Goal: Task Accomplishment & Management: Manage account settings

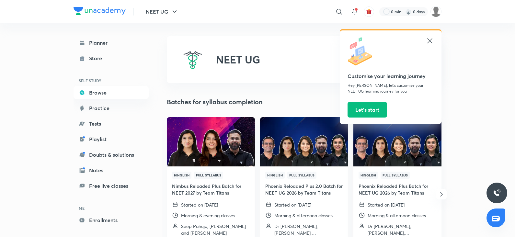
click at [431, 16] on picture at bounding box center [435, 11] width 11 height 11
click at [437, 16] on img at bounding box center [435, 11] width 11 height 11
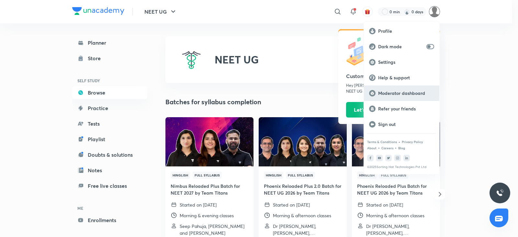
click at [406, 91] on p "Moderator dashboard" at bounding box center [406, 93] width 56 height 6
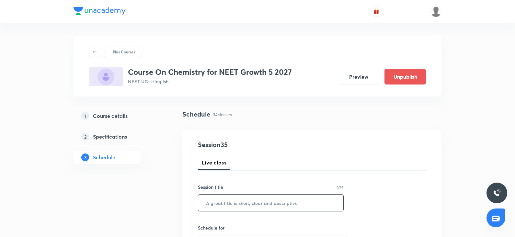
click at [227, 189] on input "text" at bounding box center [270, 203] width 145 height 17
paste input "chemical bonding"
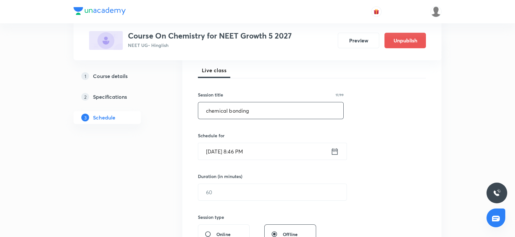
scroll to position [95, 0]
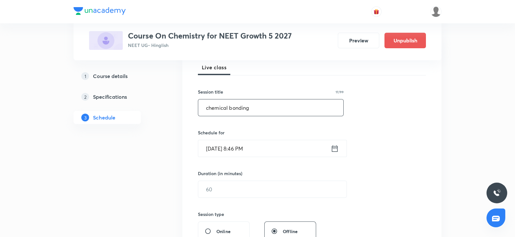
type input "chemical bonding"
click at [228, 148] on input "Oct 5, 2025, 8:46 PM" at bounding box center [264, 148] width 132 height 17
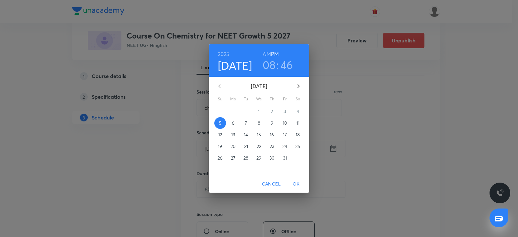
click at [234, 121] on p "6" at bounding box center [233, 123] width 3 height 6
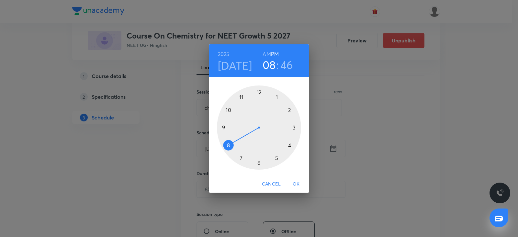
click at [288, 145] on div at bounding box center [259, 127] width 84 height 84
click at [257, 91] on div at bounding box center [259, 127] width 84 height 84
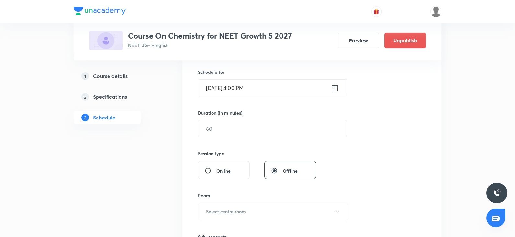
scroll to position [160, 0]
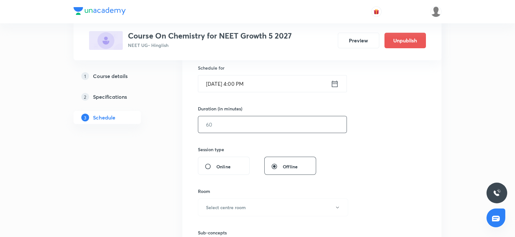
click at [207, 122] on input "text" at bounding box center [272, 124] width 148 height 17
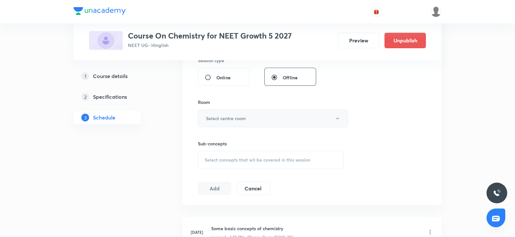
scroll to position [249, 0]
type input "90"
click at [216, 119] on h6 "Select centre room" at bounding box center [226, 118] width 40 height 7
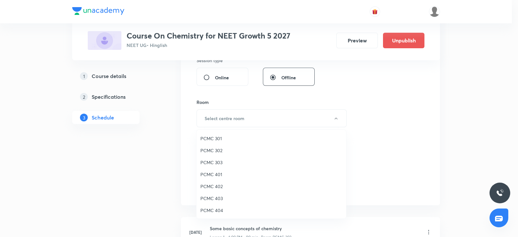
click at [214, 153] on span "PCMC 302" at bounding box center [271, 150] width 142 height 7
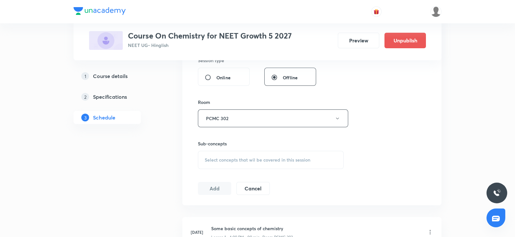
click at [234, 162] on div "Select concepts that wil be covered in this session" at bounding box center [271, 160] width 146 height 18
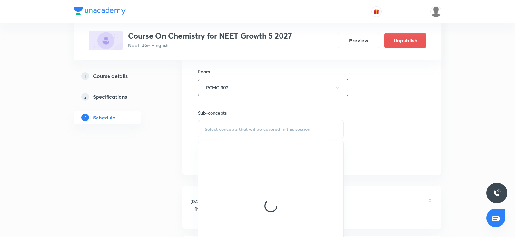
scroll to position [282, 0]
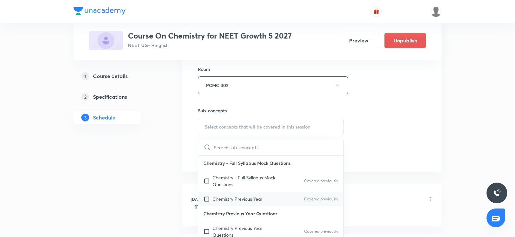
click at [225, 189] on p "Chemistry Previous Year" at bounding box center [237, 198] width 50 height 7
checkbox input "true"
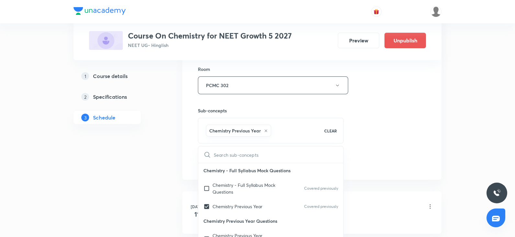
click at [398, 119] on div "Session 35 Live class Session title 17/99 chemical bonding ​ Schedule for Oct 6…" at bounding box center [312, 13] width 228 height 311
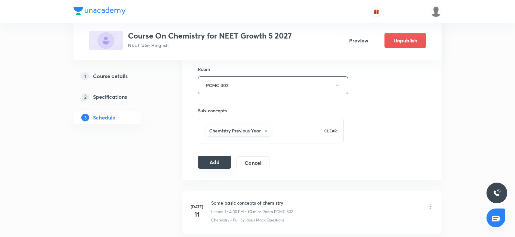
click at [215, 156] on button "Add" at bounding box center [214, 162] width 33 height 13
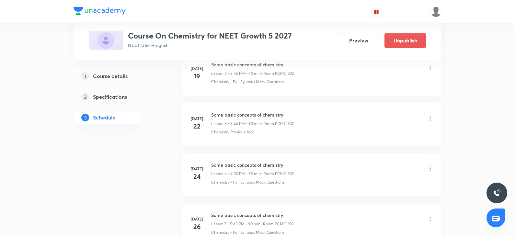
scroll to position [0, 0]
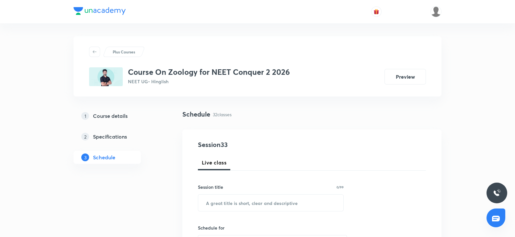
scroll to position [26, 0]
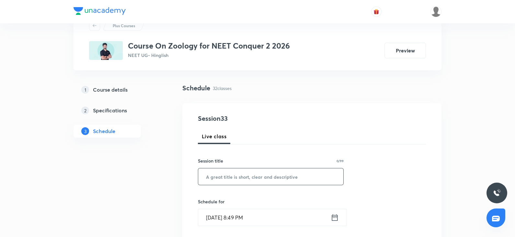
click at [242, 173] on input "text" at bounding box center [270, 176] width 145 height 17
paste input "[MEDICAL_DATA] and circulation"
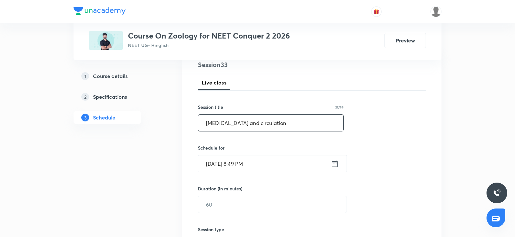
scroll to position [81, 0]
type input "[MEDICAL_DATA] and circulation"
click at [235, 166] on input "[DATE] 8:49 PM" at bounding box center [264, 163] width 132 height 17
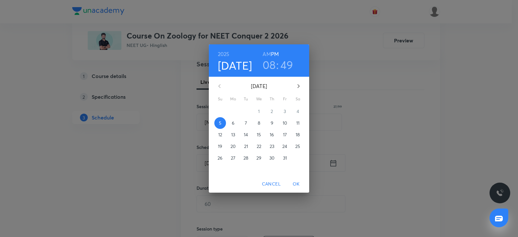
click at [228, 120] on span "6" at bounding box center [233, 123] width 12 height 6
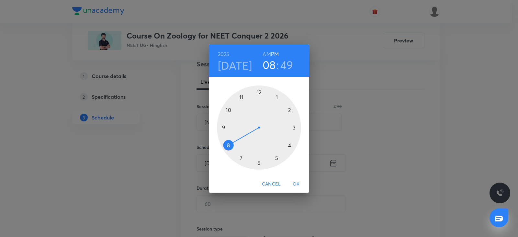
click at [242, 100] on div at bounding box center [259, 127] width 84 height 84
click at [267, 52] on h6 "AM" at bounding box center [266, 54] width 8 height 9
click at [294, 128] on div at bounding box center [259, 127] width 84 height 84
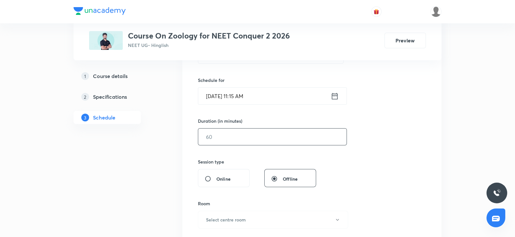
scroll to position [149, 0]
click at [250, 133] on input "text" at bounding box center [272, 135] width 148 height 17
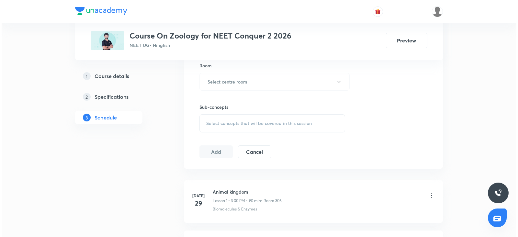
scroll to position [292, 0]
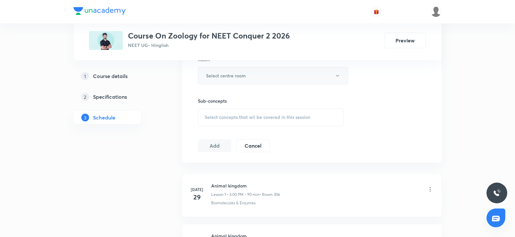
type input "90"
click at [223, 69] on button "Select centre room" at bounding box center [273, 76] width 150 height 18
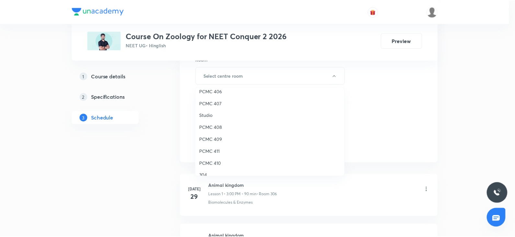
scroll to position [144, 0]
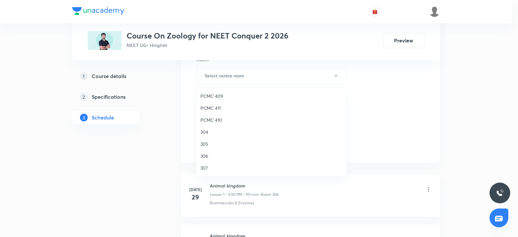
click at [206, 152] on span "306" at bounding box center [271, 155] width 142 height 7
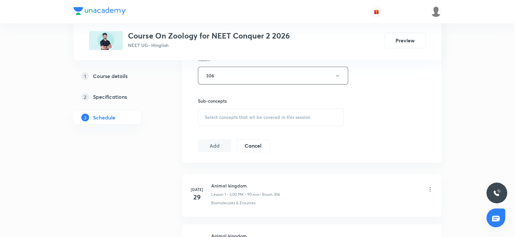
click at [226, 116] on span "Select concepts that wil be covered in this session" at bounding box center [258, 117] width 106 height 5
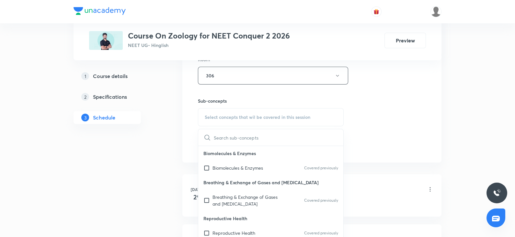
click at [222, 196] on p "Breathing & Exchange of Gases and Body Fluids" at bounding box center [244, 201] width 65 height 14
checkbox input "true"
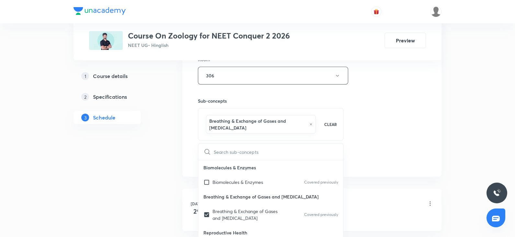
click at [413, 114] on div "Session 33 Live class Session title 27/99 Body Fluids and circulation ​ Schedul…" at bounding box center [312, 7] width 228 height 318
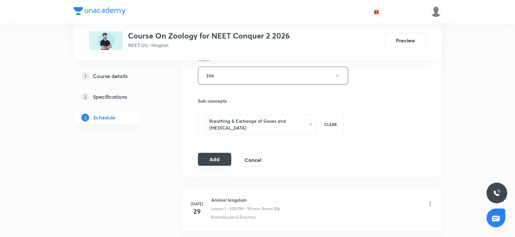
click at [212, 159] on button "Add" at bounding box center [214, 159] width 33 height 13
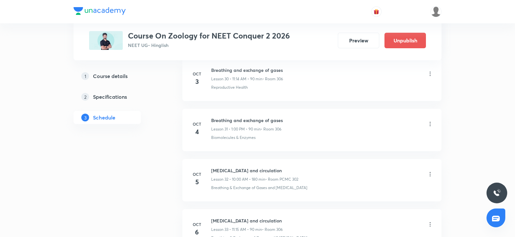
scroll to position [1636, 0]
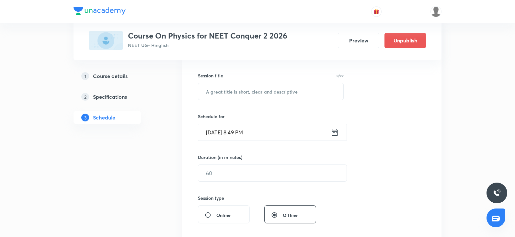
scroll to position [112, 0]
click at [279, 92] on input "text" at bounding box center [270, 91] width 145 height 17
click at [218, 91] on input "Mecanical properties" at bounding box center [270, 91] width 145 height 17
click at [216, 93] on input "Mecanical properties" at bounding box center [270, 91] width 145 height 17
click at [267, 94] on input "Mechanical properties" at bounding box center [270, 91] width 145 height 17
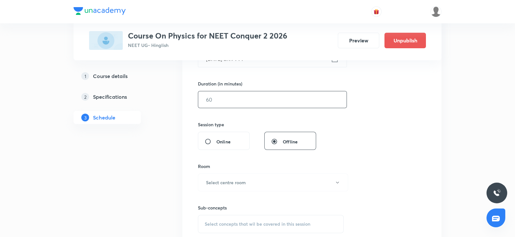
scroll to position [152, 0]
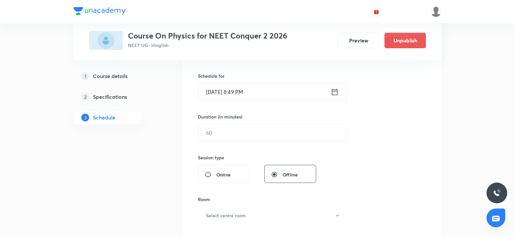
type input "Mechanical properties of solid"
click at [234, 92] on input "Oct 5, 2025, 8:49 PM" at bounding box center [264, 92] width 132 height 17
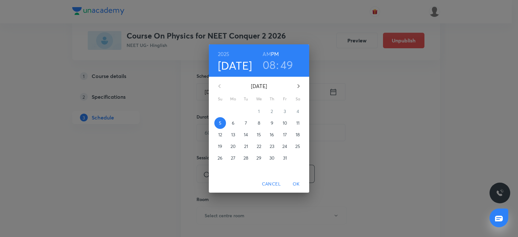
click at [233, 123] on p "6" at bounding box center [233, 123] width 3 height 6
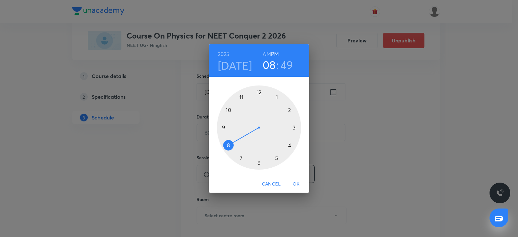
click at [293, 128] on div at bounding box center [259, 127] width 84 height 84
click at [258, 91] on div at bounding box center [259, 127] width 84 height 84
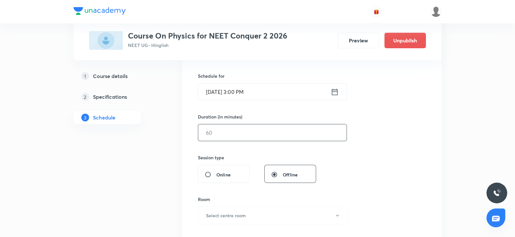
click at [236, 131] on input "text" at bounding box center [272, 132] width 148 height 17
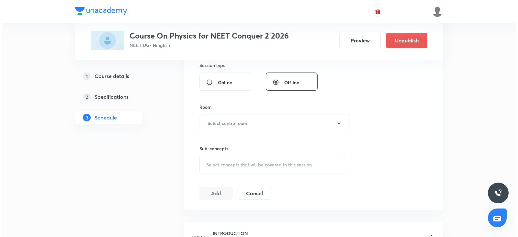
scroll to position [244, 0]
type input "90"
click at [210, 123] on h6 "Select centre room" at bounding box center [226, 122] width 40 height 7
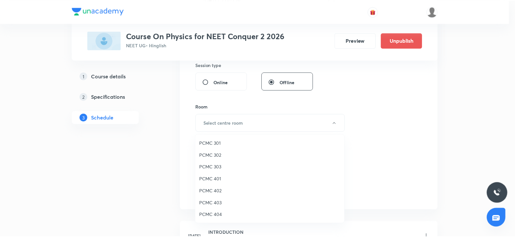
scroll to position [144, 0]
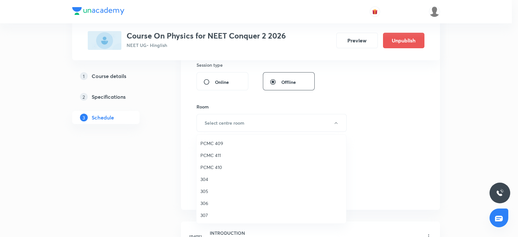
click at [204, 189] on span "306" at bounding box center [271, 203] width 142 height 7
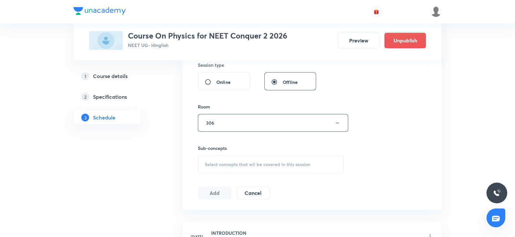
click at [236, 167] on div "Select concepts that wil be covered in this session" at bounding box center [271, 164] width 146 height 18
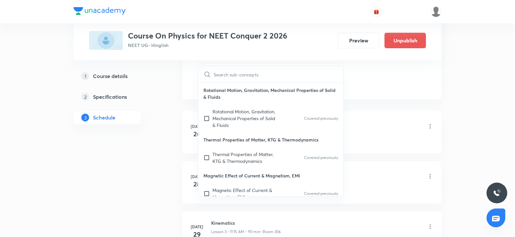
scroll to position [361, 0]
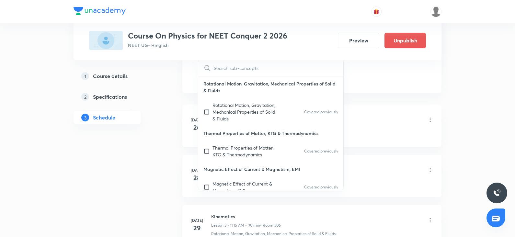
click at [224, 170] on p "Magnetic Effect of Current & Magnetism, EMI" at bounding box center [270, 169] width 145 height 15
click at [225, 148] on p "Thermal Properties of Matter, KTG & Thermodynamics" at bounding box center [244, 151] width 65 height 14
checkbox input "true"
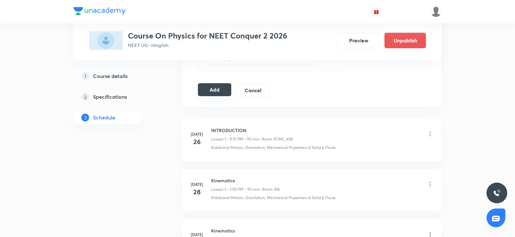
click at [214, 90] on button "Add" at bounding box center [214, 89] width 33 height 13
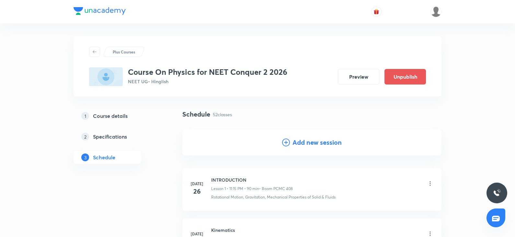
scroll to position [0, 0]
click at [289, 143] on div "Add new session" at bounding box center [312, 142] width 60 height 10
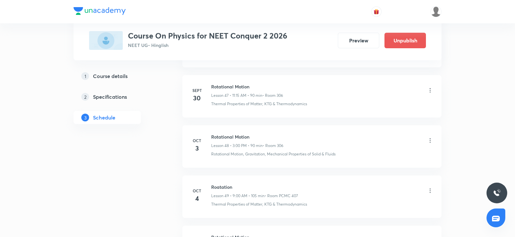
scroll to position [2884, 0]
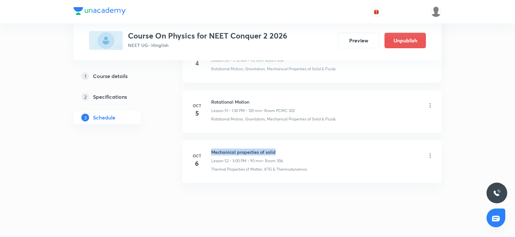
drag, startPoint x: 283, startPoint y: 144, endPoint x: 210, endPoint y: 142, distance: 72.5
click at [210, 149] on div "Oct 6 Mechanical properties of solid Lesson 52 • 3:00 PM • 90 min • Room 306 Th…" at bounding box center [311, 161] width 243 height 24
copy h6 "Mechanical properties of solid"
click at [210, 149] on div "Oct 6 Mechanical properties of solid Lesson 52 • 3:00 PM • 90 min • Room 306 Th…" at bounding box center [311, 161] width 243 height 24
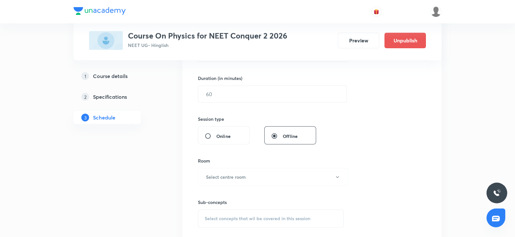
scroll to position [0, 0]
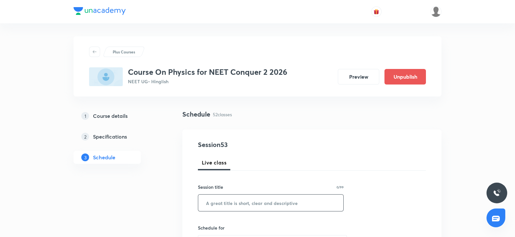
click at [221, 189] on input "text" at bounding box center [270, 203] width 145 height 17
paste input "Mechanical properties of solid"
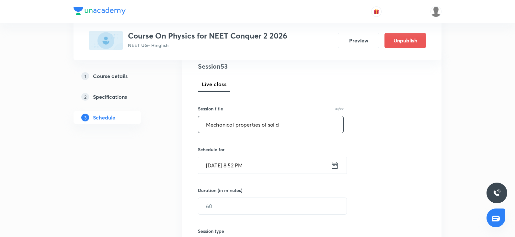
type input "Mechanical properties of solid"
click at [223, 163] on input "Oct 5, 2025, 8:52 PM" at bounding box center [264, 165] width 132 height 17
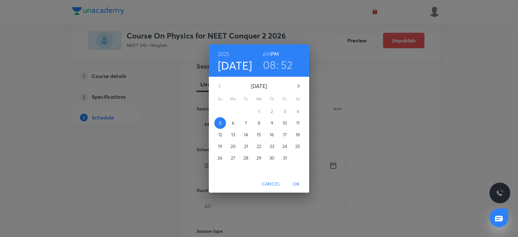
click at [245, 122] on p "7" at bounding box center [246, 123] width 2 height 6
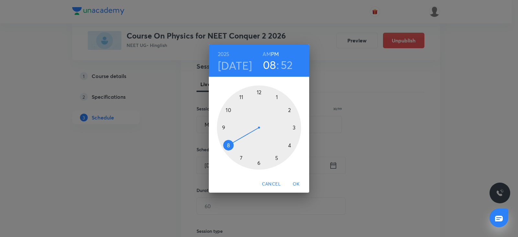
click at [239, 95] on div at bounding box center [259, 127] width 84 height 84
click at [268, 54] on h6 "AM" at bounding box center [266, 54] width 8 height 9
click at [293, 127] on div at bounding box center [259, 127] width 84 height 84
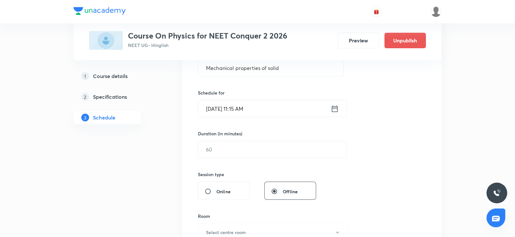
scroll to position [145, 0]
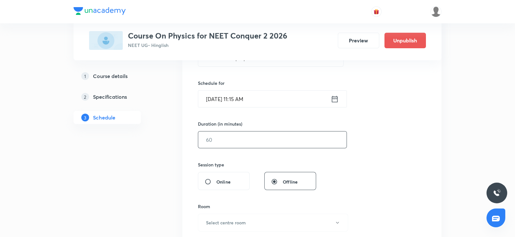
click at [221, 136] on input "text" at bounding box center [272, 139] width 148 height 17
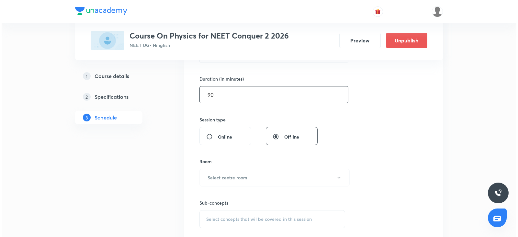
scroll to position [201, 0]
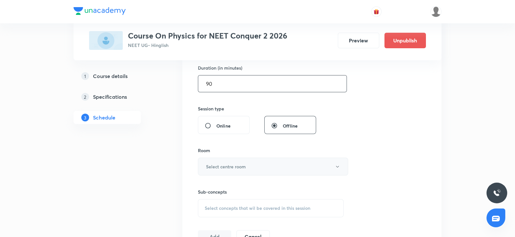
type input "90"
click at [212, 161] on button "Select centre room" at bounding box center [273, 167] width 150 height 18
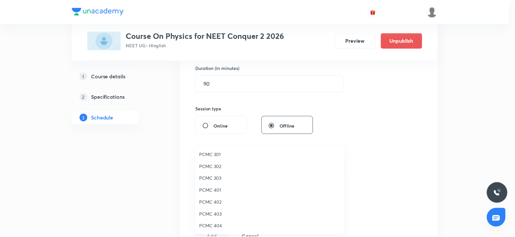
scroll to position [144, 0]
click at [204, 189] on span "306" at bounding box center [271, 214] width 142 height 7
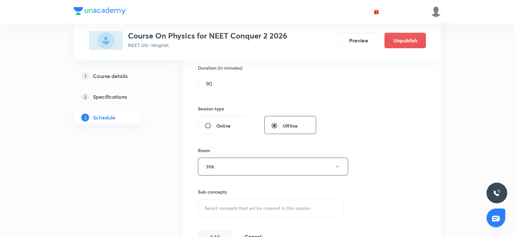
click at [219, 189] on div "Select concepts that wil be covered in this session" at bounding box center [271, 208] width 146 height 18
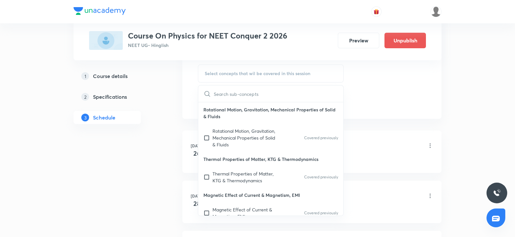
scroll to position [337, 0]
click at [218, 189] on p "Magnetic Effect of Current & Magnetism, EMI" at bounding box center [270, 193] width 145 height 15
click at [218, 185] on div "Thermal Properties of Matter, KTG & Thermodynamics Covered previously" at bounding box center [270, 175] width 145 height 21
checkbox input "true"
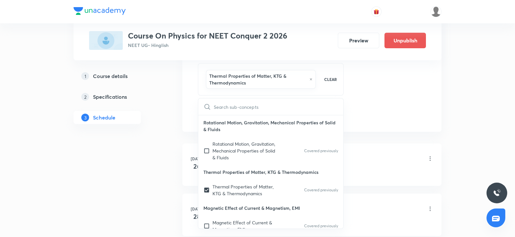
drag, startPoint x: 385, startPoint y: 110, endPoint x: 387, endPoint y: 94, distance: 16.0
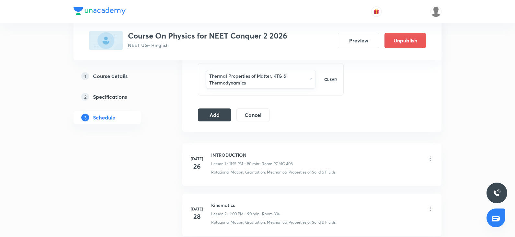
click at [209, 116] on button "Add" at bounding box center [214, 114] width 33 height 13
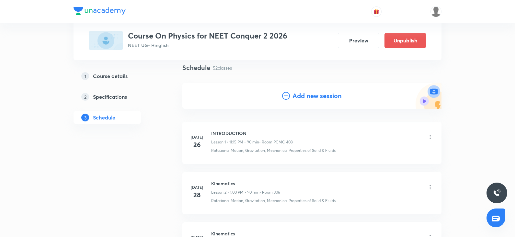
scroll to position [0, 0]
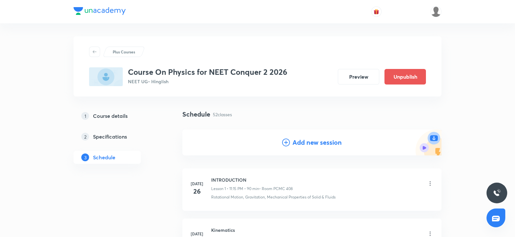
click at [318, 140] on h4 "Add new session" at bounding box center [316, 143] width 49 height 10
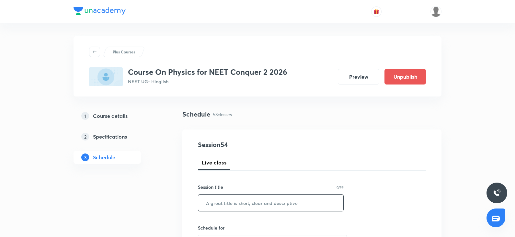
click at [213, 189] on input "text" at bounding box center [270, 203] width 145 height 17
paste input "Mechanical properties of solid"
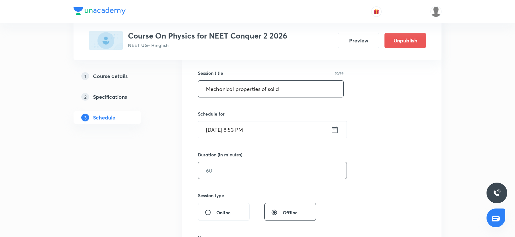
scroll to position [115, 0]
type input "Mechanical properties of solid"
click at [215, 132] on input "Oct 5, 2025, 8:53 PM" at bounding box center [264, 129] width 132 height 17
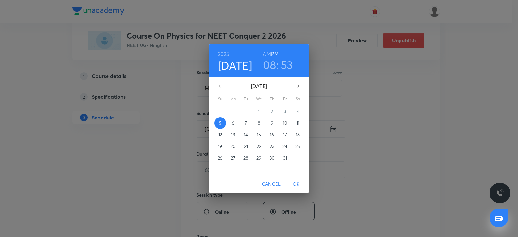
click at [258, 122] on p "8" at bounding box center [259, 123] width 3 height 6
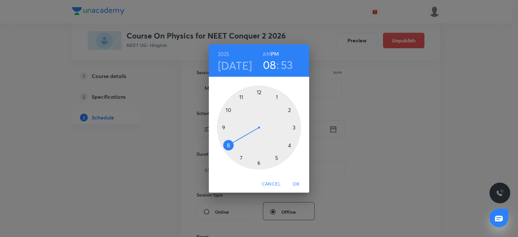
click at [240, 97] on div at bounding box center [259, 127] width 84 height 84
click at [267, 54] on h6 "AM" at bounding box center [266, 54] width 8 height 9
click at [293, 128] on div at bounding box center [259, 127] width 84 height 84
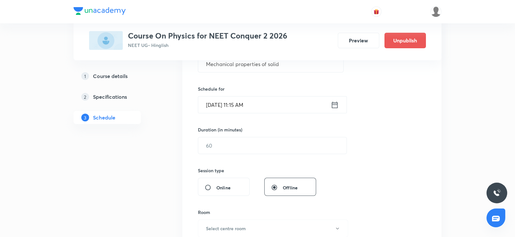
scroll to position [139, 0]
click at [218, 138] on input "text" at bounding box center [272, 145] width 148 height 17
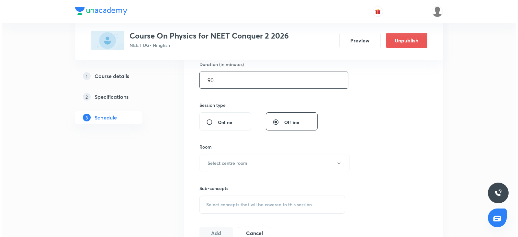
scroll to position [215, 0]
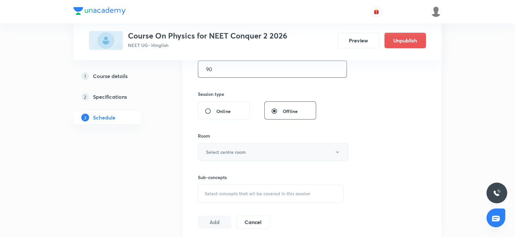
type input "90"
click at [213, 149] on h6 "Select centre room" at bounding box center [226, 152] width 40 height 7
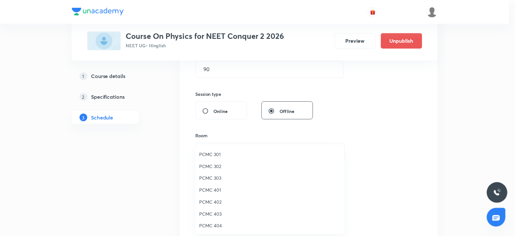
scroll to position [144, 0]
click at [205, 189] on span "306" at bounding box center [271, 214] width 142 height 7
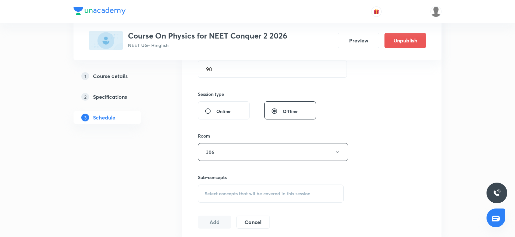
click at [234, 189] on span "Select concepts that wil be covered in this session" at bounding box center [258, 193] width 106 height 5
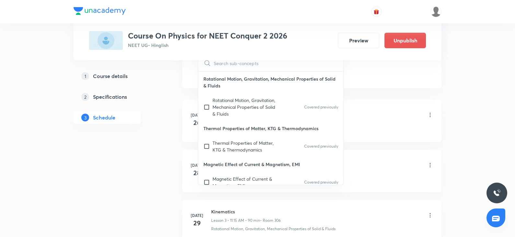
scroll to position [441, 0]
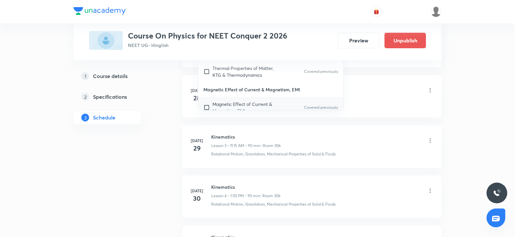
click at [222, 98] on div "Magnetic Effect of Current & Magnetism, EMI Covered previously" at bounding box center [270, 107] width 145 height 21
checkbox input "true"
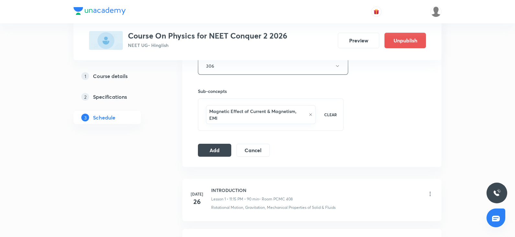
scroll to position [292, 0]
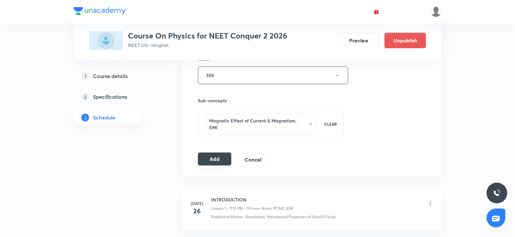
click at [212, 153] on button "Add" at bounding box center [214, 158] width 33 height 13
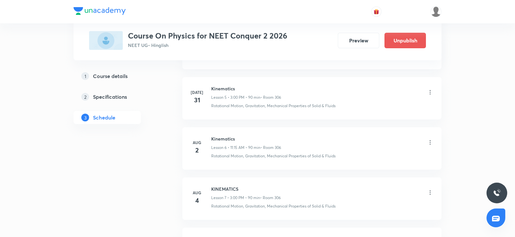
scroll to position [0, 0]
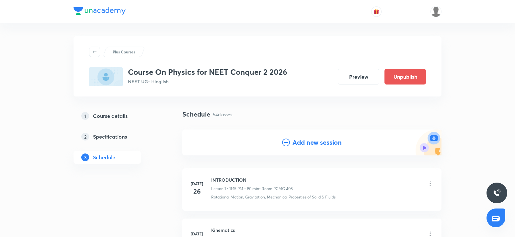
drag, startPoint x: 291, startPoint y: 149, endPoint x: 292, endPoint y: 142, distance: 6.5
click at [292, 142] on div "Add new session" at bounding box center [311, 142] width 259 height 26
click at [292, 142] on h4 "Add new session" at bounding box center [316, 143] width 49 height 10
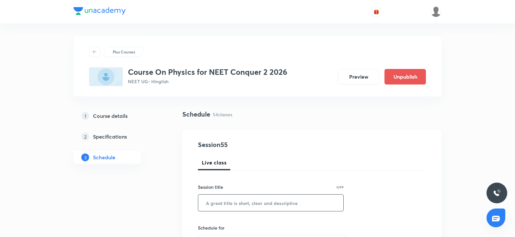
click at [226, 189] on input "text" at bounding box center [270, 203] width 145 height 17
paste input "Mechanical properties of solid"
click at [226, 189] on input "Mechanical properties of solid" at bounding box center [270, 203] width 145 height 17
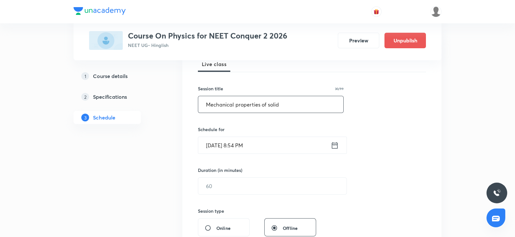
scroll to position [101, 0]
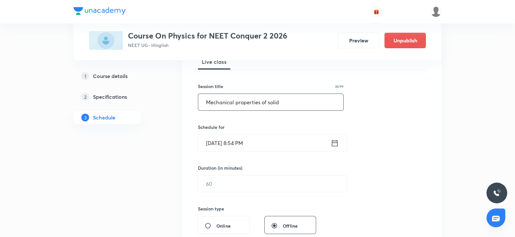
type input "Mechanical properties of solid"
click at [225, 145] on input "Oct 5, 2025, 8:54 PM" at bounding box center [264, 143] width 132 height 17
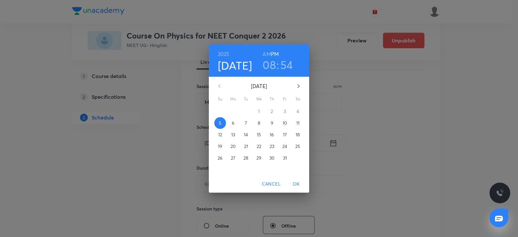
click at [284, 123] on p "10" at bounding box center [285, 123] width 5 height 6
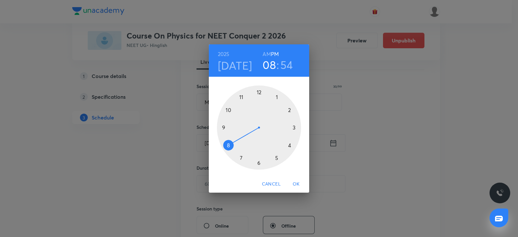
click at [294, 129] on div at bounding box center [259, 127] width 84 height 84
click at [269, 57] on h6 "AM" at bounding box center [266, 54] width 8 height 9
click at [272, 56] on h6 "PM" at bounding box center [275, 54] width 8 height 9
click at [258, 93] on div at bounding box center [259, 127] width 84 height 84
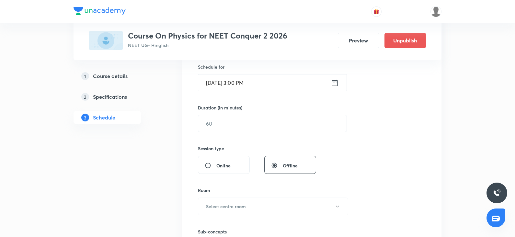
scroll to position [163, 0]
click at [225, 120] on input "text" at bounding box center [272, 121] width 148 height 17
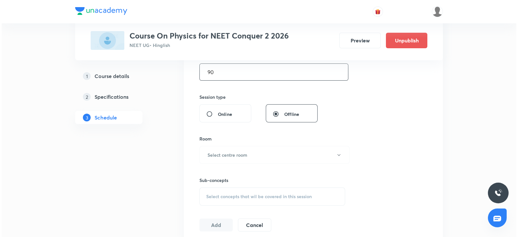
scroll to position [215, 0]
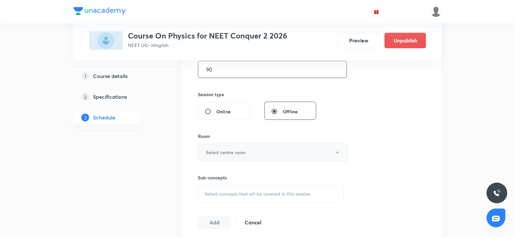
type input "90"
click at [205, 154] on button "Select centre room" at bounding box center [273, 152] width 150 height 18
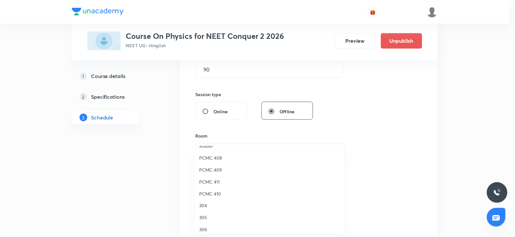
scroll to position [144, 0]
click at [204, 189] on span "306" at bounding box center [271, 214] width 142 height 7
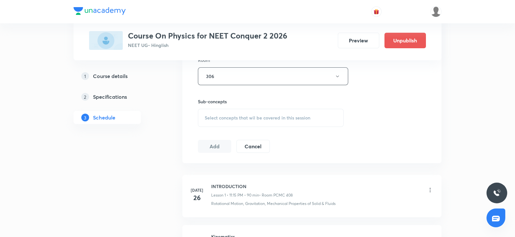
scroll to position [293, 0]
click at [241, 108] on div "Select concepts that wil be covered in this session" at bounding box center [271, 115] width 146 height 18
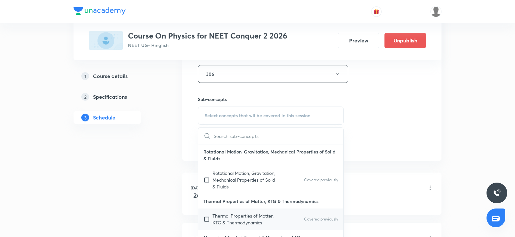
click at [222, 189] on div "Thermal Properties of Matter, KTG & Thermodynamics Covered previously" at bounding box center [270, 218] width 145 height 21
checkbox input "true"
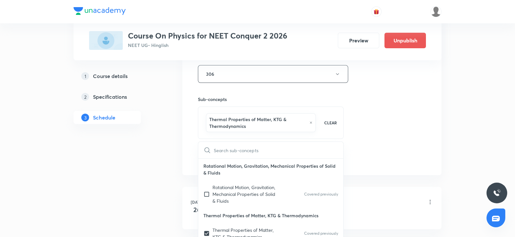
click at [390, 141] on div "Session 55 Live class Session title 30/99 Mechanical properties of solid ​ Sche…" at bounding box center [312, 6] width 228 height 318
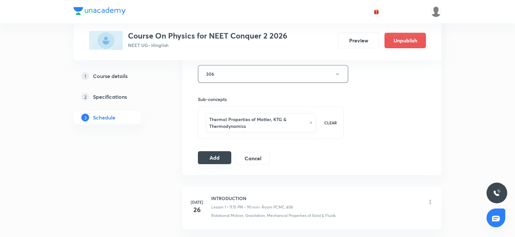
click at [209, 154] on button "Add" at bounding box center [214, 157] width 33 height 13
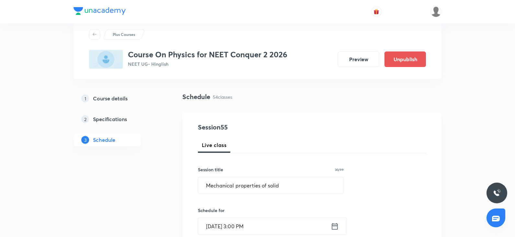
scroll to position [17, 0]
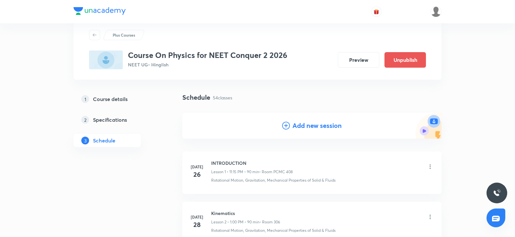
click at [289, 128] on icon at bounding box center [286, 126] width 8 height 8
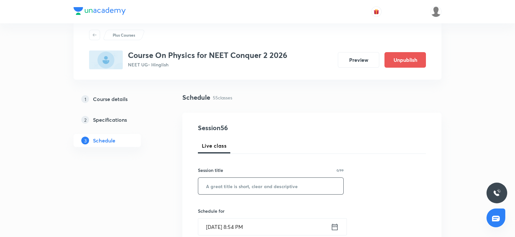
click at [223, 188] on input "text" at bounding box center [270, 186] width 145 height 17
paste input "Mechanical properties of solid"
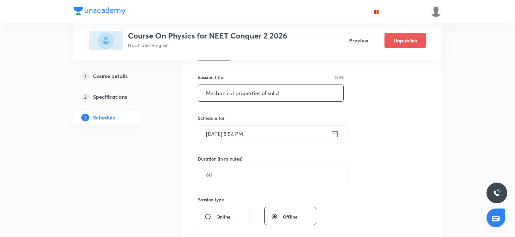
scroll to position [117, 0]
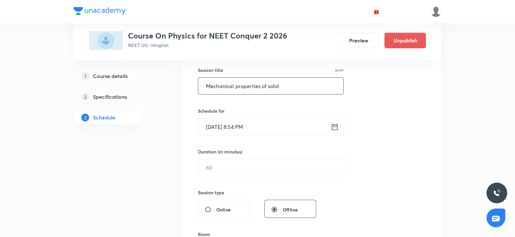
type input "Mechanical properties of solid"
click at [227, 128] on input "Oct 5, 2025, 8:54 PM" at bounding box center [264, 126] width 132 height 17
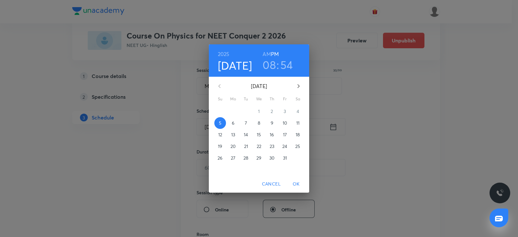
click at [301, 120] on span "11" at bounding box center [298, 123] width 12 height 6
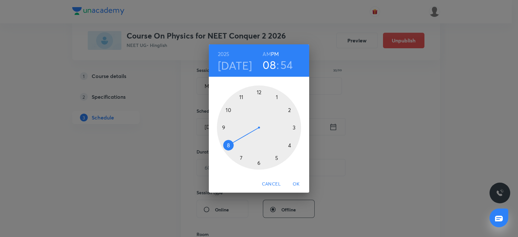
click at [241, 98] on div at bounding box center [259, 127] width 84 height 84
click at [269, 53] on h6 "AM" at bounding box center [266, 54] width 8 height 9
click at [295, 126] on div at bounding box center [259, 127] width 84 height 84
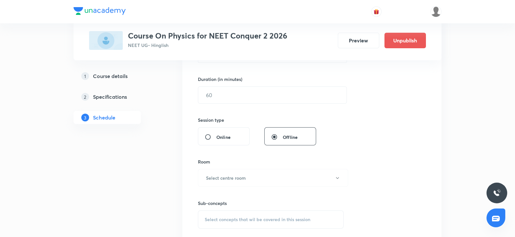
scroll to position [191, 0]
click at [241, 93] on input "text" at bounding box center [272, 93] width 148 height 17
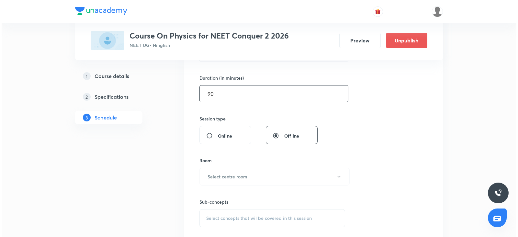
scroll to position [258, 0]
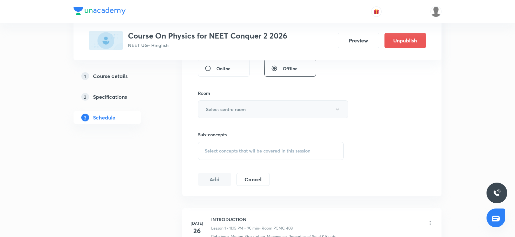
type input "90"
click at [215, 112] on h6 "Select centre room" at bounding box center [226, 109] width 40 height 7
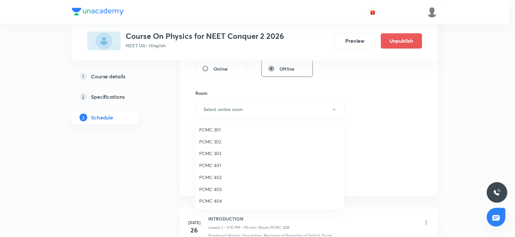
scroll to position [144, 0]
click at [207, 189] on span "306" at bounding box center [271, 189] width 142 height 7
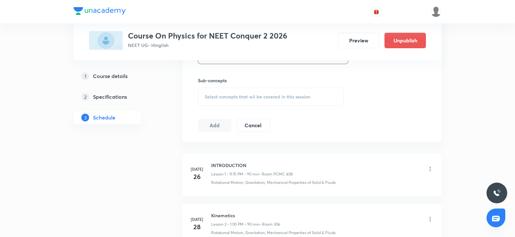
scroll to position [307, 0]
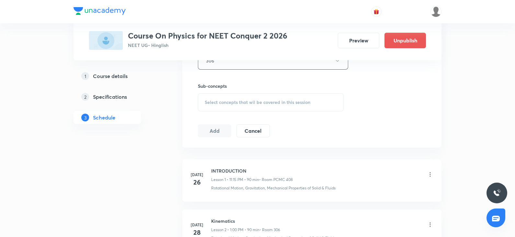
click at [220, 109] on div "Select concepts that wil be covered in this session" at bounding box center [271, 102] width 146 height 18
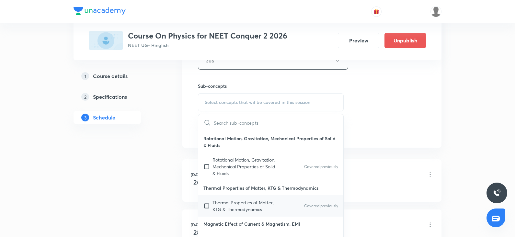
click at [228, 189] on div "Thermal Properties of Matter, KTG & Thermodynamics Covered previously" at bounding box center [270, 205] width 145 height 21
checkbox input "true"
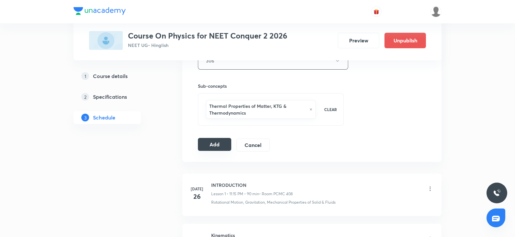
click at [220, 143] on button "Add" at bounding box center [214, 144] width 33 height 13
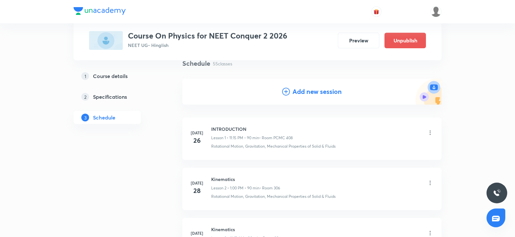
scroll to position [0, 0]
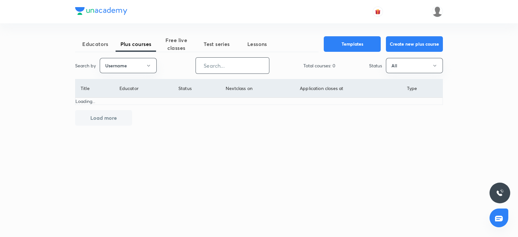
click at [244, 68] on input "text" at bounding box center [232, 65] width 73 height 17
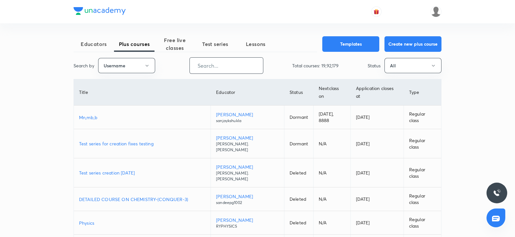
paste input "chandanitehalani-5381"
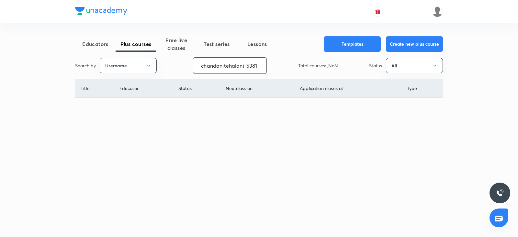
type input "chandanitehalani-5381"
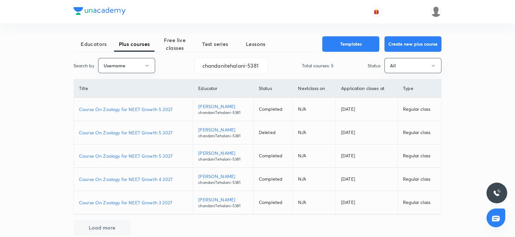
click at [153, 177] on p "Course On Zoology for NEET Growth 4 2027" at bounding box center [133, 179] width 108 height 7
drag, startPoint x: 201, startPoint y: 65, endPoint x: 285, endPoint y: 61, distance: 83.3
click at [285, 61] on div "Search by Username chandanitehalani-5381 ​ Total courses: 5 Status All" at bounding box center [257, 65] width 368 height 17
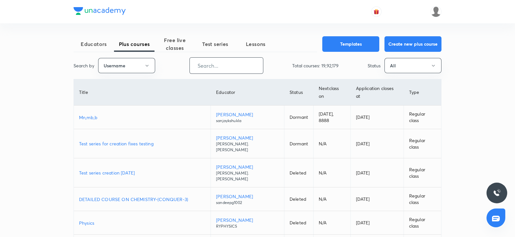
paste input "chandanitehalani-5381"
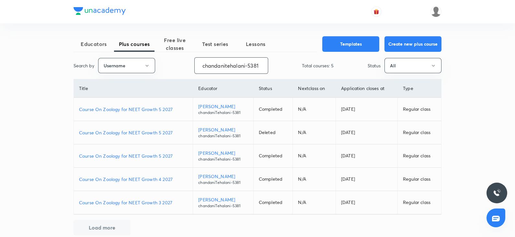
type input "chandanitehalani-5381"
click at [154, 156] on p "Course On Zoology for NEET Growth 5 2027" at bounding box center [133, 155] width 108 height 7
click at [260, 66] on input "chandanitehalani-5381" at bounding box center [231, 65] width 73 height 17
drag, startPoint x: 201, startPoint y: 63, endPoint x: 268, endPoint y: 68, distance: 67.8
click at [268, 68] on div "Search by Username chandanitehalani-5381 ​ Total courses: 5 Status All" at bounding box center [257, 65] width 368 height 17
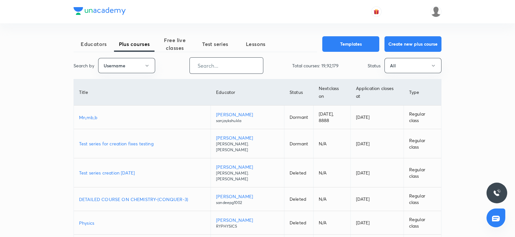
paste input "AnjaliSolanki-9113"
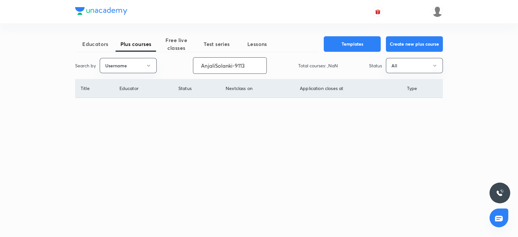
type input "AnjaliSolanki-9113"
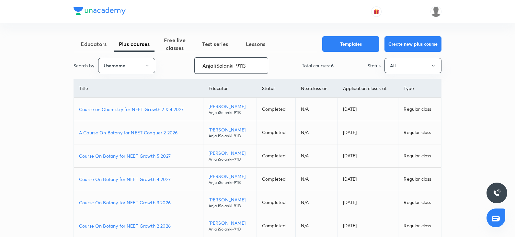
click at [174, 107] on p "Course on Chemistry for NEET Growth 2 & 4 2027" at bounding box center [138, 109] width 119 height 7
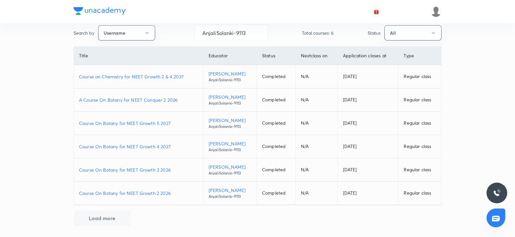
click at [146, 169] on p "Course On Botany for NEET Growth 3 2026" at bounding box center [138, 169] width 119 height 7
drag, startPoint x: 249, startPoint y: 31, endPoint x: 190, endPoint y: 34, distance: 59.6
click at [190, 34] on div "Search by Username AnjaliSolanki-9113 ​ Total courses: 6 Status All" at bounding box center [257, 33] width 368 height 17
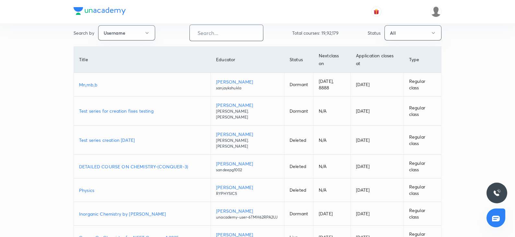
click at [211, 34] on input "text" at bounding box center [226, 33] width 73 height 17
paste input "shubhammuley88"
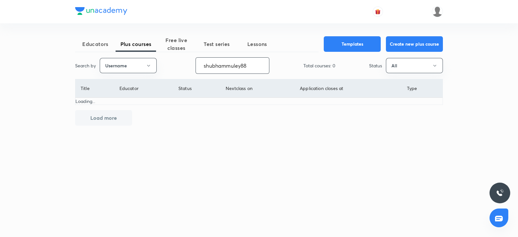
type input "shubhammuley88"
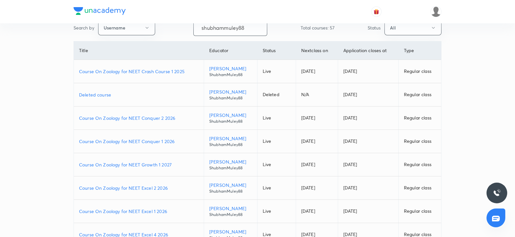
scroll to position [39, 0]
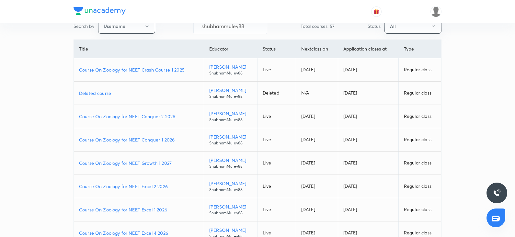
click at [164, 143] on td "Course On Zoology for NEET Conquer 1 2026" at bounding box center [139, 139] width 130 height 23
click at [161, 138] on p "Course On Zoology for NEET Conquer 1 2026" at bounding box center [138, 139] width 119 height 7
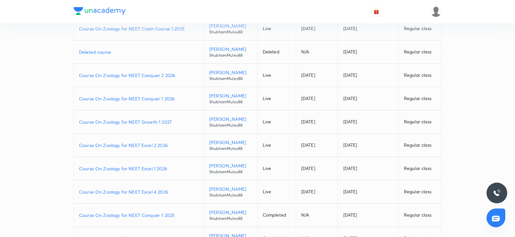
scroll to position [81, 0]
click at [142, 190] on p "Course On Zoology for NEET Excel 4 2026" at bounding box center [138, 191] width 119 height 7
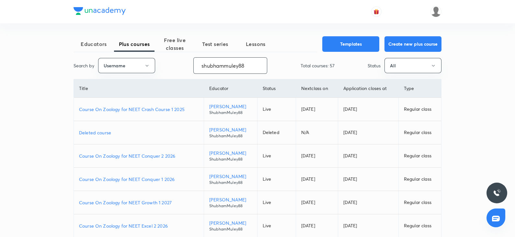
drag, startPoint x: 249, startPoint y: 67, endPoint x: 146, endPoint y: 77, distance: 104.0
click at [146, 77] on div "Educators Plus courses Free live classes Test series Lessons Templates Create n…" at bounding box center [257, 194] width 368 height 316
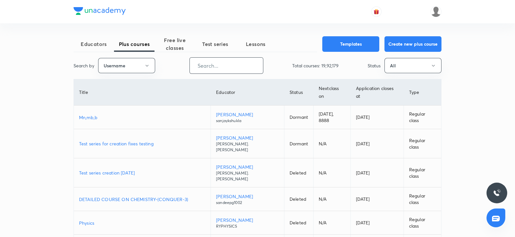
paste input "virendrasinghrathod-182"
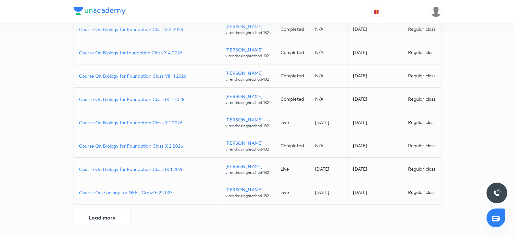
scroll to position [185, 0]
type input "virendrasinghrathod-182"
click at [109, 217] on button "Load more" at bounding box center [101, 217] width 57 height 16
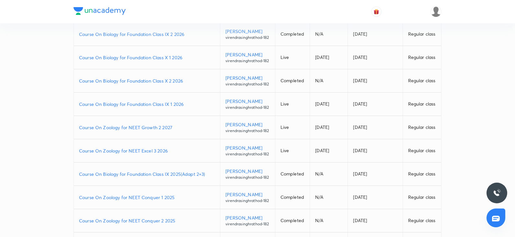
scroll to position [220, 0]
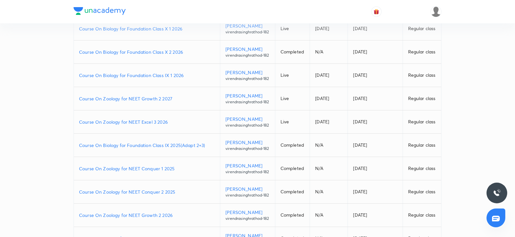
click at [152, 134] on td "Course On Zoology for NEET Excel 3 2026" at bounding box center [147, 121] width 146 height 23
click at [147, 125] on p "Course On Zoology for NEET Excel 3 2026" at bounding box center [147, 121] width 136 height 7
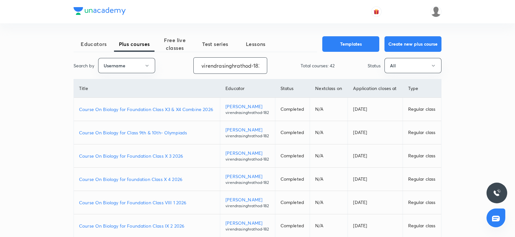
scroll to position [0, 2]
drag, startPoint x: 202, startPoint y: 65, endPoint x: 296, endPoint y: 72, distance: 94.4
click at [296, 72] on div "Search by Username virendrasinghrathod-182 ​ Total courses: 42 Status All" at bounding box center [257, 65] width 368 height 17
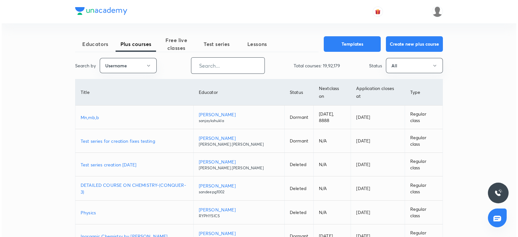
scroll to position [0, 0]
paste input "unacademy-user-CBHT4E1TO4QG"
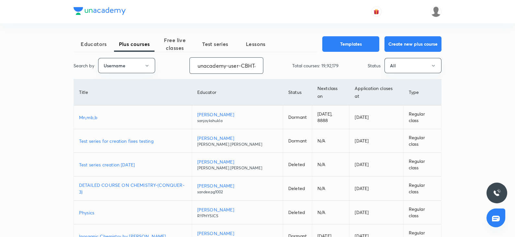
scroll to position [0, 26]
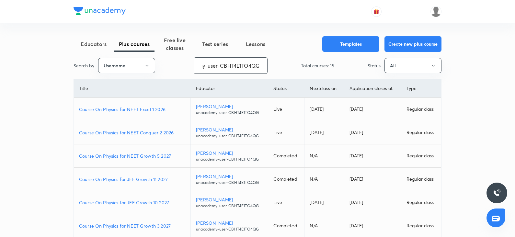
type input "unacademy-user-CBHT4E1TO4QG"
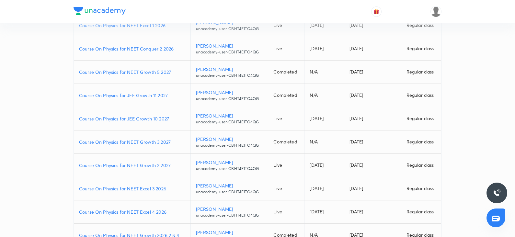
scroll to position [85, 0]
click at [148, 189] on p "Course On Physics for NEET Excel 3 2026" at bounding box center [132, 187] width 106 height 7
click at [141, 209] on p "Course On Physics for NEET Excel 4 2026" at bounding box center [132, 210] width 106 height 7
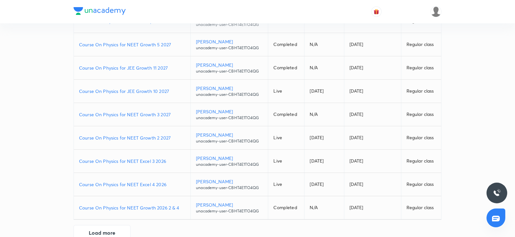
scroll to position [112, 0]
click at [151, 139] on p "Course On Physics for NEET Growth 2 2027" at bounding box center [132, 137] width 106 height 7
click at [149, 112] on p "Course On Physics for NEET Growth 3 2027" at bounding box center [132, 113] width 106 height 7
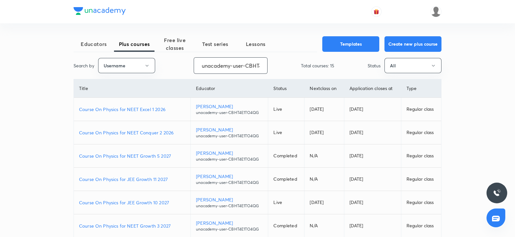
scroll to position [0, 26]
drag, startPoint x: 200, startPoint y: 67, endPoint x: 304, endPoint y: 64, distance: 104.3
click at [304, 64] on div "Search by Username unacademy-user-CBHT4E1TO4QG ​ Total courses: 15 Status All" at bounding box center [257, 65] width 368 height 17
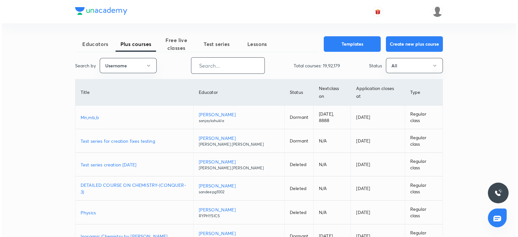
scroll to position [0, 0]
paste input "unacademy-user-S23YB4JVX1K7"
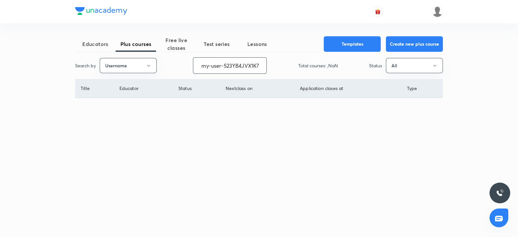
type input "unacademy-user-S23YB4JVX1K7"
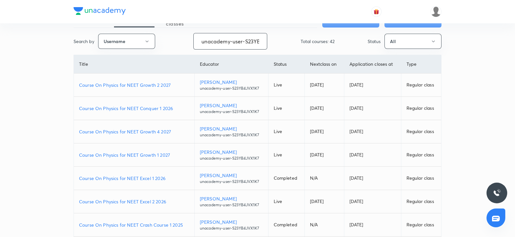
scroll to position [31, 0]
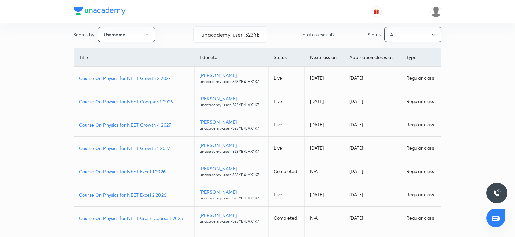
click at [141, 198] on td "Course On Physics for NEET Excel 2 2026" at bounding box center [134, 194] width 120 height 23
click at [145, 193] on p "Course On Physics for NEET Excel 2 2026" at bounding box center [134, 194] width 110 height 7
click at [147, 103] on p "Course On Physics for NEET Conquer 1 2026" at bounding box center [134, 101] width 110 height 7
drag, startPoint x: 200, startPoint y: 33, endPoint x: 272, endPoint y: 41, distance: 71.9
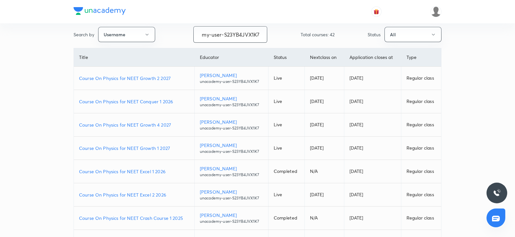
click at [272, 41] on div "Search by Username unacademy-user-S23YB4JVX1K7 ​ Total courses: 42 Status All" at bounding box center [257, 34] width 368 height 17
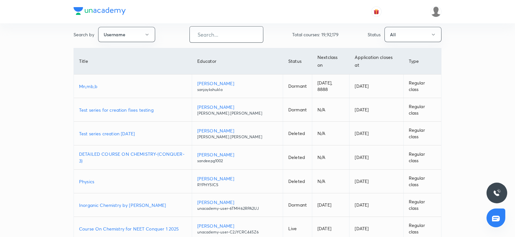
scroll to position [0, 0]
paste input "unacademy-user-PTCXCQMN3CN7"
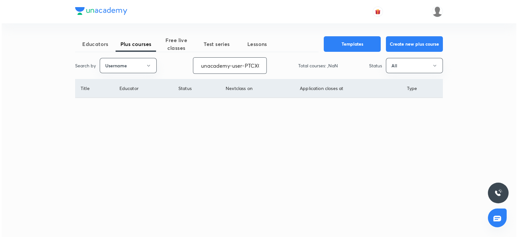
scroll to position [0, 29]
type input "unacademy-user-PTCXCQMN3CN7"
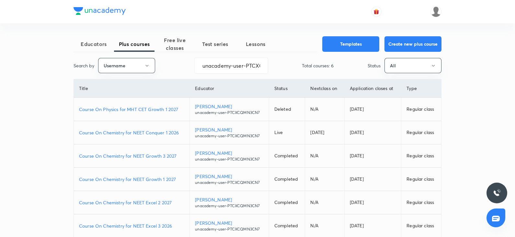
click at [146, 183] on td "Course On Chemistry for NEET Growth 1 2027" at bounding box center [132, 179] width 116 height 23
click at [148, 179] on p "Course On Chemistry for NEET Growth 1 2027" at bounding box center [131, 179] width 105 height 7
click at [157, 136] on td "Course On Chemistry for NEET Conquer 1 2026" at bounding box center [132, 132] width 116 height 23
click at [158, 130] on p "Course On Chemistry for NEET Conquer 1 2026" at bounding box center [131, 132] width 105 height 7
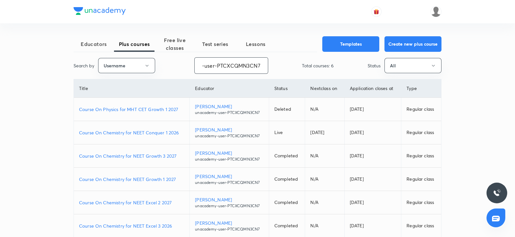
drag, startPoint x: 199, startPoint y: 65, endPoint x: 275, endPoint y: 72, distance: 76.4
click at [275, 72] on div "Search by Username unacademy-user-PTCXCQMN3CN7 ​ Total courses: 6 Status All" at bounding box center [257, 65] width 368 height 17
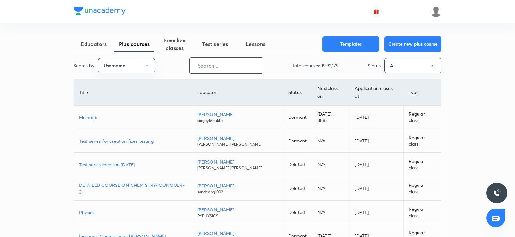
scroll to position [0, 0]
paste input "FTP_SunilSingh"
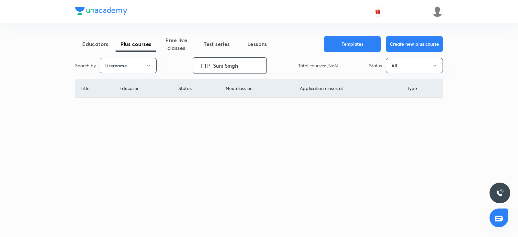
type input "FTP_SunilSingh"
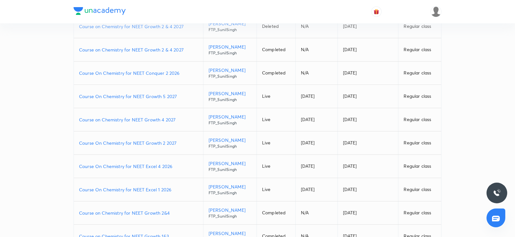
scroll to position [84, 0]
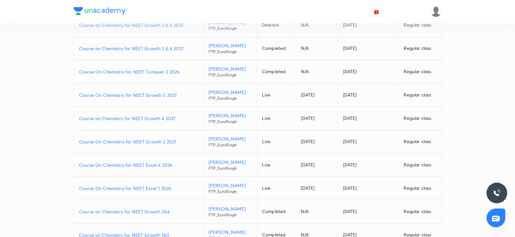
click at [153, 190] on p "Course On Chemistry for NEET Excel 1 2026" at bounding box center [138, 188] width 119 height 7
click at [149, 74] on p "Course On Chemistry for NEET Conquer 2 2026" at bounding box center [138, 71] width 119 height 7
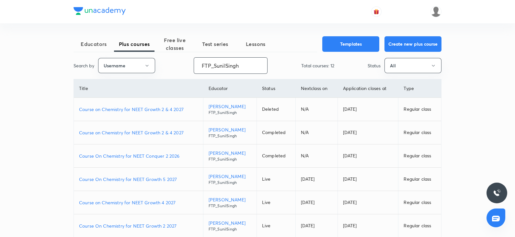
drag, startPoint x: 246, startPoint y: 67, endPoint x: 192, endPoint y: 61, distance: 54.4
click at [192, 61] on div "Search by Username FTP_SunilSingh ​ Total courses: 12 Status All" at bounding box center [257, 65] width 368 height 17
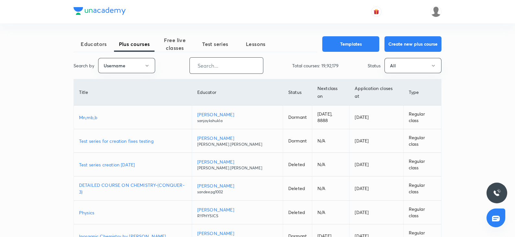
click at [216, 70] on input "text" at bounding box center [226, 65] width 73 height 17
paste input "nitanshu271997"
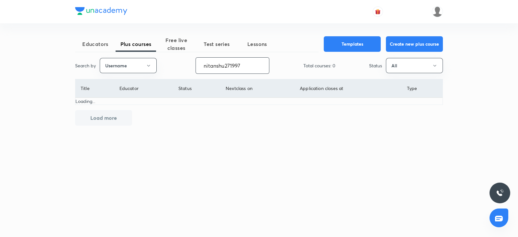
type input "nitanshu271997"
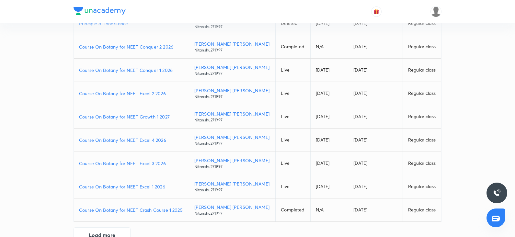
scroll to position [126, 0]
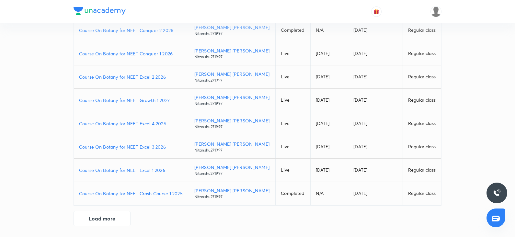
click at [144, 171] on p "Course On Botany for NEET Excel 1 2026" at bounding box center [131, 170] width 105 height 7
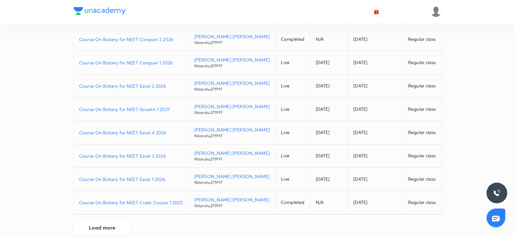
scroll to position [115, 0]
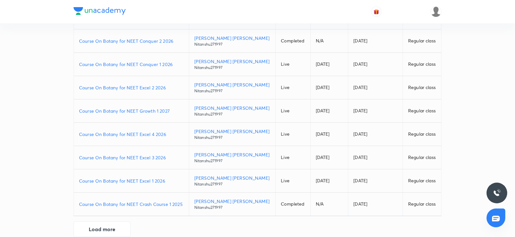
click at [146, 88] on p "Course On Botany for NEET Excel 2 2026" at bounding box center [131, 87] width 105 height 7
click at [144, 109] on p "Course On Botany for NEET Growth 1 2027" at bounding box center [131, 110] width 105 height 7
click at [145, 113] on p "Course On Botany for NEET Growth 1 2027" at bounding box center [131, 110] width 105 height 7
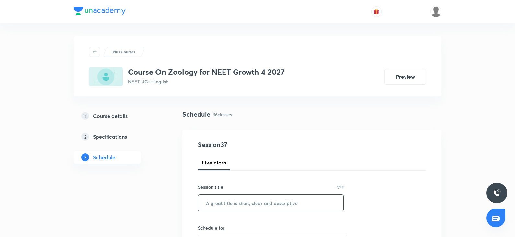
click at [211, 200] on input "text" at bounding box center [270, 203] width 145 height 17
paste input "Breathing and exchange of Gases"
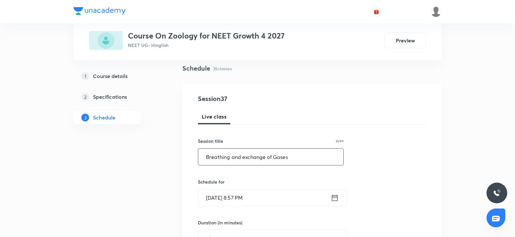
scroll to position [47, 0]
type input "Breathing and exchange of Gases"
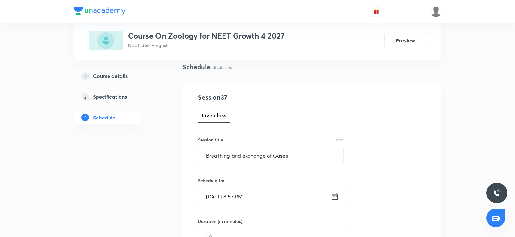
drag, startPoint x: 214, startPoint y: 196, endPoint x: 228, endPoint y: 189, distance: 16.2
click at [228, 189] on input "Oct 5, 2025, 8:57 PM" at bounding box center [264, 196] width 132 height 17
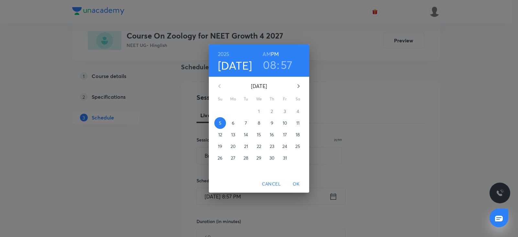
click at [233, 126] on button "6" at bounding box center [233, 123] width 12 height 12
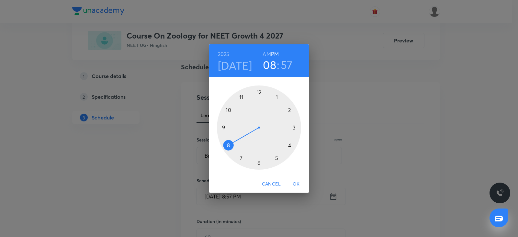
click at [241, 97] on div at bounding box center [259, 127] width 84 height 84
click at [269, 51] on h6 "AM" at bounding box center [266, 54] width 8 height 9
click at [295, 125] on div at bounding box center [259, 127] width 84 height 84
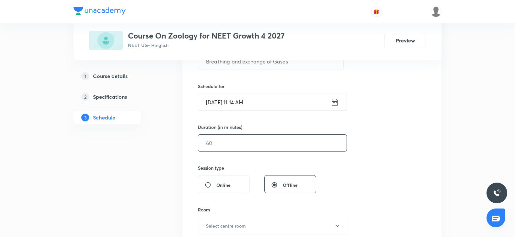
scroll to position [142, 0]
click at [223, 146] on input "text" at bounding box center [272, 142] width 148 height 17
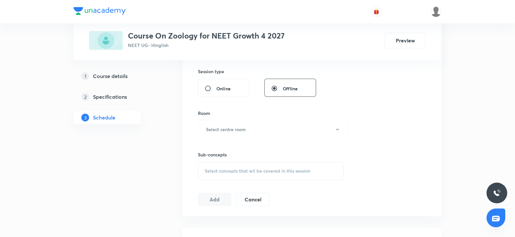
scroll to position [246, 0]
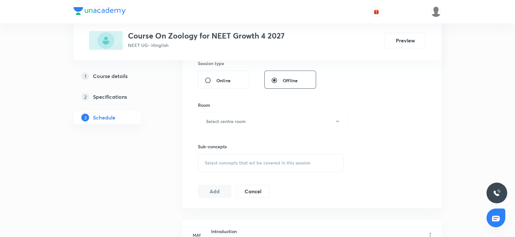
type input "90"
click at [224, 163] on span "Select concepts that wil be covered in this session" at bounding box center [258, 162] width 106 height 5
click at [217, 127] on button "Select centre room" at bounding box center [273, 121] width 150 height 18
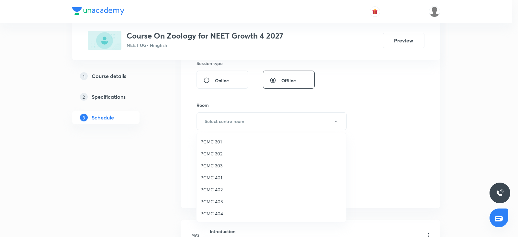
click at [215, 142] on span "PCMC 301" at bounding box center [271, 141] width 142 height 7
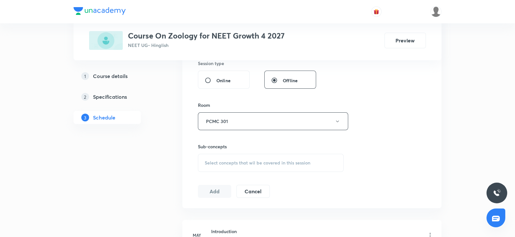
click at [236, 162] on span "Select concepts that wil be covered in this session" at bounding box center [258, 162] width 106 height 5
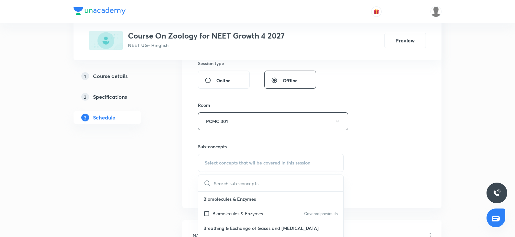
scroll to position [34, 0]
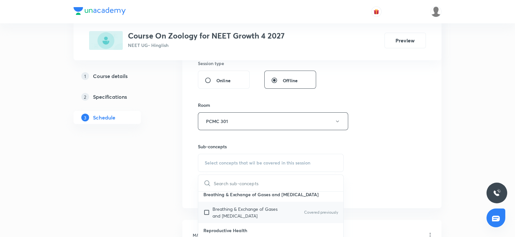
click at [217, 210] on p "Breathing & Exchange of Gases and Body Fluids" at bounding box center [244, 213] width 65 height 14
checkbox input "true"
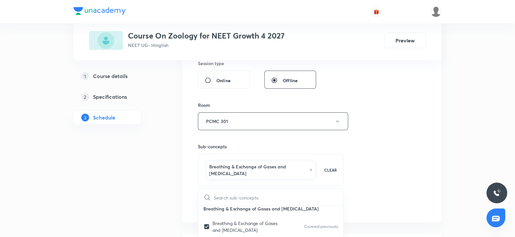
click at [371, 127] on div "Session 37 Live class Session title 31/99 Breathing and exchange of Gases ​ Sch…" at bounding box center [312, 53] width 228 height 318
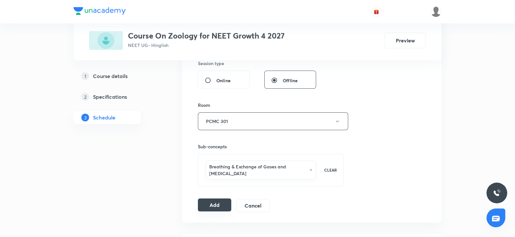
click at [210, 207] on button "Add" at bounding box center [214, 204] width 33 height 13
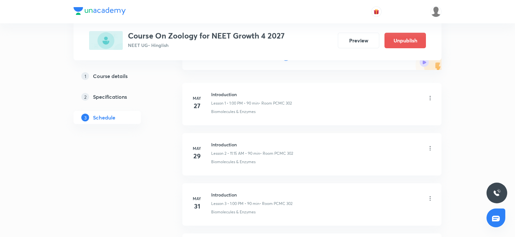
scroll to position [29, 0]
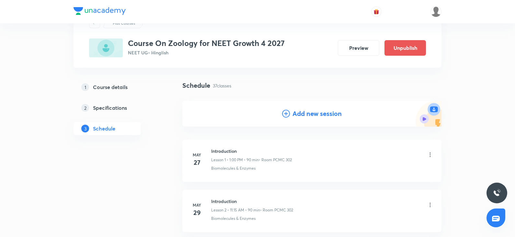
click at [308, 109] on h4 "Add new session" at bounding box center [316, 114] width 49 height 10
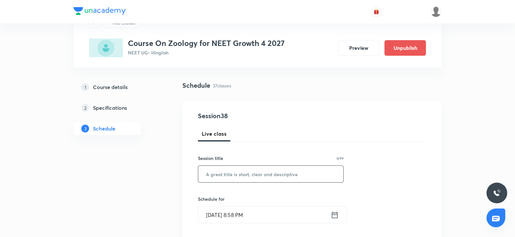
click at [219, 172] on input "text" at bounding box center [270, 174] width 145 height 17
paste input "Breathing and exchange of Gases"
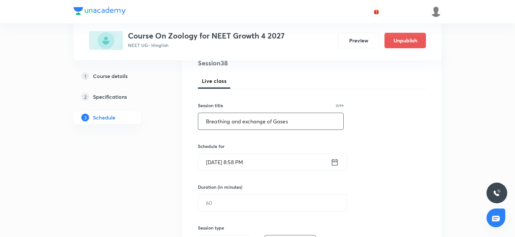
scroll to position [82, 0]
type input "Breathing and exchange of Gases"
click at [217, 166] on input "Oct 5, 2025, 8:58 PM" at bounding box center [264, 161] width 132 height 17
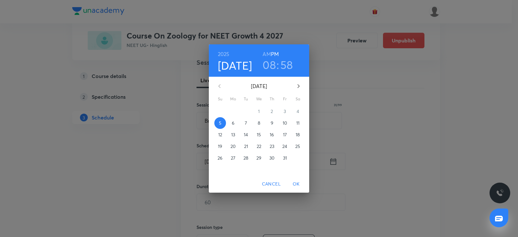
click at [287, 120] on p "10" at bounding box center [285, 123] width 5 height 6
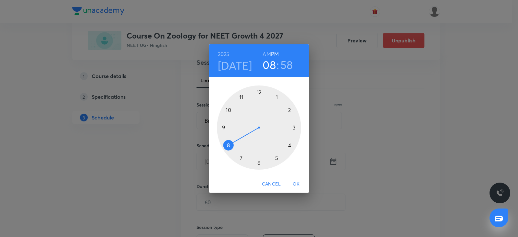
click at [277, 97] on div at bounding box center [259, 127] width 84 height 84
click at [258, 92] on div at bounding box center [259, 127] width 84 height 84
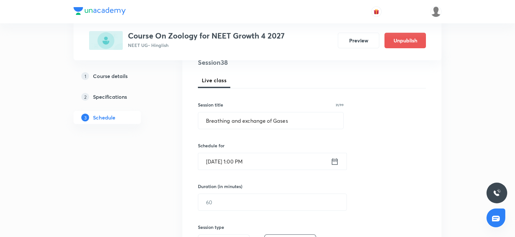
scroll to position [108, 0]
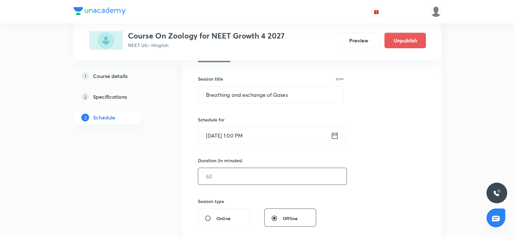
click at [224, 179] on input "text" at bounding box center [272, 176] width 148 height 17
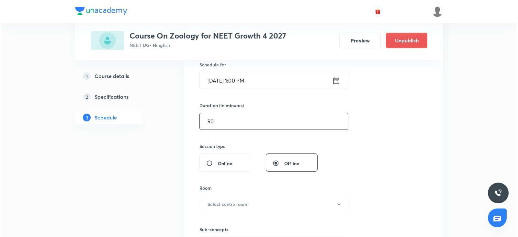
scroll to position [164, 0]
type input "90"
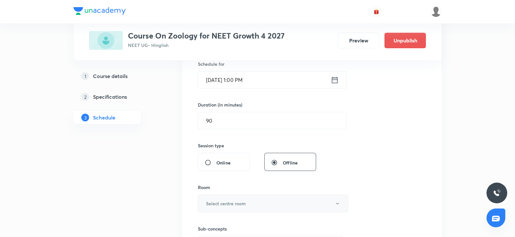
click at [208, 205] on h6 "Select centre room" at bounding box center [226, 203] width 40 height 7
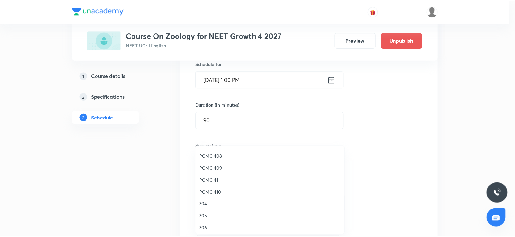
scroll to position [0, 0]
click at [211, 155] on span "PCMC 301" at bounding box center [271, 154] width 142 height 7
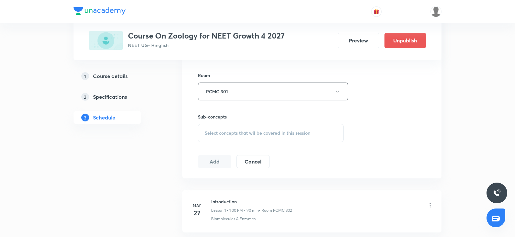
scroll to position [283, 0]
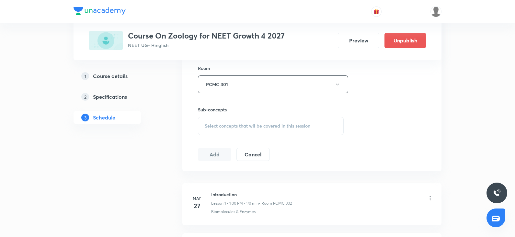
click at [234, 121] on div "Select concepts that wil be covered in this session" at bounding box center [271, 126] width 146 height 18
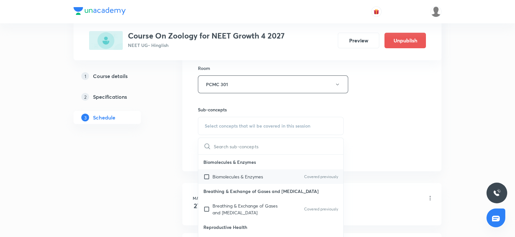
click at [219, 181] on div "Biomolecules & Enzymes Covered previously" at bounding box center [270, 176] width 145 height 15
checkbox input "true"
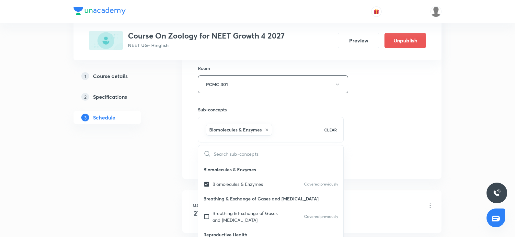
click at [335, 139] on div "Biomolecules & Enzymes CLEAR" at bounding box center [271, 130] width 146 height 26
click at [398, 132] on div "Session 38 Live class Session title 31/99 Breathing and exchange of Gases ​ Sch…" at bounding box center [312, 12] width 228 height 311
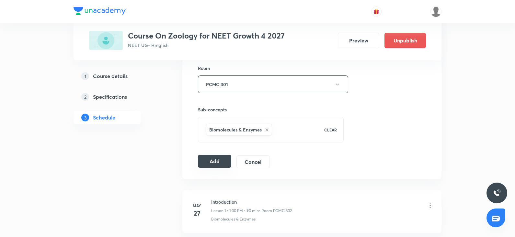
click at [214, 162] on button "Add" at bounding box center [214, 161] width 33 height 13
click at [216, 161] on button "Add" at bounding box center [214, 161] width 33 height 13
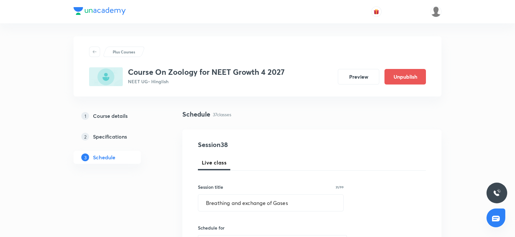
scroll to position [38, 0]
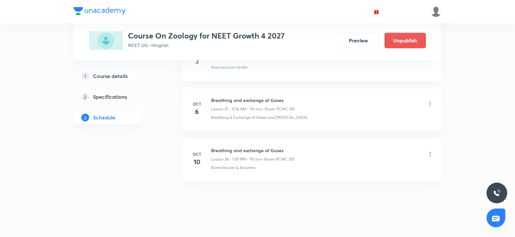
scroll to position [2183, 0]
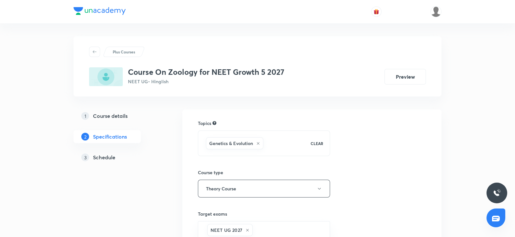
click at [116, 154] on div "3 Schedule" at bounding box center [118, 157] width 75 height 8
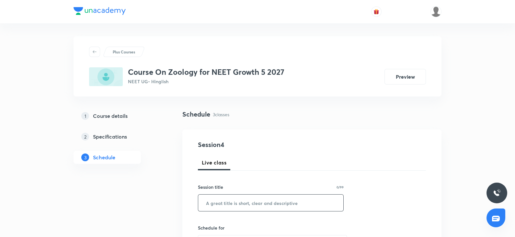
click at [210, 201] on input "text" at bounding box center [270, 203] width 145 height 17
paste input "Biomolecules"
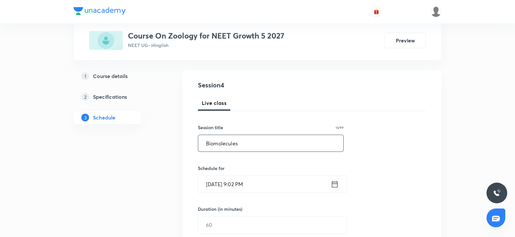
scroll to position [60, 0]
type input "Biomolecules"
click at [212, 184] on input "Oct 5, 2025, 9:02 PM" at bounding box center [264, 183] width 132 height 17
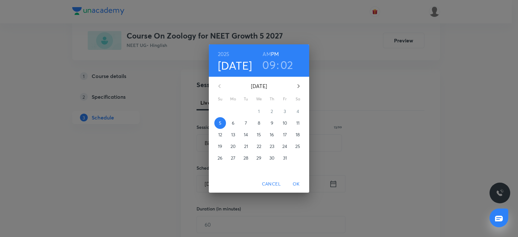
click at [234, 125] on p "6" at bounding box center [233, 123] width 3 height 6
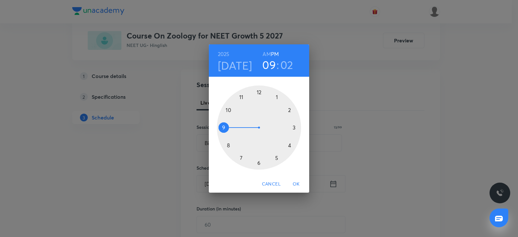
click at [277, 156] on div at bounding box center [259, 127] width 84 height 84
click at [223, 128] on div at bounding box center [259, 127] width 84 height 84
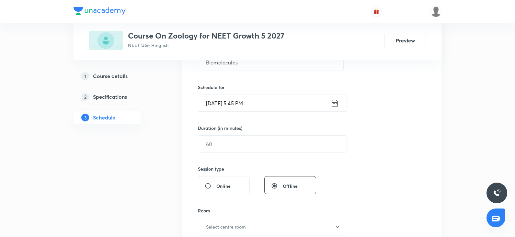
scroll to position [141, 0]
click at [215, 137] on input "text" at bounding box center [272, 143] width 148 height 17
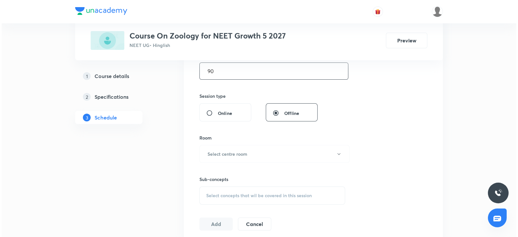
scroll to position [217, 0]
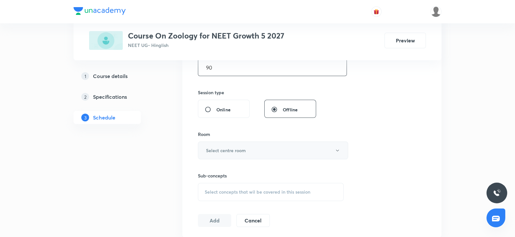
type input "90"
click at [209, 151] on h6 "Select centre room" at bounding box center [226, 150] width 40 height 7
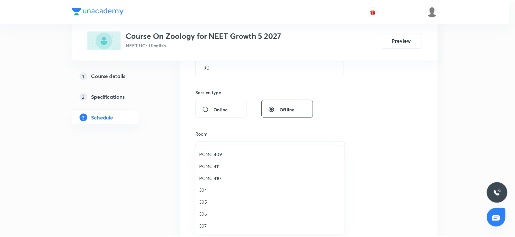
scroll to position [0, 0]
click at [215, 166] on span "PCMC 302" at bounding box center [271, 166] width 142 height 7
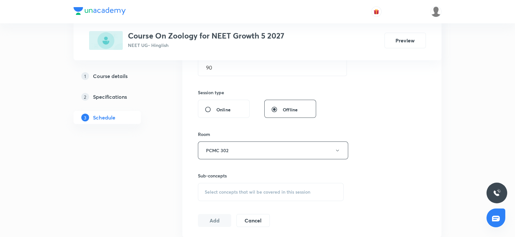
click at [219, 195] on div "Select concepts that wil be covered in this session" at bounding box center [271, 192] width 146 height 18
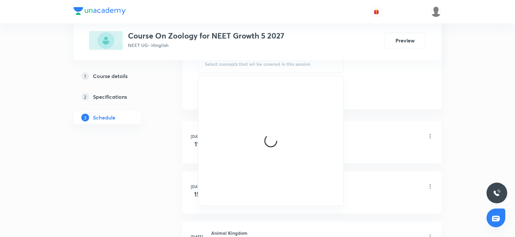
scroll to position [357, 0]
click at [227, 166] on div at bounding box center [270, 128] width 145 height 129
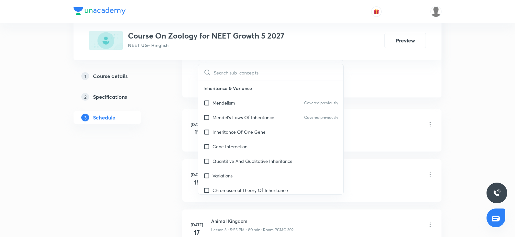
click at [227, 166] on div "Quantitive And Qualitative Inheritance" at bounding box center [270, 161] width 145 height 15
checkbox input "true"
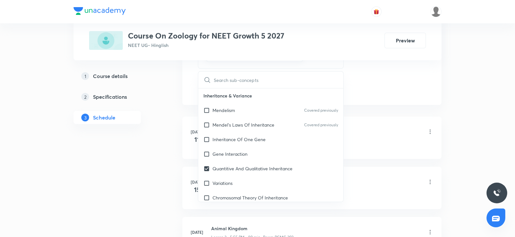
click at [430, 55] on div "Plus Courses Course On Zoology for NEET Growth 5 2027 NEET UG • Hinglish Preview" at bounding box center [257, 30] width 368 height 60
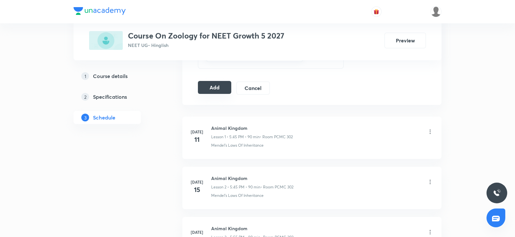
click at [218, 91] on button "Add" at bounding box center [214, 87] width 33 height 13
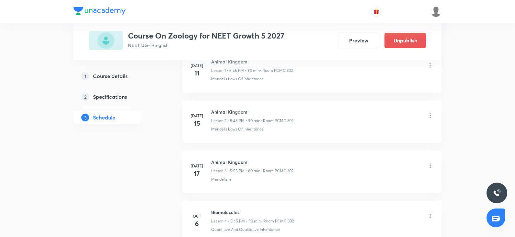
scroll to position [0, 0]
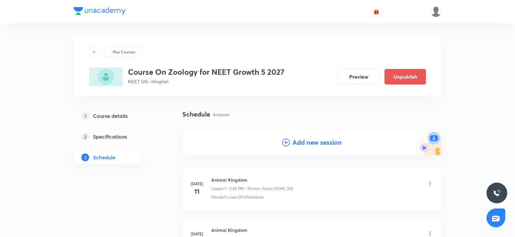
click at [301, 142] on h4 "Add new session" at bounding box center [316, 143] width 49 height 10
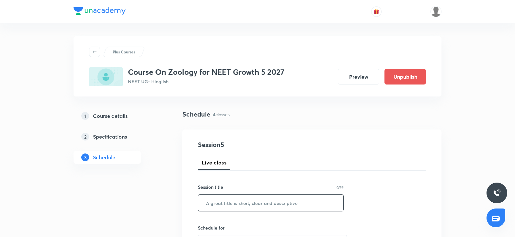
click at [218, 210] on input "text" at bounding box center [270, 203] width 145 height 17
paste input "Biomolecules"
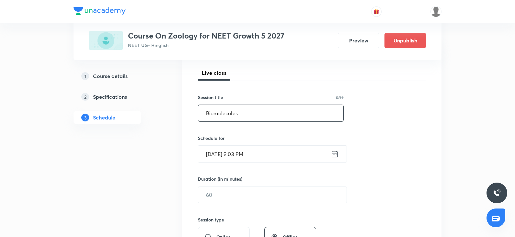
scroll to position [91, 0]
type input "Biomolecules"
click at [218, 158] on input "Oct 5, 2025, 9:03 PM" at bounding box center [264, 152] width 132 height 17
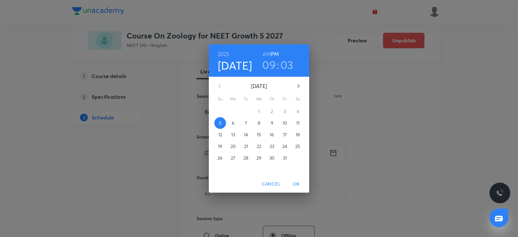
click at [218, 158] on p "26" at bounding box center [220, 158] width 5 height 6
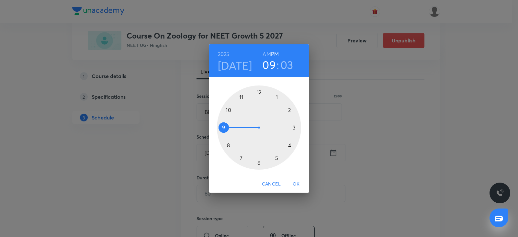
click at [227, 108] on div at bounding box center [259, 127] width 84 height 84
click at [239, 68] on h4 "Oct 26" at bounding box center [235, 66] width 34 height 14
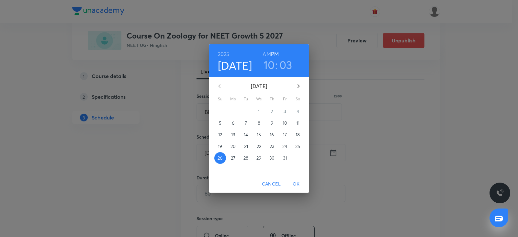
click at [283, 122] on p "10" at bounding box center [285, 123] width 5 height 6
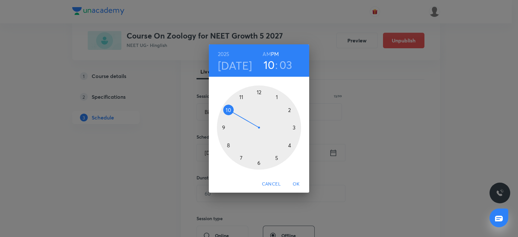
click at [278, 157] on div at bounding box center [259, 127] width 84 height 84
click at [226, 127] on div at bounding box center [259, 127] width 84 height 84
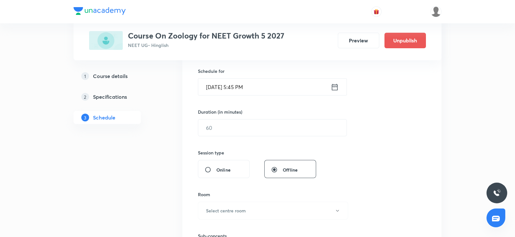
scroll to position [166, 0]
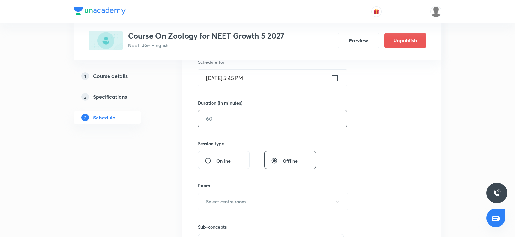
click at [218, 120] on input "text" at bounding box center [272, 118] width 148 height 17
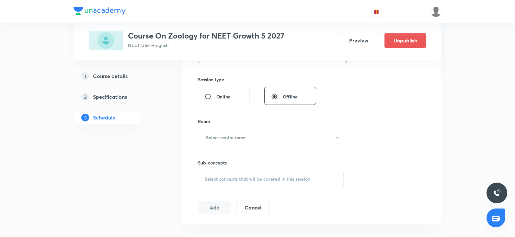
scroll to position [235, 0]
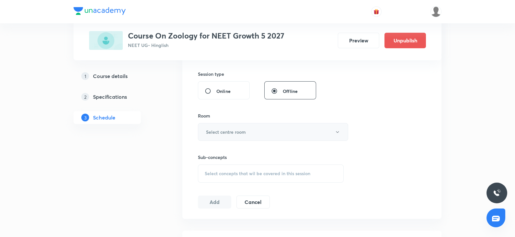
type input "90"
click at [216, 131] on h6 "Select centre room" at bounding box center [226, 131] width 40 height 7
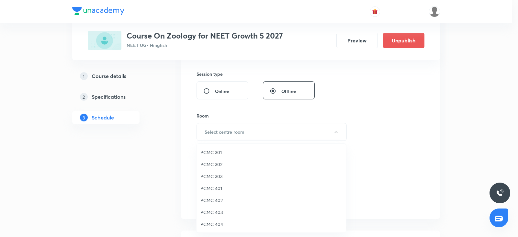
click at [212, 161] on span "PCMC 302" at bounding box center [271, 164] width 142 height 7
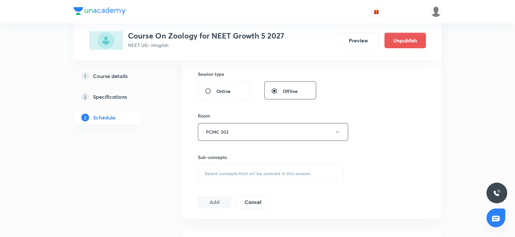
click at [242, 171] on span "Select concepts that wil be covered in this session" at bounding box center [258, 173] width 106 height 5
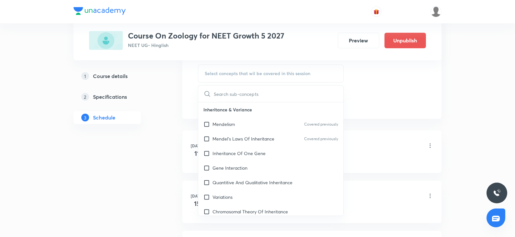
scroll to position [343, 0]
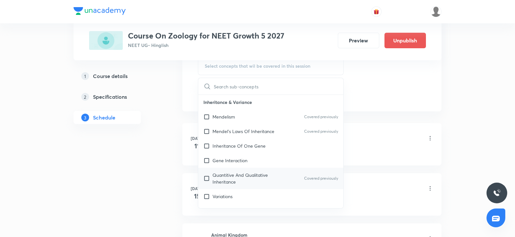
click at [238, 168] on div "Quantitive And Qualitative Inheritance Covered previously" at bounding box center [270, 178] width 145 height 21
checkbox input "true"
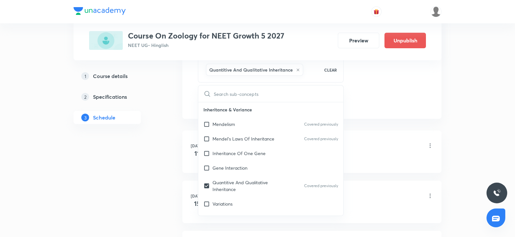
click at [364, 125] on div "Schedule 4 classes Session 5 Live class Session title 13/99 Biomolecules ​ Sche…" at bounding box center [311, 70] width 259 height 606
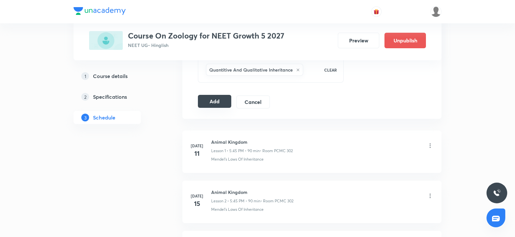
click at [216, 107] on div "Add Cancel" at bounding box center [236, 101] width 77 height 13
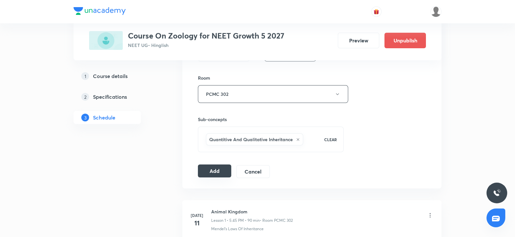
scroll to position [273, 0]
click at [226, 168] on button "Add" at bounding box center [214, 170] width 33 height 13
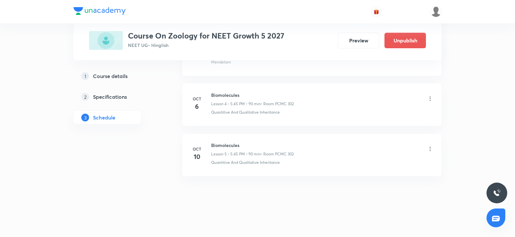
scroll to position [184, 0]
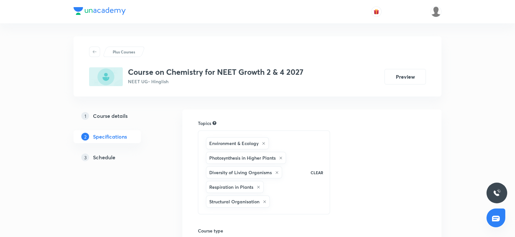
click at [95, 160] on h5 "Schedule" at bounding box center [104, 157] width 22 height 8
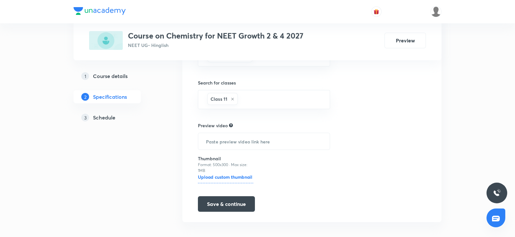
scroll to position [236, 0]
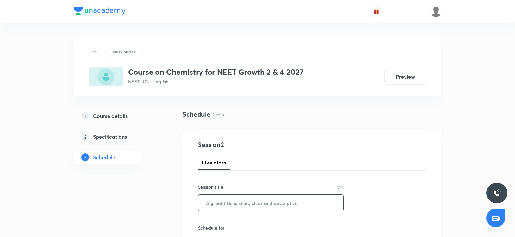
click at [249, 200] on input "text" at bounding box center [270, 203] width 145 height 17
paste input "biological classification"
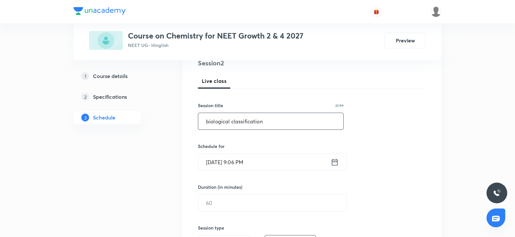
scroll to position [104, 0]
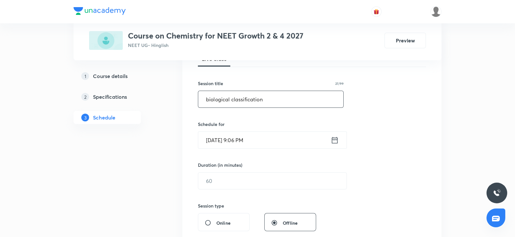
type input "biological classification"
click at [229, 141] on input "[DATE] 9:06 PM" at bounding box center [264, 140] width 132 height 17
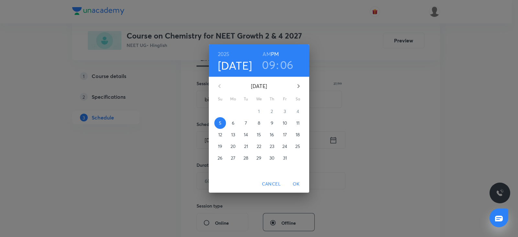
click at [235, 124] on span "6" at bounding box center [233, 123] width 12 height 6
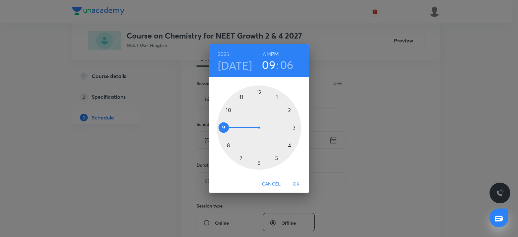
click at [277, 94] on div at bounding box center [259, 127] width 84 height 84
click at [259, 91] on div at bounding box center [259, 127] width 84 height 84
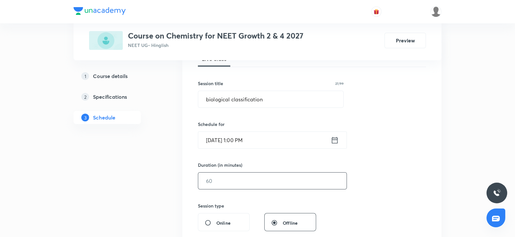
click at [223, 179] on input "text" at bounding box center [272, 181] width 148 height 17
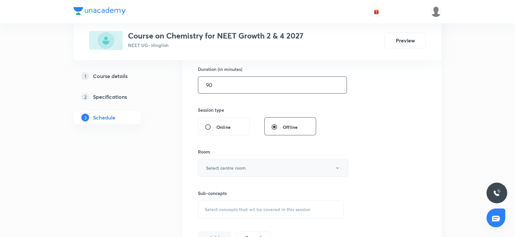
scroll to position [200, 0]
type input "90"
click at [217, 164] on h6 "Select centre room" at bounding box center [226, 167] width 40 height 7
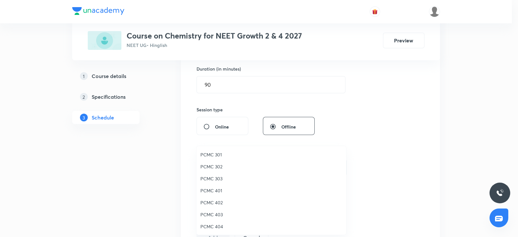
click at [216, 154] on span "PCMC 301" at bounding box center [271, 154] width 142 height 7
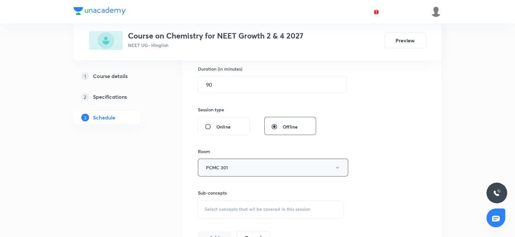
scroll to position [262, 0]
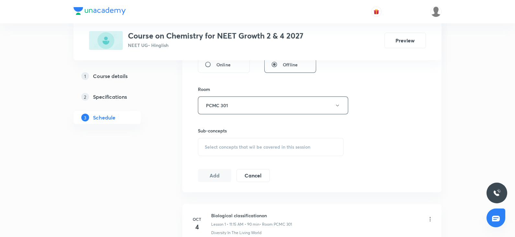
click at [243, 144] on span "Select concepts that wil be covered in this session" at bounding box center [258, 146] width 106 height 5
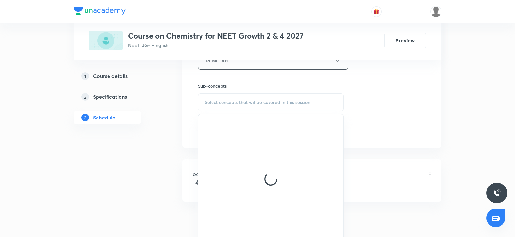
scroll to position [310, 0]
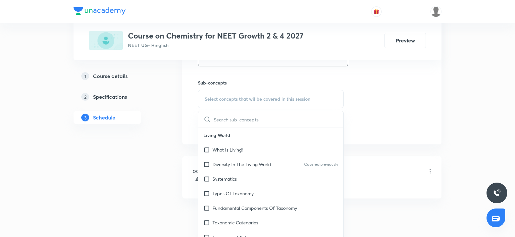
click at [227, 190] on p "Types Of Taxonomy" at bounding box center [232, 193] width 41 height 7
checkbox input "true"
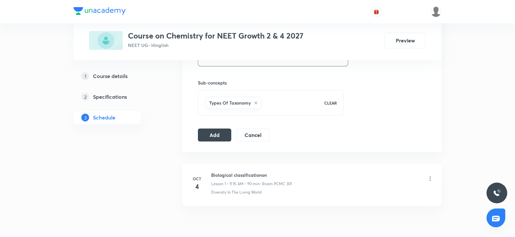
click at [214, 135] on button "Add" at bounding box center [214, 134] width 33 height 13
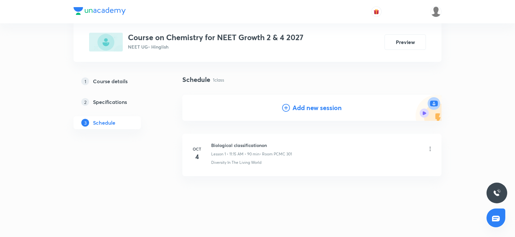
scroll to position [34, 0]
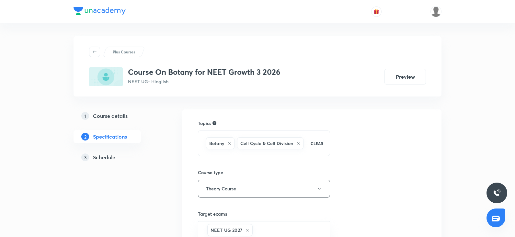
click at [109, 156] on h5 "Schedule" at bounding box center [104, 157] width 22 height 8
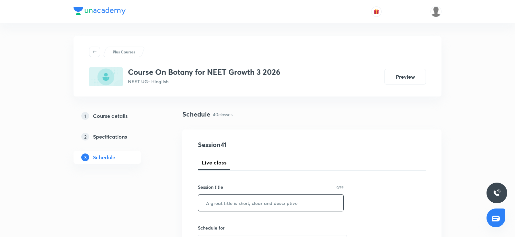
click at [215, 204] on input "text" at bounding box center [270, 203] width 145 height 17
paste input "biological classification"
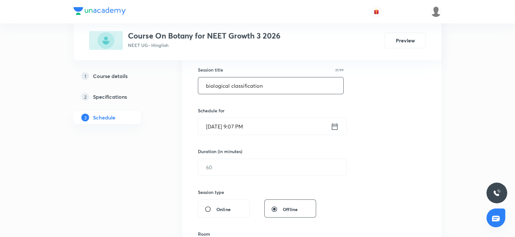
scroll to position [134, 0]
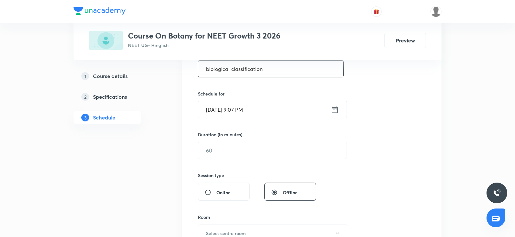
type input "biological classification"
click at [223, 114] on input "[DATE] 9:07 PM" at bounding box center [264, 109] width 132 height 17
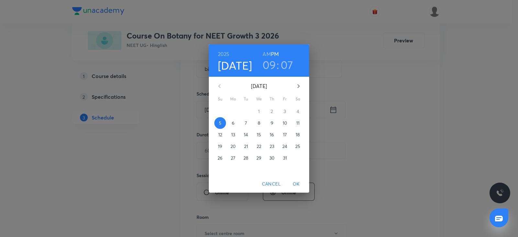
click at [233, 119] on button "6" at bounding box center [233, 123] width 12 height 12
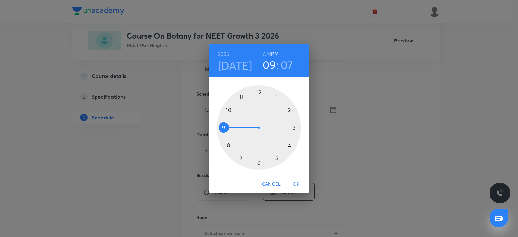
click at [242, 155] on div at bounding box center [259, 127] width 84 height 84
click at [267, 54] on h6 "AM" at bounding box center [266, 54] width 8 height 9
click at [223, 128] on div at bounding box center [259, 127] width 84 height 84
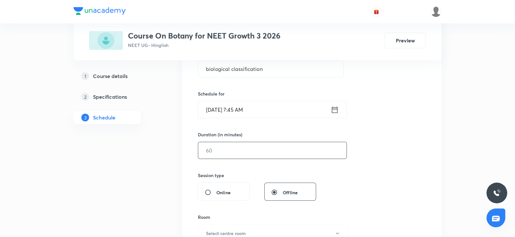
click at [210, 152] on input "text" at bounding box center [272, 150] width 148 height 17
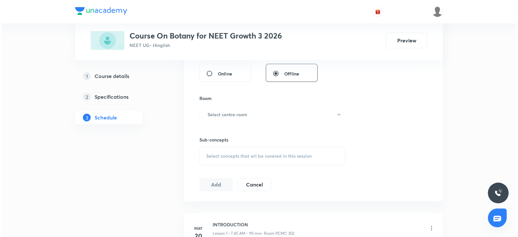
scroll to position [261, 0]
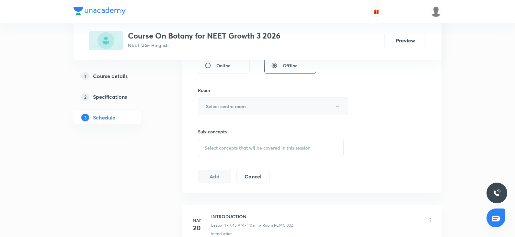
type input "90"
click at [205, 111] on button "Select centre room" at bounding box center [273, 106] width 150 height 18
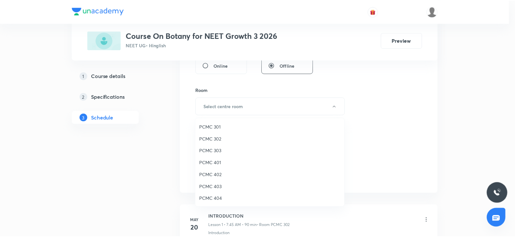
scroll to position [144, 0]
click at [203, 196] on span "307" at bounding box center [271, 198] width 142 height 7
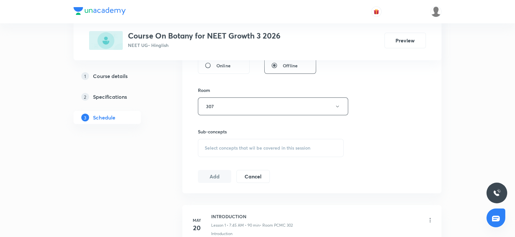
click at [230, 147] on span "Select concepts that wil be covered in this session" at bounding box center [258, 147] width 106 height 5
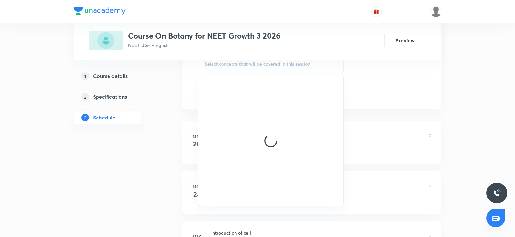
scroll to position [347, 0]
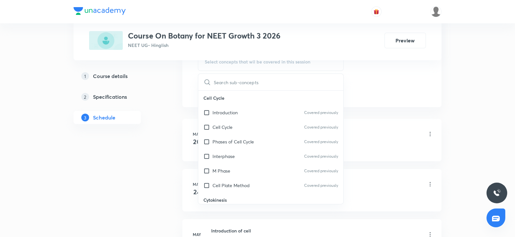
click at [227, 156] on p "Interphase" at bounding box center [223, 156] width 22 height 7
checkbox input "true"
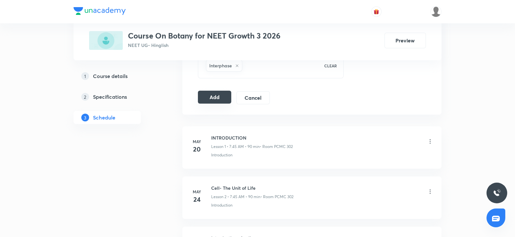
click at [205, 101] on button "Add" at bounding box center [214, 97] width 33 height 13
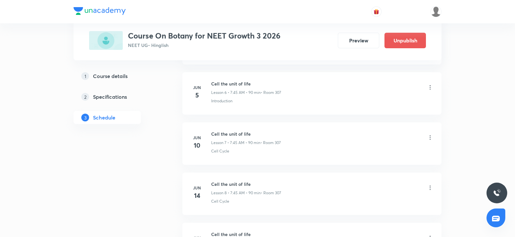
click at [291, 151] on div "Cell Cycle" at bounding box center [322, 151] width 222 height 6
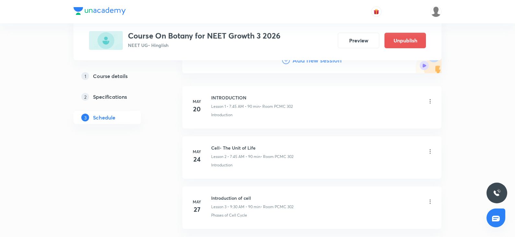
scroll to position [49, 0]
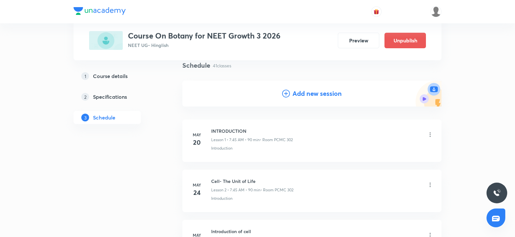
click at [297, 96] on h4 "Add new session" at bounding box center [316, 94] width 49 height 10
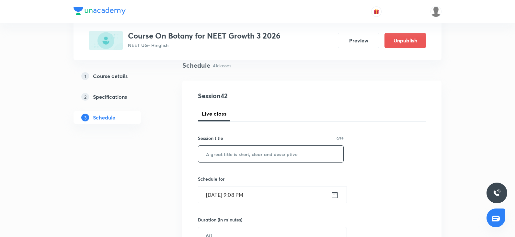
click at [233, 153] on input "text" at bounding box center [270, 154] width 145 height 17
paste input "biological classification"
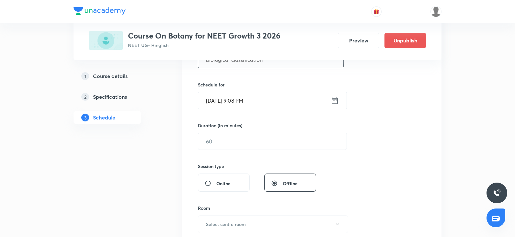
scroll to position [145, 0]
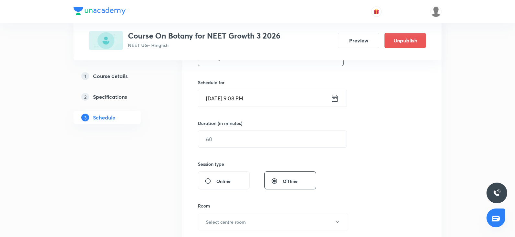
type input "biological classification"
click at [226, 96] on input "Oct 5, 2025, 9:08 PM" at bounding box center [264, 98] width 132 height 17
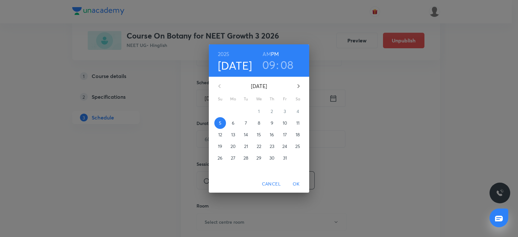
click at [295, 122] on span "11" at bounding box center [298, 123] width 12 height 6
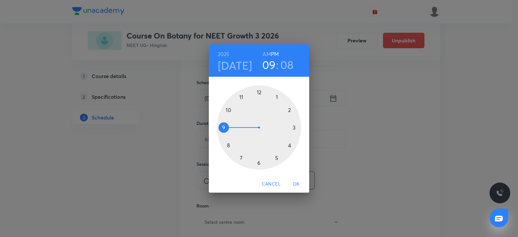
click at [241, 156] on div at bounding box center [259, 127] width 84 height 84
click at [224, 126] on div at bounding box center [259, 127] width 84 height 84
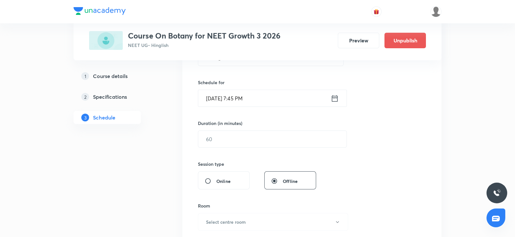
click at [252, 101] on input "Oct 11, 2025, 7:45 PM" at bounding box center [264, 98] width 132 height 17
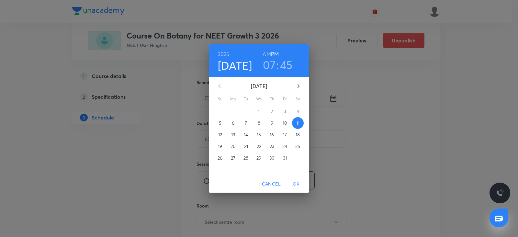
click at [268, 52] on h6 "AM" at bounding box center [266, 54] width 8 height 9
click at [295, 183] on span "OK" at bounding box center [296, 184] width 16 height 8
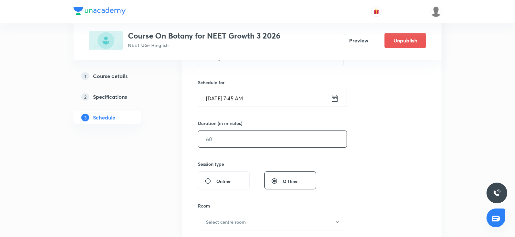
click at [204, 130] on div "​" at bounding box center [272, 138] width 149 height 17
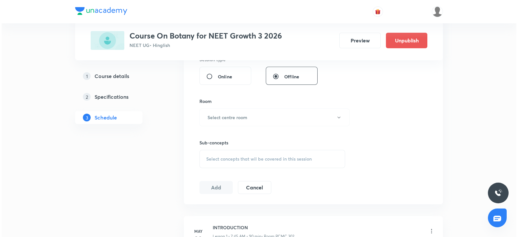
scroll to position [251, 0]
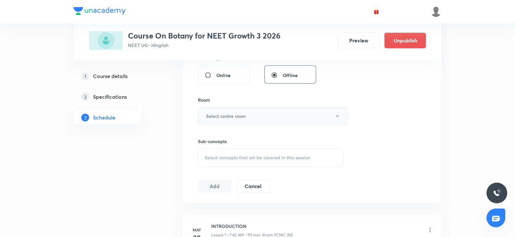
type input "90"
click at [213, 117] on h6 "Select centre room" at bounding box center [226, 116] width 40 height 7
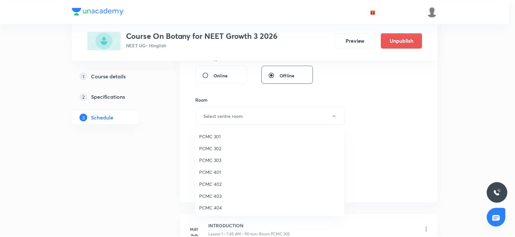
scroll to position [144, 0]
click at [204, 213] on li "307" at bounding box center [271, 208] width 150 height 12
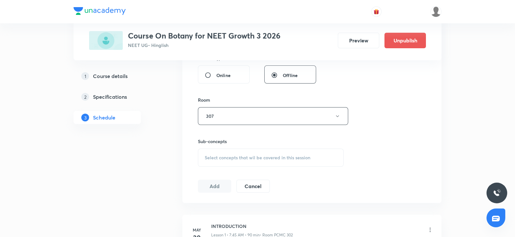
click at [243, 153] on div "Select concepts that wil be covered in this session" at bounding box center [271, 158] width 146 height 18
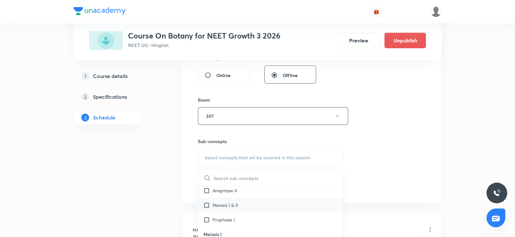
click at [230, 202] on p "Meiosis I & II" at bounding box center [225, 205] width 26 height 7
checkbox input "true"
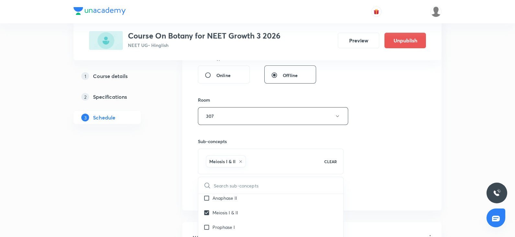
click at [357, 141] on div "Session 42 Live class Session title 27/99 biological classification ​ Schedule …" at bounding box center [312, 44] width 228 height 311
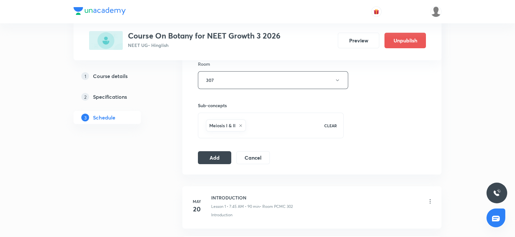
scroll to position [291, 0]
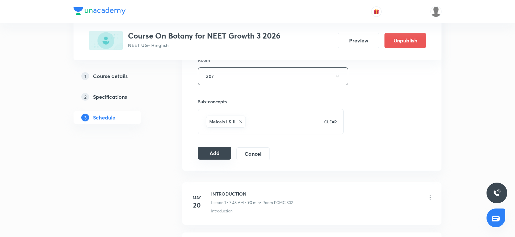
click at [222, 157] on button "Add" at bounding box center [214, 153] width 33 height 13
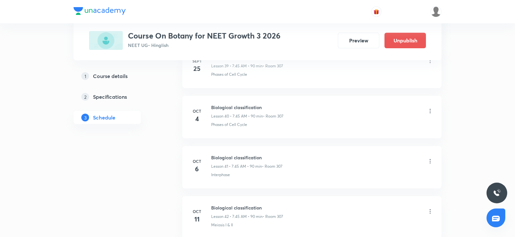
scroll to position [2086, 0]
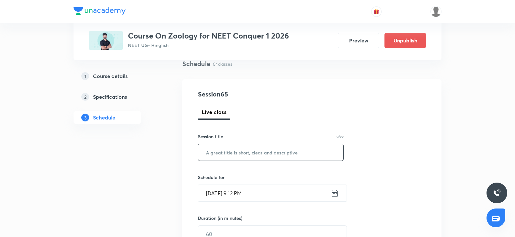
scroll to position [51, 0]
click at [227, 148] on input "text" at bounding box center [270, 152] width 145 height 17
paste input "Locomotion & movement"
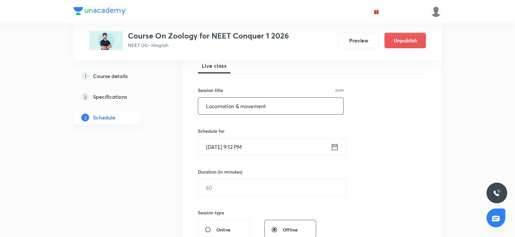
scroll to position [97, 0]
type input "Locomotion & movement"
click at [221, 146] on input "Oct 5, 2025, 9:12 PM" at bounding box center [264, 146] width 132 height 17
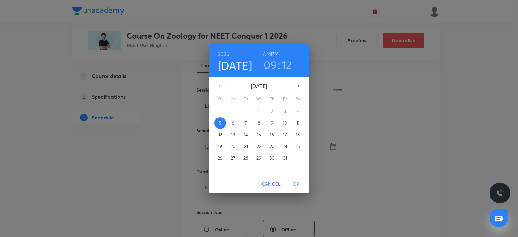
click at [245, 122] on p "7" at bounding box center [246, 123] width 2 height 6
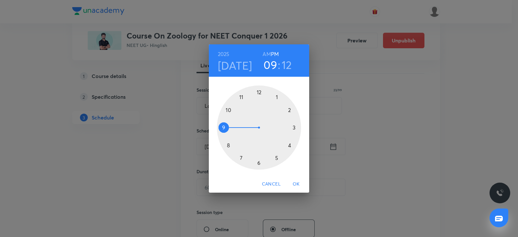
click at [241, 95] on div at bounding box center [259, 127] width 84 height 84
click at [267, 54] on h6 "AM" at bounding box center [266, 54] width 8 height 9
click at [294, 127] on div at bounding box center [259, 127] width 84 height 84
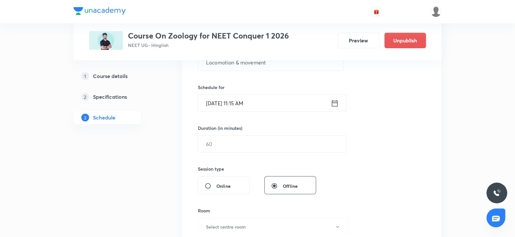
scroll to position [147, 0]
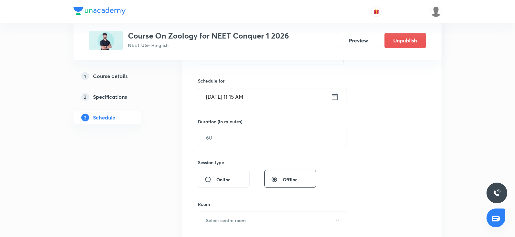
click at [230, 146] on div "Session 65 Live class Session title 23/99 Locomotion & movement ​ Schedule for …" at bounding box center [312, 145] width 228 height 304
click at [224, 133] on input "text" at bounding box center [272, 137] width 148 height 17
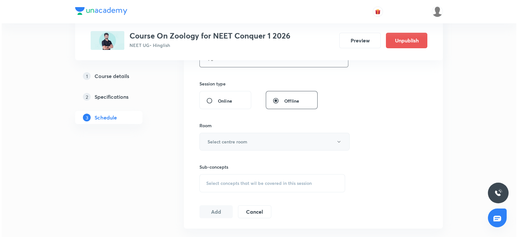
scroll to position [227, 0]
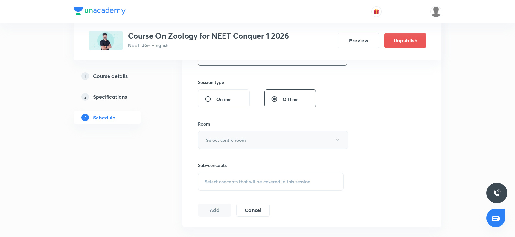
type input "90"
click at [221, 137] on h6 "Select centre room" at bounding box center [226, 140] width 40 height 7
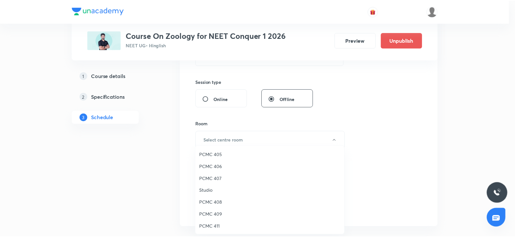
scroll to position [84, 0]
click at [216, 201] on span "PCMC 408" at bounding box center [271, 202] width 142 height 7
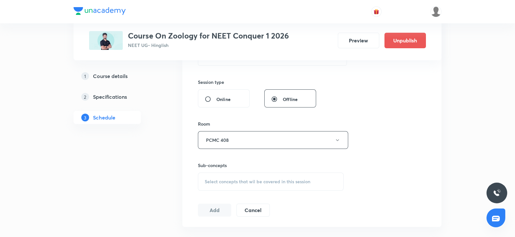
click at [248, 183] on span "Select concepts that wil be covered in this session" at bounding box center [258, 181] width 106 height 5
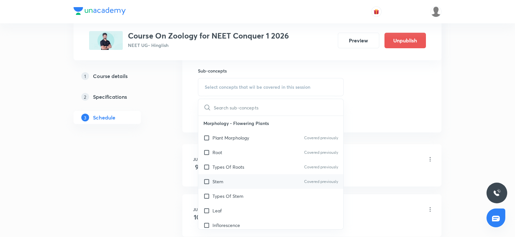
click at [230, 175] on div "Stem Covered previously" at bounding box center [270, 181] width 145 height 15
checkbox input "true"
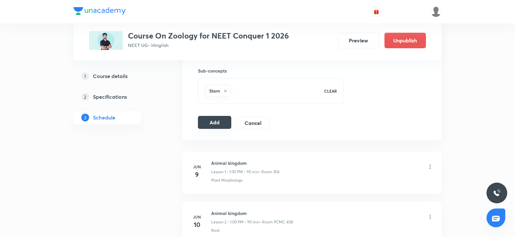
click at [207, 122] on button "Add" at bounding box center [214, 122] width 33 height 13
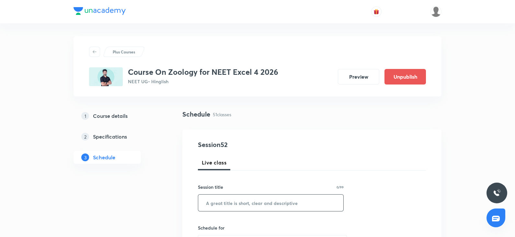
click at [243, 206] on input "text" at bounding box center [270, 203] width 145 height 17
paste input "Biotechnology principles & process"
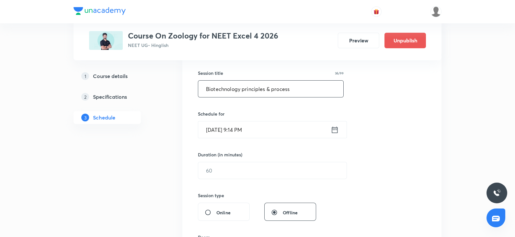
scroll to position [118, 0]
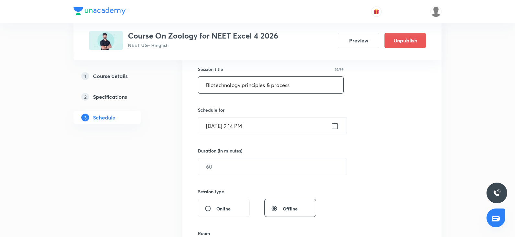
type input "Biotechnology principles & process"
click at [226, 128] on input "[DATE] 9:14 PM" at bounding box center [264, 125] width 132 height 17
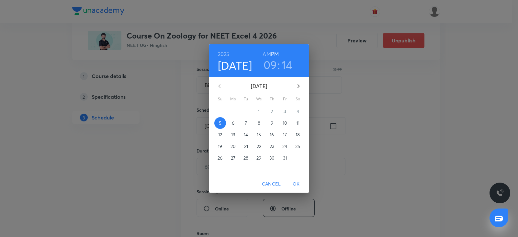
click at [231, 120] on span "6" at bounding box center [233, 123] width 12 height 6
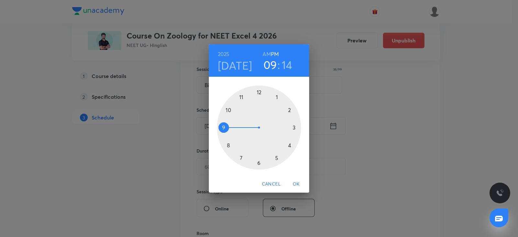
click at [266, 54] on h6 "AM" at bounding box center [266, 54] width 8 height 9
click at [223, 125] on div at bounding box center [259, 127] width 84 height 84
click at [256, 162] on div at bounding box center [259, 127] width 84 height 84
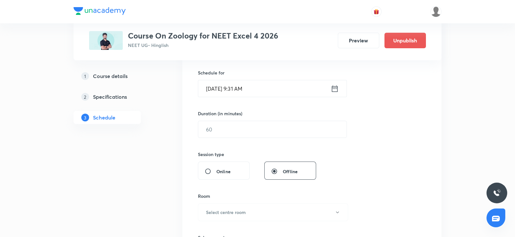
scroll to position [156, 0]
click at [234, 121] on input "text" at bounding box center [272, 128] width 148 height 17
type input "90"
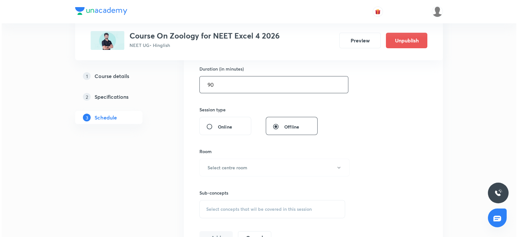
scroll to position [200, 0]
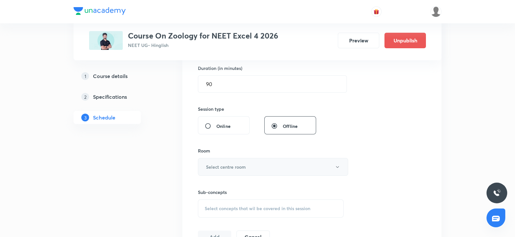
click at [213, 171] on button "Select centre room" at bounding box center [273, 167] width 150 height 18
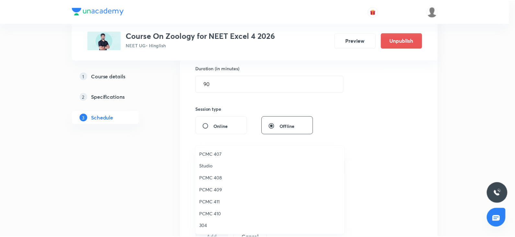
scroll to position [109, 0]
click at [215, 189] on span "PCMC 409" at bounding box center [271, 189] width 142 height 7
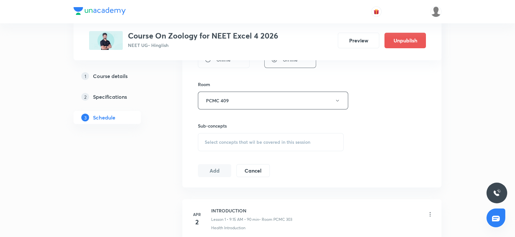
scroll to position [267, 0]
click at [217, 139] on span "Select concepts that wil be covered in this session" at bounding box center [258, 141] width 106 height 5
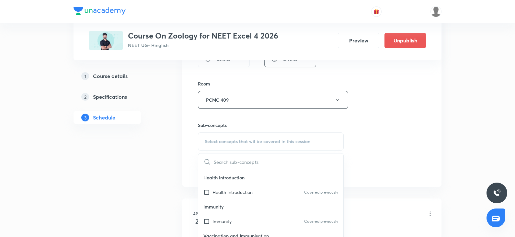
click at [240, 219] on div "Immunity Covered previously" at bounding box center [270, 221] width 145 height 15
checkbox input "true"
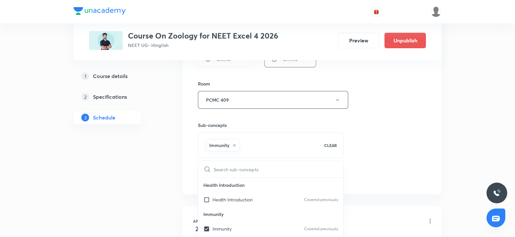
click at [382, 134] on div "Session 52 Live class Session title 36/99 Biotechnology principles & process ​ …" at bounding box center [312, 27] width 228 height 311
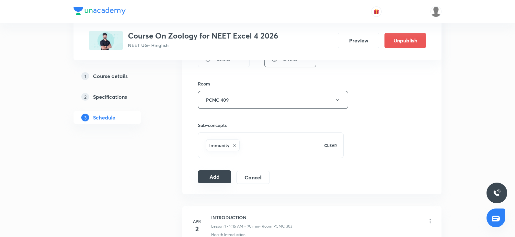
click at [214, 180] on button "Add" at bounding box center [214, 176] width 33 height 13
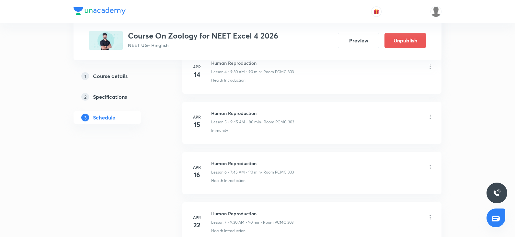
scroll to position [0, 0]
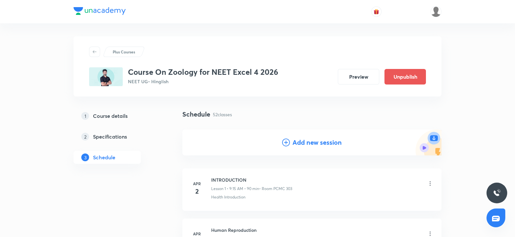
click at [307, 145] on h4 "Add new session" at bounding box center [316, 143] width 49 height 10
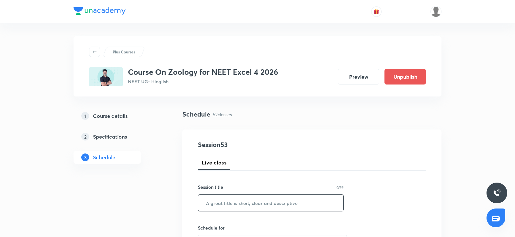
click at [233, 205] on input "text" at bounding box center [270, 203] width 145 height 17
paste input "Biotechnology principles & process"
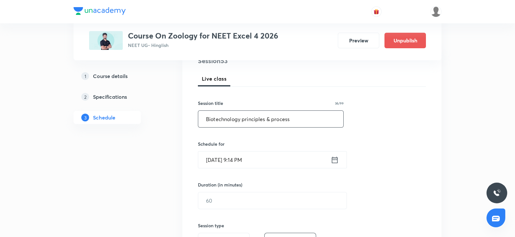
scroll to position [86, 0]
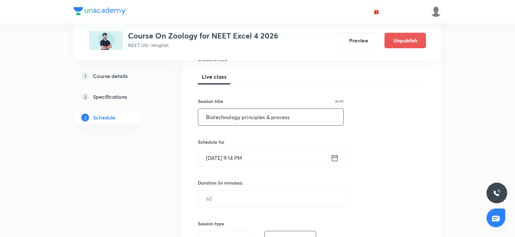
type input "Biotechnology principles & process"
click at [217, 155] on input "[DATE] 9:14 PM" at bounding box center [264, 158] width 132 height 17
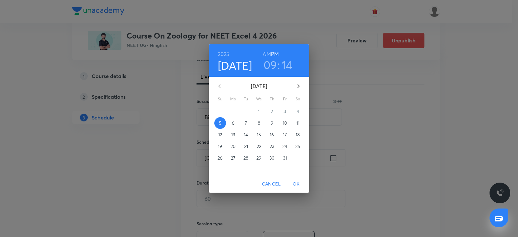
click at [274, 121] on span "9" at bounding box center [272, 123] width 12 height 6
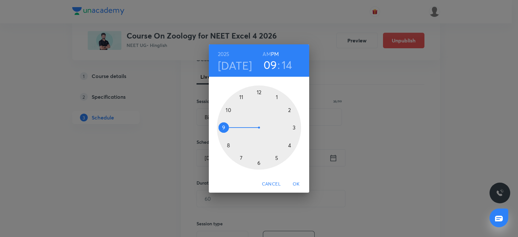
click at [267, 54] on h6 "AM" at bounding box center [266, 54] width 8 height 9
click at [225, 124] on div at bounding box center [259, 127] width 84 height 84
click at [257, 163] on div at bounding box center [259, 127] width 84 height 84
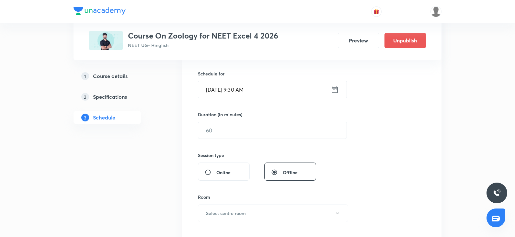
scroll to position [154, 0]
click at [215, 131] on input "text" at bounding box center [272, 130] width 148 height 17
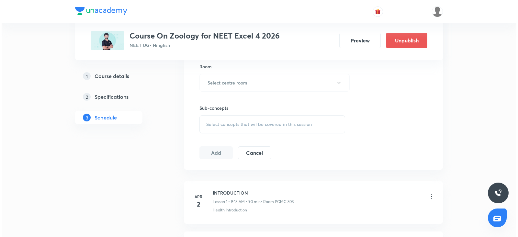
scroll to position [276, 0]
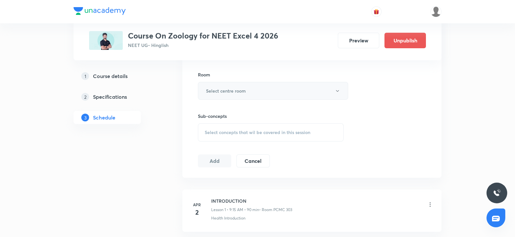
type input "90"
click at [217, 83] on button "Select centre room" at bounding box center [273, 91] width 150 height 18
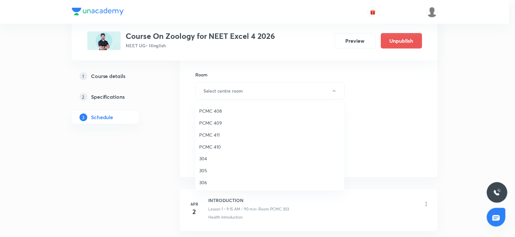
scroll to position [144, 0]
click at [213, 111] on span "PCMC 409" at bounding box center [271, 110] width 142 height 7
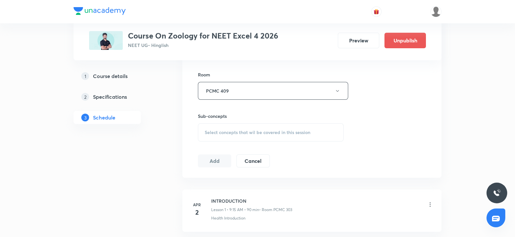
click at [233, 127] on div "Select concepts that wil be covered in this session" at bounding box center [271, 132] width 146 height 18
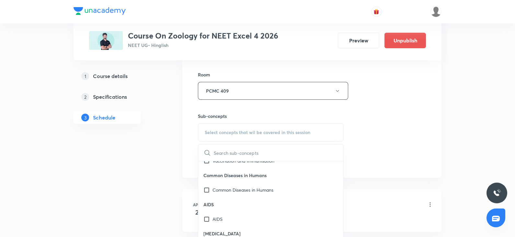
scroll to position [82, 0]
click at [223, 192] on div "Common Diseases in Humans" at bounding box center [270, 188] width 145 height 15
checkbox input "true"
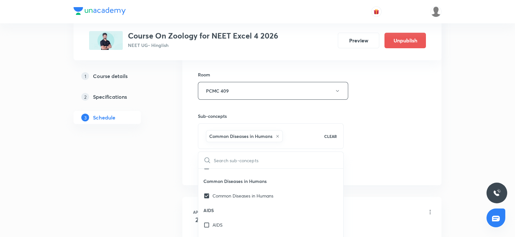
click at [372, 118] on div "Session 53 Live class Session title 36/99 Biotechnology principles & process ​ …" at bounding box center [312, 18] width 228 height 311
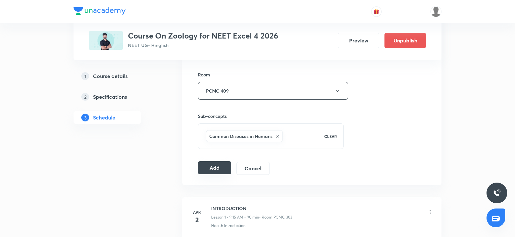
click at [214, 171] on button "Add" at bounding box center [214, 167] width 33 height 13
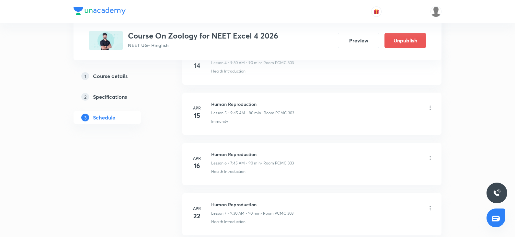
scroll to position [0, 0]
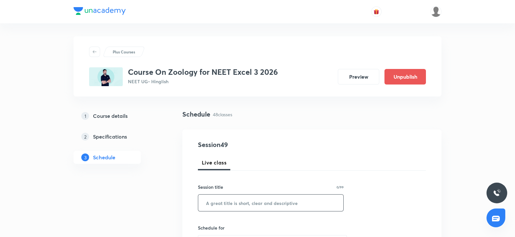
click at [217, 204] on input "text" at bounding box center [270, 203] width 145 height 17
paste input "Biotechnology Principles & Processes"
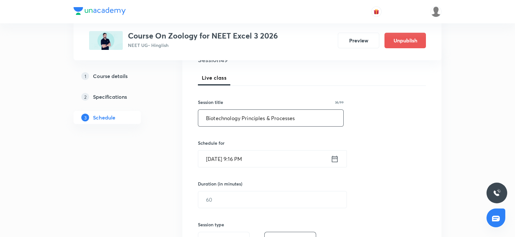
scroll to position [86, 0]
type input "Biotechnology Principles & Processes"
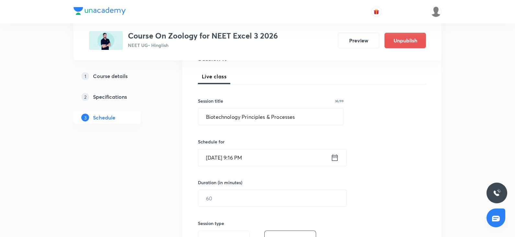
click at [242, 158] on input "[DATE] 9:16 PM" at bounding box center [264, 157] width 132 height 17
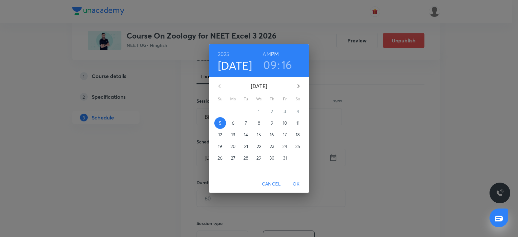
click at [230, 126] on span "6" at bounding box center [233, 123] width 12 height 6
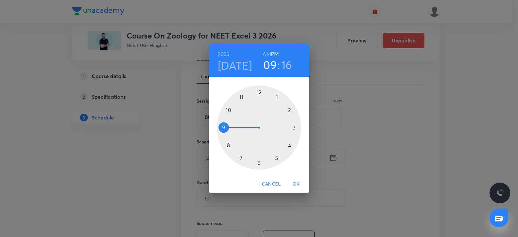
click at [238, 100] on div at bounding box center [259, 127] width 84 height 84
click at [268, 55] on h6 "AM" at bounding box center [266, 54] width 8 height 9
click at [294, 127] on div at bounding box center [259, 127] width 84 height 84
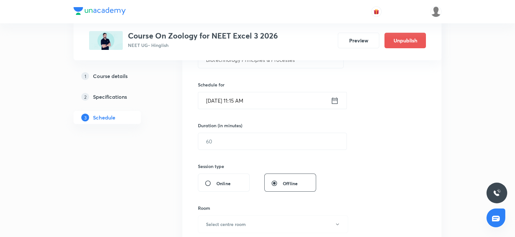
scroll to position [144, 0]
click at [216, 141] on input "text" at bounding box center [272, 140] width 148 height 17
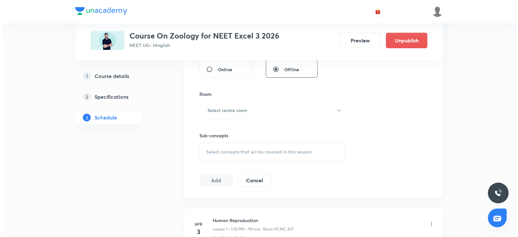
scroll to position [259, 0]
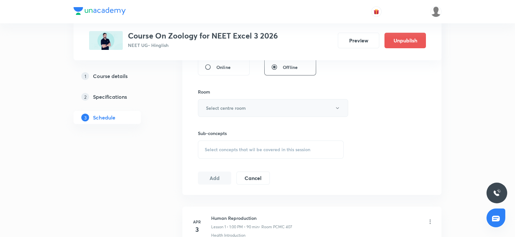
type input "90"
click at [213, 111] on button "Select centre room" at bounding box center [273, 108] width 150 height 18
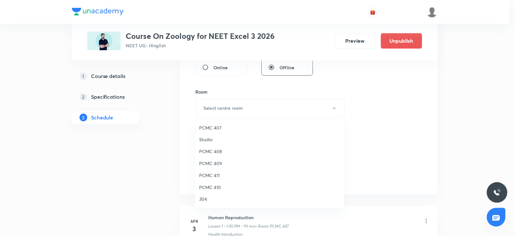
scroll to position [104, 0]
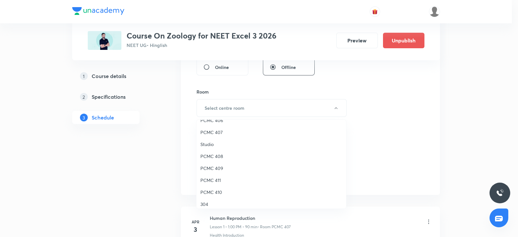
click at [215, 127] on li "PCMC 407" at bounding box center [271, 132] width 150 height 12
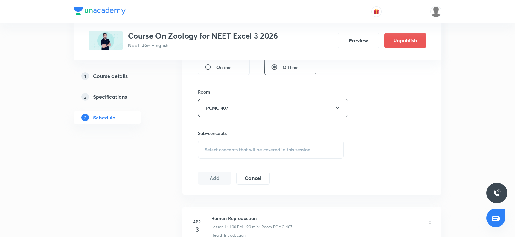
click at [218, 148] on span "Select concepts that wil be covered in this session" at bounding box center [258, 149] width 106 height 5
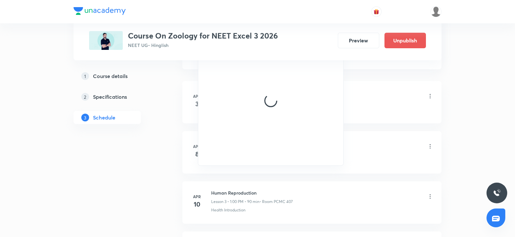
scroll to position [385, 0]
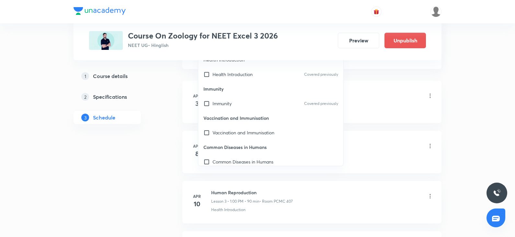
click at [220, 140] on p "Common Diseases in Humans" at bounding box center [270, 147] width 145 height 15
click at [254, 132] on p "Vaccination and Immunisation" at bounding box center [243, 132] width 62 height 7
checkbox input "true"
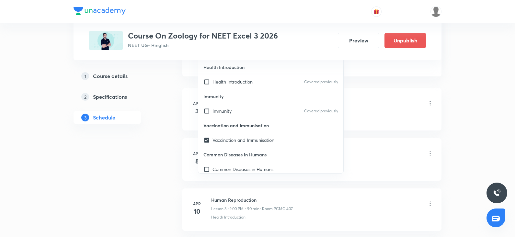
click at [355, 98] on div "Human Reproduction Lesson 1 • 1:00 PM • 90 min • Room PCMC 407" at bounding box center [322, 103] width 222 height 15
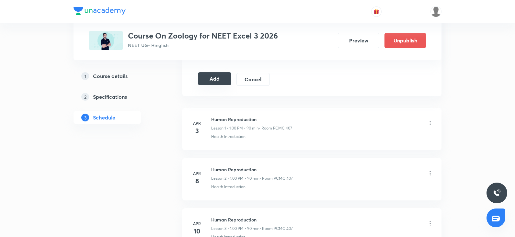
click at [214, 78] on button "Add" at bounding box center [214, 78] width 33 height 13
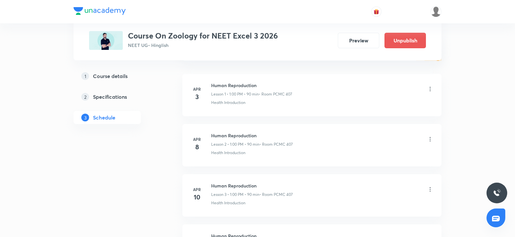
scroll to position [0, 0]
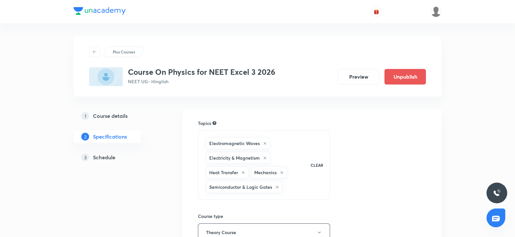
click at [104, 161] on link "3 Schedule" at bounding box center [117, 157] width 88 height 13
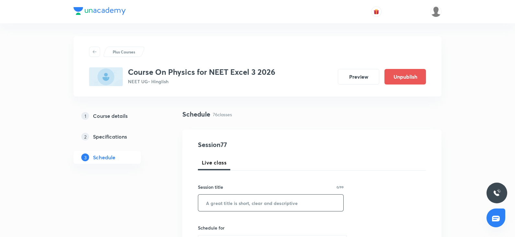
click at [225, 202] on input "text" at bounding box center [270, 203] width 145 height 17
paste input "WAVE OPTICS"
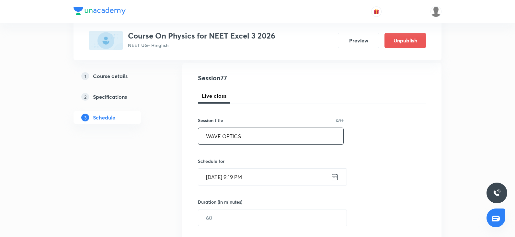
scroll to position [70, 0]
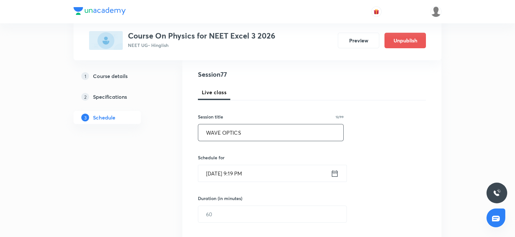
type input "WAVE OPTICS"
click at [215, 169] on input "[DATE] 9:19 PM" at bounding box center [264, 173] width 132 height 17
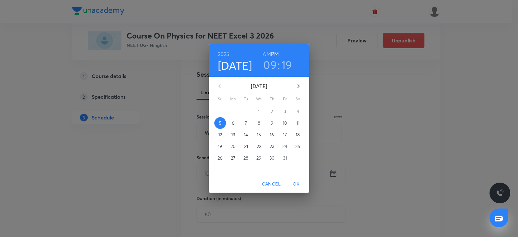
click at [236, 122] on span "6" at bounding box center [233, 123] width 12 height 6
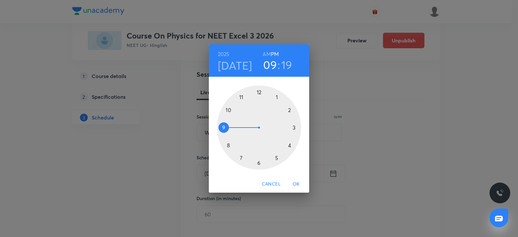
click at [280, 97] on div at bounding box center [259, 127] width 84 height 84
click at [265, 55] on h6 "AM" at bounding box center [266, 54] width 8 height 9
click at [276, 53] on h6 "PM" at bounding box center [275, 54] width 8 height 9
click at [259, 92] on div at bounding box center [259, 127] width 84 height 84
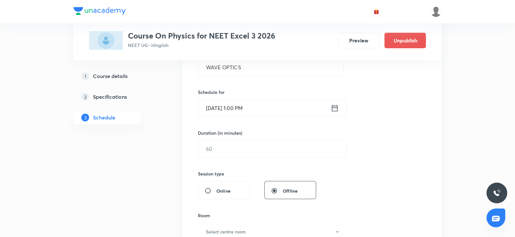
scroll to position [136, 0]
click at [232, 156] on input "text" at bounding box center [272, 148] width 148 height 17
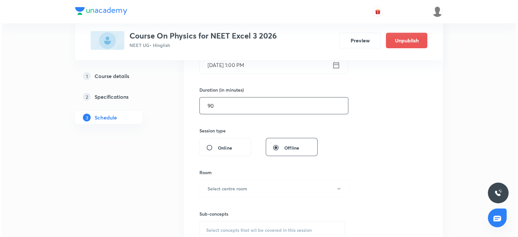
scroll to position [182, 0]
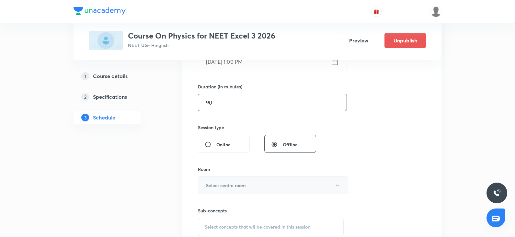
type input "90"
click at [221, 187] on h6 "Select centre room" at bounding box center [226, 185] width 40 height 7
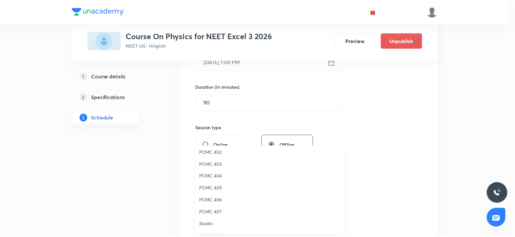
scroll to position [51, 0]
click at [215, 208] on span "PCMC 407" at bounding box center [271, 211] width 142 height 7
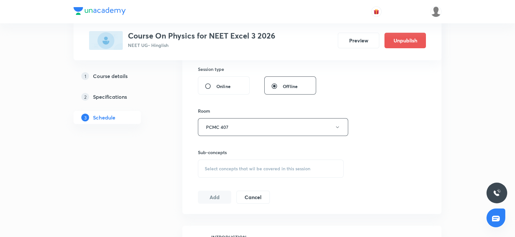
scroll to position [243, 0]
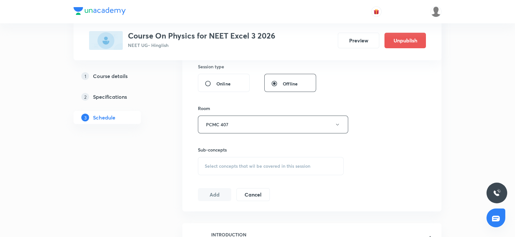
click at [226, 164] on span "Select concepts that wil be covered in this session" at bounding box center [258, 165] width 106 height 5
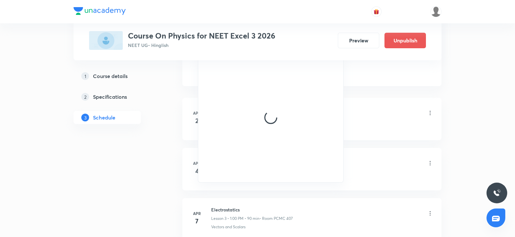
scroll to position [369, 0]
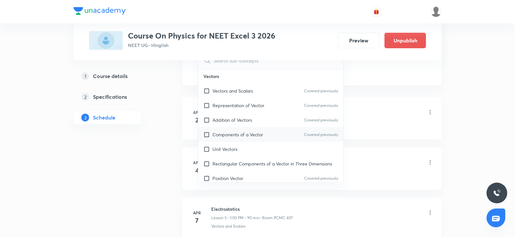
click at [227, 139] on div "Components of a Vector Covered previously" at bounding box center [270, 134] width 145 height 15
checkbox input "true"
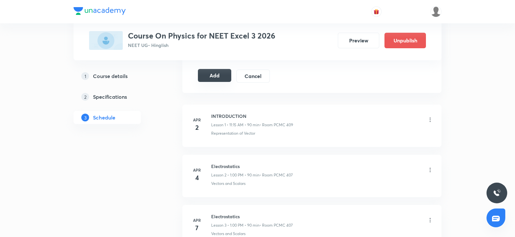
click at [217, 78] on button "Add" at bounding box center [214, 75] width 33 height 13
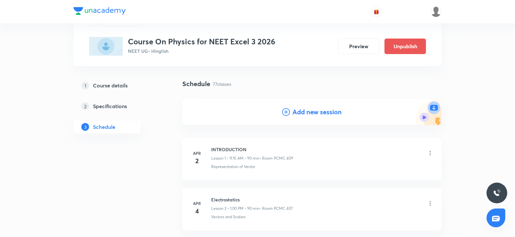
scroll to position [0, 0]
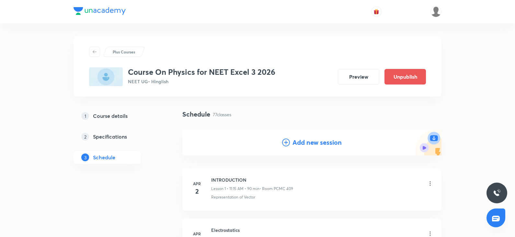
click at [302, 147] on h4 "Add new session" at bounding box center [316, 143] width 49 height 10
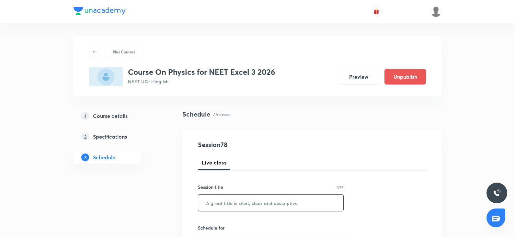
click at [216, 198] on input "text" at bounding box center [270, 203] width 145 height 17
paste input "WAVE OPTICS"
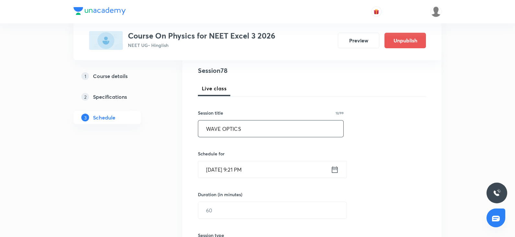
type input "WAVE OPTICS"
click at [219, 161] on input "Oct 5, 2025, 9:21 PM" at bounding box center [264, 169] width 132 height 17
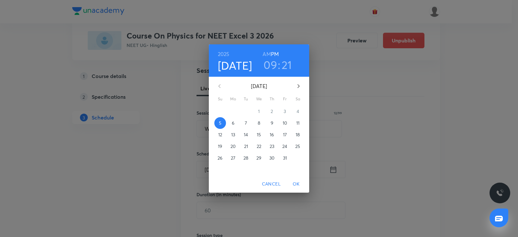
click at [256, 122] on span "8" at bounding box center [259, 123] width 12 height 6
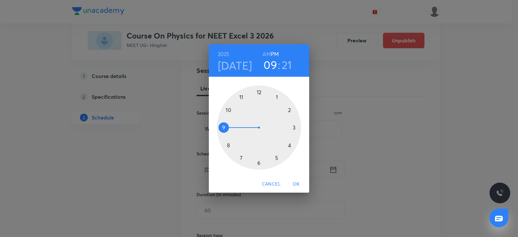
click at [277, 96] on div at bounding box center [259, 127] width 84 height 84
click at [258, 93] on div at bounding box center [259, 127] width 84 height 84
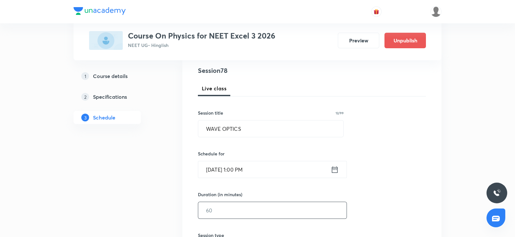
click at [212, 205] on input "text" at bounding box center [272, 210] width 148 height 17
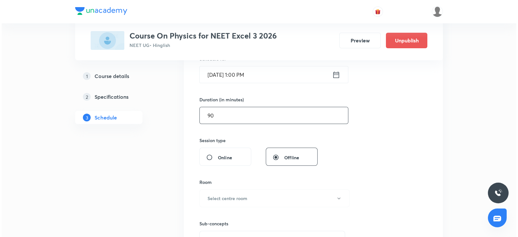
scroll to position [171, 0]
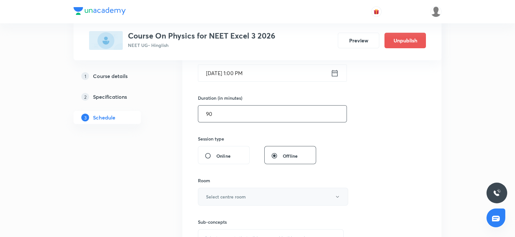
type input "90"
click at [212, 198] on h6 "Select centre room" at bounding box center [226, 196] width 40 height 7
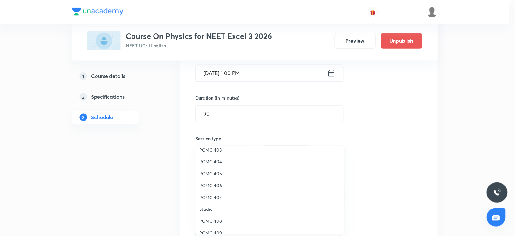
scroll to position [66, 0]
click at [216, 193] on span "PCMC 407" at bounding box center [271, 196] width 142 height 7
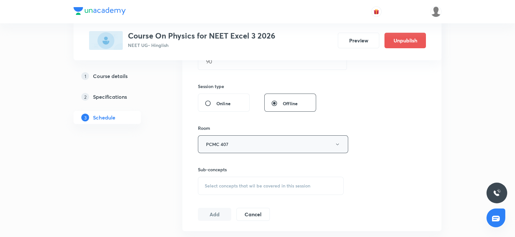
scroll to position [224, 0]
click at [227, 177] on div "Select concepts that wil be covered in this session" at bounding box center [271, 185] width 146 height 18
click at [222, 211] on p "Displacement Vector" at bounding box center [233, 208] width 43 height 7
checkbox input "true"
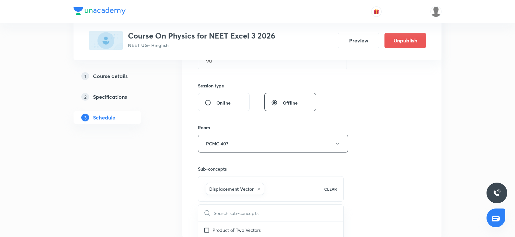
click at [387, 150] on div "Session 78 Live class Session title 12/99 WAVE OPTICS ​ Schedule for Oct 8, 202…" at bounding box center [312, 71] width 228 height 311
click at [219, 218] on button "Add" at bounding box center [214, 220] width 33 height 13
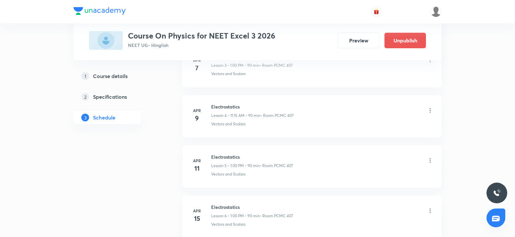
scroll to position [0, 0]
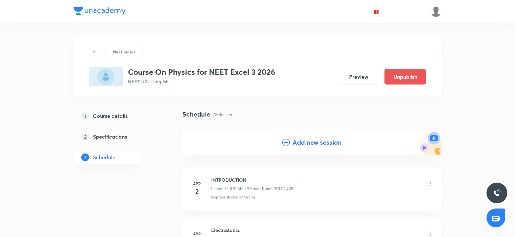
click at [301, 140] on h4 "Add new session" at bounding box center [316, 143] width 49 height 10
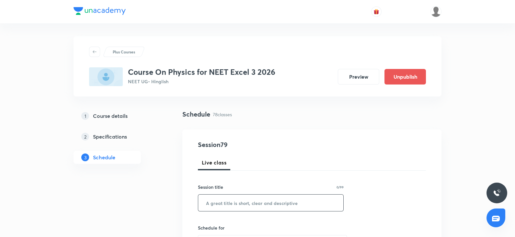
click at [218, 201] on input "text" at bounding box center [270, 203] width 145 height 17
paste input "WAVE OPTICS"
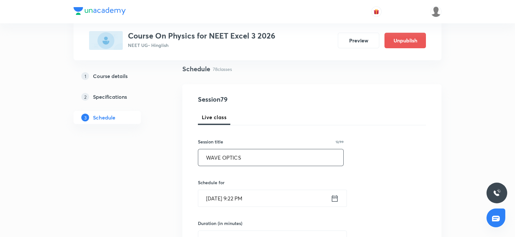
scroll to position [46, 0]
type input "WAVE OPTICS"
click at [215, 199] on input "Oct 5, 2025, 9:22 PM" at bounding box center [264, 198] width 132 height 17
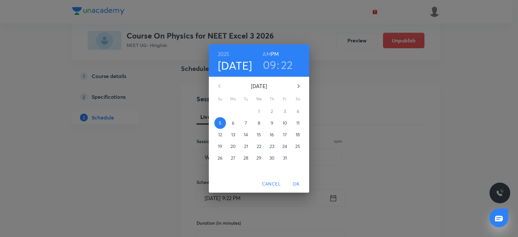
click at [285, 124] on p "10" at bounding box center [285, 123] width 5 height 6
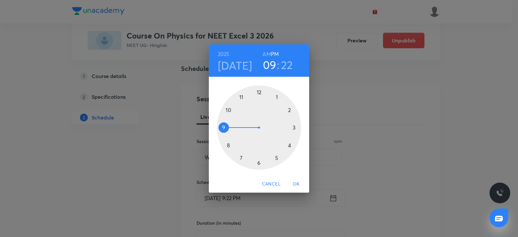
click at [243, 97] on div at bounding box center [259, 127] width 84 height 84
click at [266, 55] on h6 "AM" at bounding box center [266, 54] width 8 height 9
click at [294, 127] on div at bounding box center [259, 127] width 84 height 84
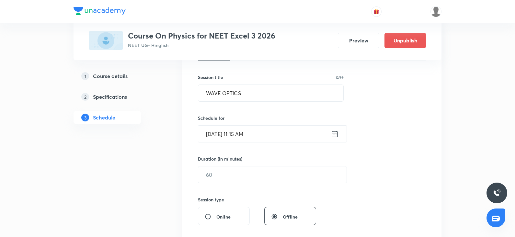
scroll to position [117, 0]
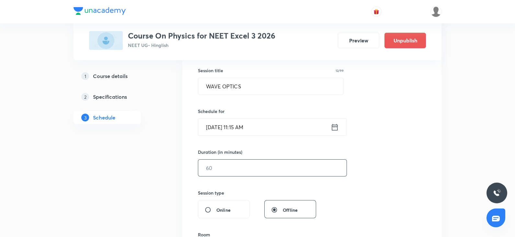
click at [224, 169] on input "text" at bounding box center [272, 168] width 148 height 17
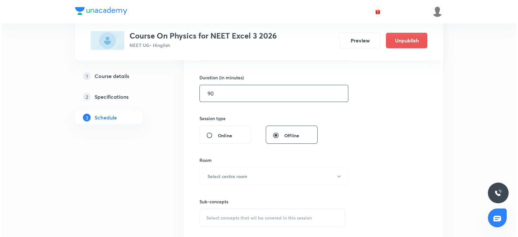
scroll to position [193, 0]
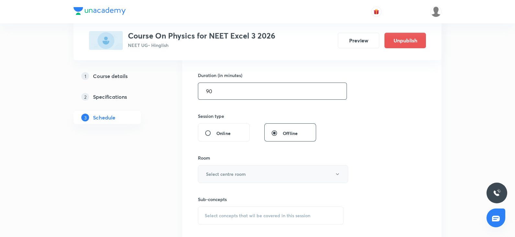
type input "90"
click at [210, 181] on button "Select centre room" at bounding box center [273, 174] width 150 height 18
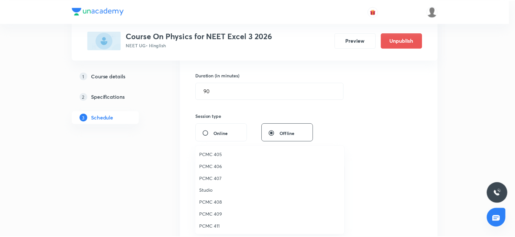
scroll to position [82, 0]
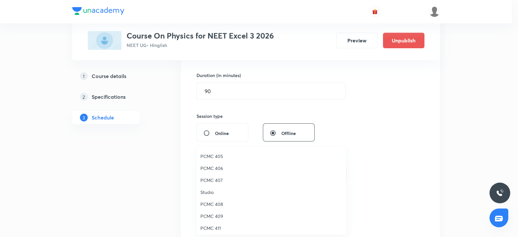
click at [219, 183] on span "PCMC 407" at bounding box center [271, 180] width 142 height 7
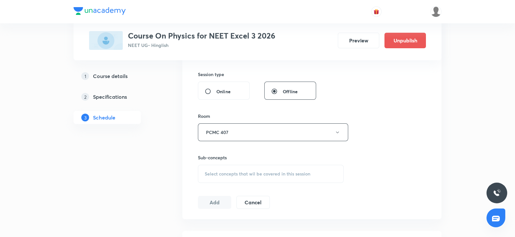
scroll to position [235, 0]
click at [213, 171] on span "Select concepts that wil be covered in this session" at bounding box center [258, 173] width 106 height 5
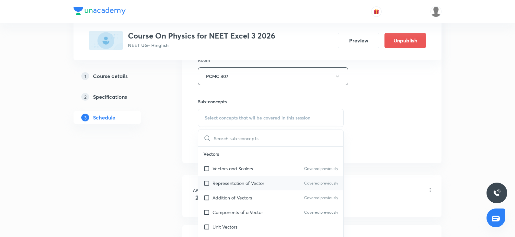
scroll to position [291, 0]
click at [214, 207] on div "Components of a Vector Covered previously" at bounding box center [270, 212] width 145 height 15
checkbox input "true"
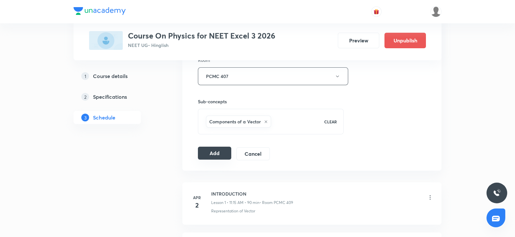
click at [218, 157] on button "Add" at bounding box center [214, 153] width 33 height 13
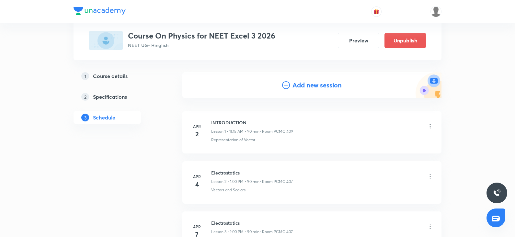
scroll to position [0, 0]
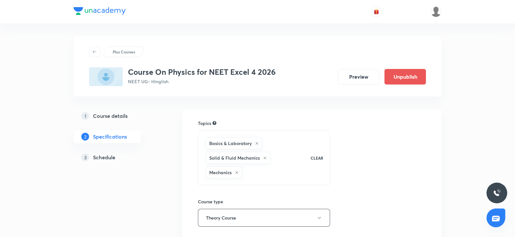
drag, startPoint x: 0, startPoint y: 0, endPoint x: 112, endPoint y: 160, distance: 194.8
click at [112, 160] on h5 "Schedule" at bounding box center [104, 157] width 22 height 8
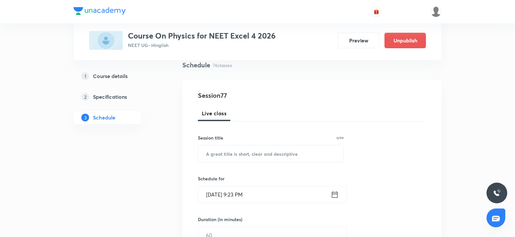
scroll to position [52, 0]
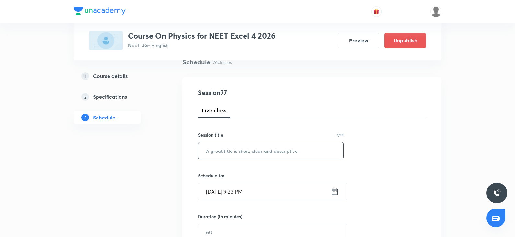
click at [218, 154] on input "text" at bounding box center [270, 150] width 145 height 17
paste input "WAVE OPTICS"
type input "WAVE OPTICS"
click at [232, 191] on input "[DATE] 9:23 PM" at bounding box center [264, 191] width 132 height 17
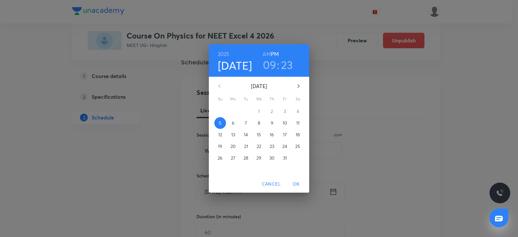
click at [234, 124] on p "6" at bounding box center [233, 123] width 3 height 6
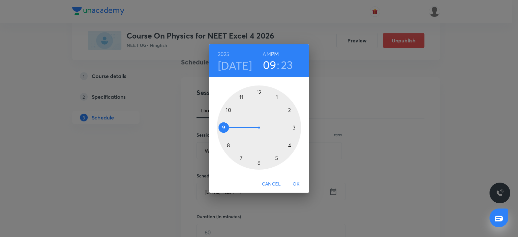
click at [241, 156] on div at bounding box center [259, 127] width 84 height 84
click at [265, 54] on h6 "AM" at bounding box center [266, 54] width 8 height 9
click at [224, 127] on div at bounding box center [259, 127] width 84 height 84
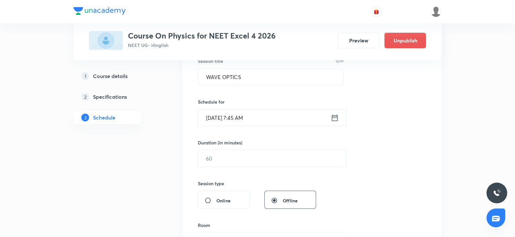
scroll to position [128, 0]
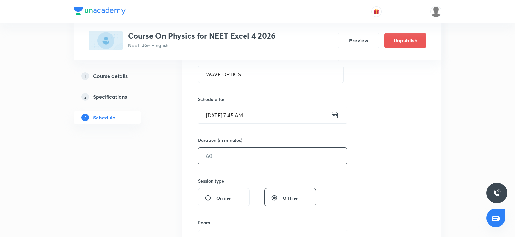
click at [216, 160] on input "text" at bounding box center [272, 156] width 148 height 17
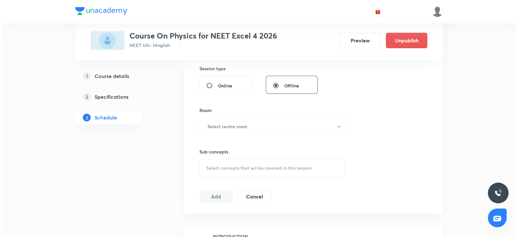
scroll to position [241, 0]
type input "90"
click at [212, 125] on h6 "Select centre room" at bounding box center [226, 126] width 40 height 7
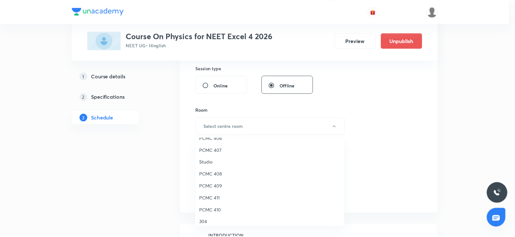
scroll to position [104, 0]
click at [216, 190] on li "PCMC 409" at bounding box center [271, 186] width 150 height 12
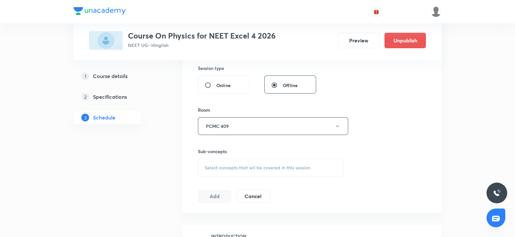
click at [282, 165] on span "Select concepts that wil be covered in this session" at bounding box center [258, 167] width 106 height 5
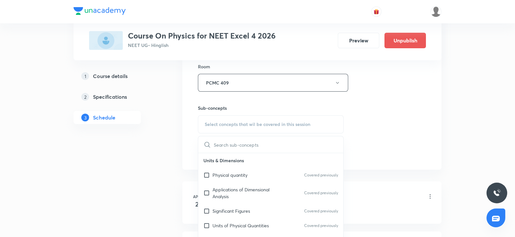
scroll to position [285, 0]
click at [242, 208] on p "Significant Figures" at bounding box center [231, 210] width 38 height 7
checkbox input "true"
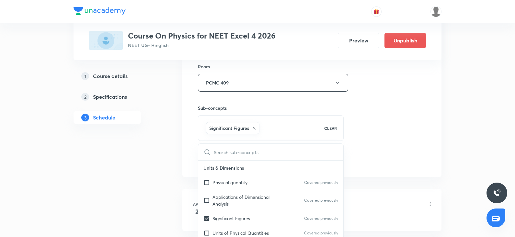
click at [397, 120] on div "Session 77 Live class Session title 12/99 WAVE OPTICS ​ Schedule for [DATE] 7:4…" at bounding box center [312, 10] width 228 height 311
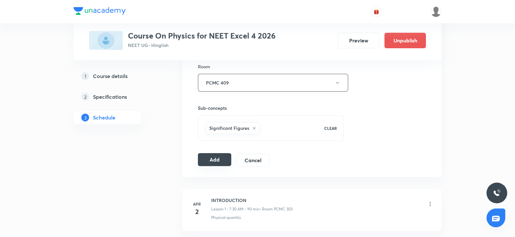
click at [215, 160] on button "Add" at bounding box center [214, 159] width 33 height 13
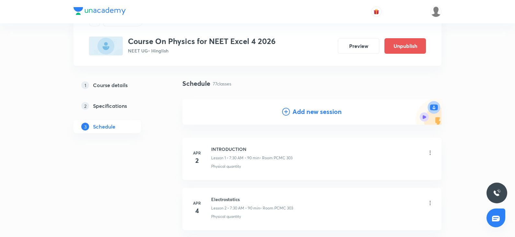
scroll to position [0, 0]
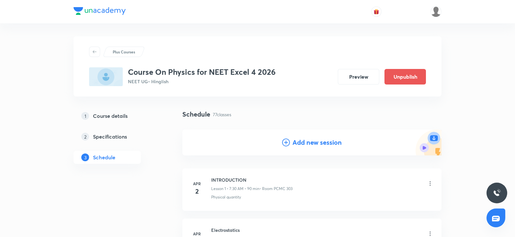
click at [286, 141] on icon at bounding box center [286, 143] width 8 height 8
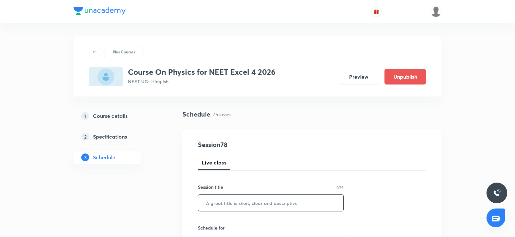
paste input "WAVE OPTICS"
click at [221, 207] on input "text" at bounding box center [270, 203] width 145 height 17
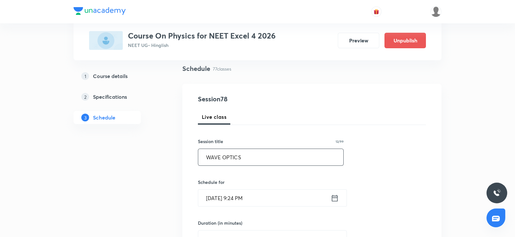
scroll to position [46, 0]
type input "WAVE OPTICS"
click at [217, 197] on input "[DATE] 9:24 PM" at bounding box center [264, 197] width 132 height 17
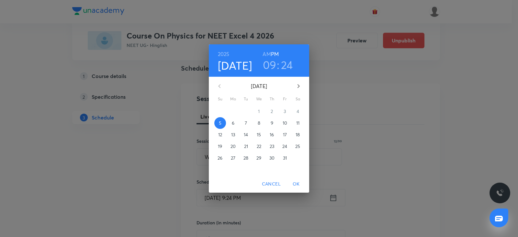
click at [269, 121] on span "9" at bounding box center [272, 123] width 12 height 6
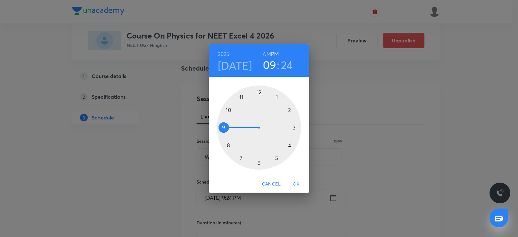
click at [241, 158] on div at bounding box center [259, 127] width 84 height 84
click at [268, 54] on h6 "AM" at bounding box center [266, 54] width 8 height 9
click at [223, 128] on div at bounding box center [259, 127] width 84 height 84
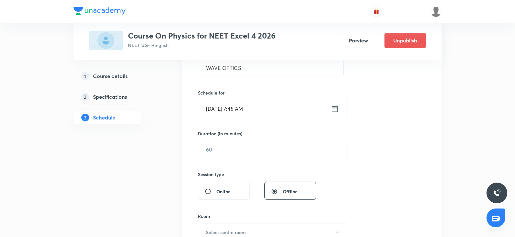
scroll to position [140, 0]
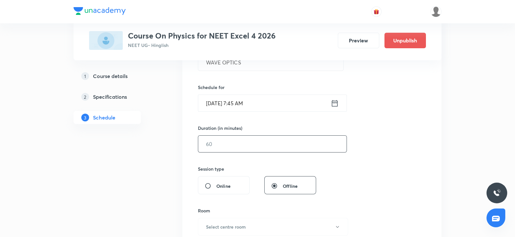
click at [216, 145] on input "text" at bounding box center [272, 144] width 148 height 17
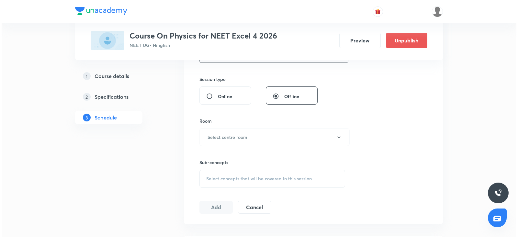
scroll to position [233, 0]
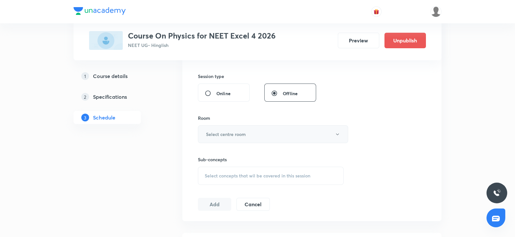
type input "90"
click at [214, 137] on button "Select centre room" at bounding box center [273, 134] width 150 height 18
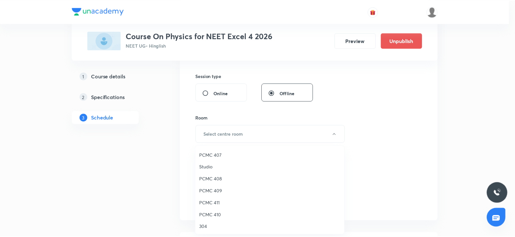
scroll to position [107, 0]
click at [211, 193] on span "PCMC 409" at bounding box center [271, 190] width 142 height 7
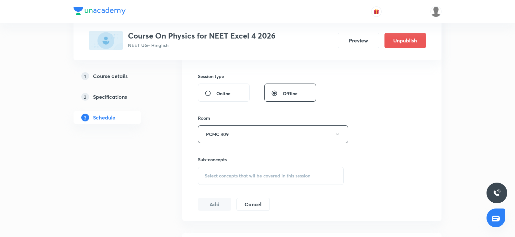
click at [258, 174] on span "Select concepts that wil be covered in this session" at bounding box center [258, 175] width 106 height 5
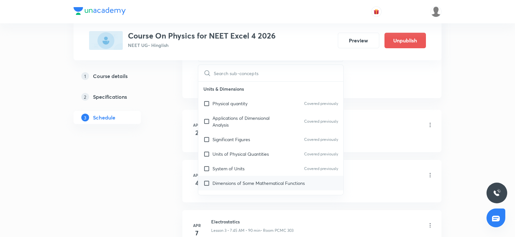
scroll to position [356, 0]
click at [228, 167] on p "System of Units" at bounding box center [228, 168] width 32 height 7
checkbox input "true"
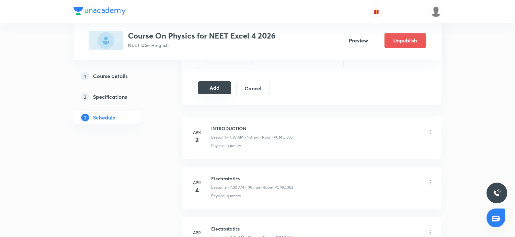
click at [216, 90] on button "Add" at bounding box center [214, 87] width 33 height 13
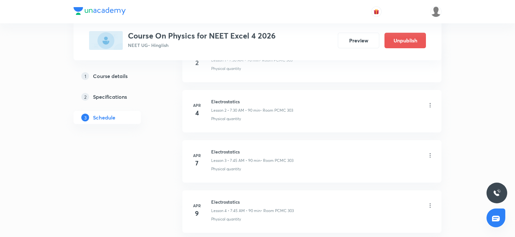
scroll to position [0, 0]
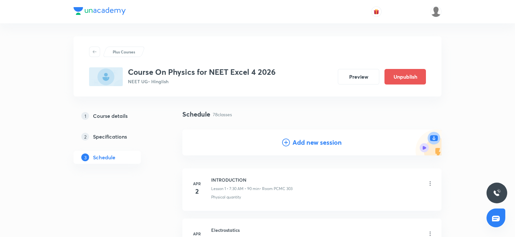
click at [292, 140] on h4 "Add new session" at bounding box center [316, 143] width 49 height 10
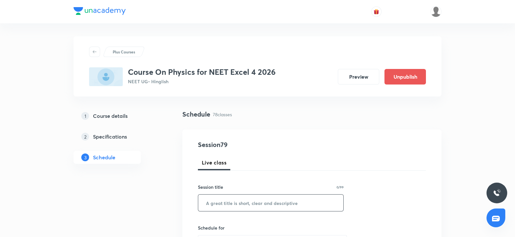
click at [232, 201] on input "text" at bounding box center [270, 203] width 145 height 17
paste input "WAVE OPTICS"
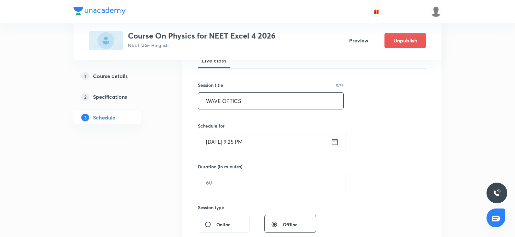
type input "WAVE OPTICS"
click at [214, 139] on input "[DATE] 9:25 PM" at bounding box center [264, 141] width 132 height 17
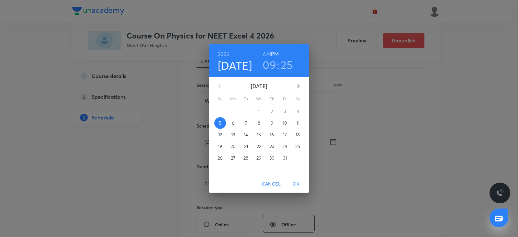
click at [286, 121] on p "10" at bounding box center [285, 123] width 5 height 6
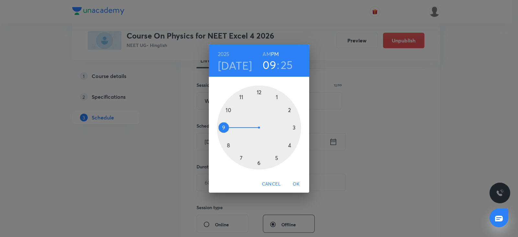
click at [223, 128] on div at bounding box center [259, 127] width 84 height 84
click at [264, 56] on h6 "AM" at bounding box center [266, 54] width 8 height 9
click at [255, 161] on div at bounding box center [259, 127] width 84 height 84
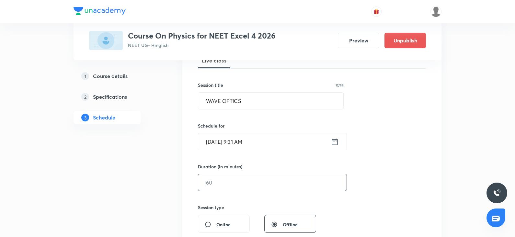
click at [231, 185] on input "text" at bounding box center [272, 182] width 148 height 17
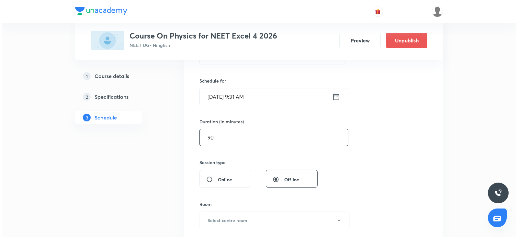
scroll to position [154, 0]
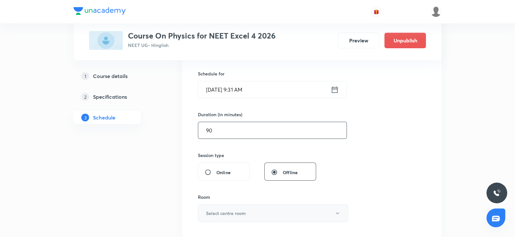
type input "90"
click at [215, 210] on h6 "Select centre room" at bounding box center [226, 213] width 40 height 7
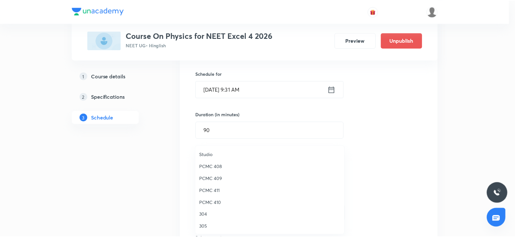
scroll to position [120, 0]
click at [210, 178] on span "PCMC 409" at bounding box center [271, 177] width 142 height 7
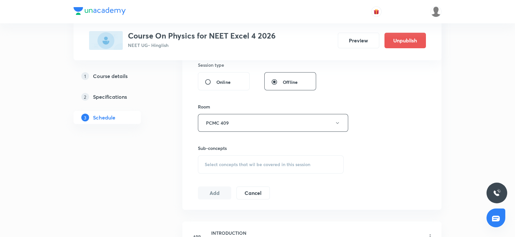
scroll to position [246, 0]
click at [218, 160] on span "Select concepts that wil be covered in this session" at bounding box center [258, 162] width 106 height 5
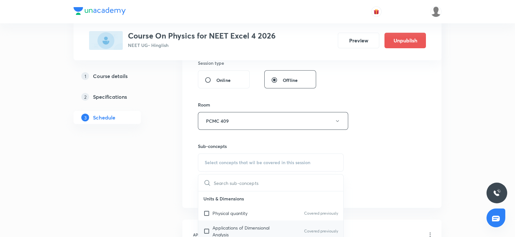
click at [211, 226] on input "checkbox" at bounding box center [207, 231] width 9 height 14
checkbox input "true"
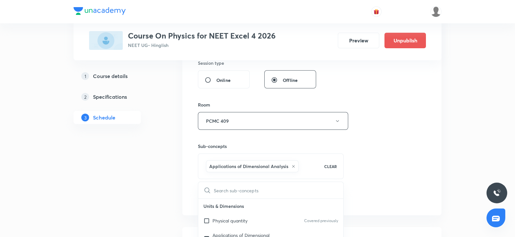
click at [397, 123] on div "Session 79 Live class Session title 12/99 WAVE OPTICS ​ Schedule for [DATE] 9:3…" at bounding box center [312, 49] width 228 height 311
click at [218, 194] on button "Add" at bounding box center [214, 197] width 33 height 13
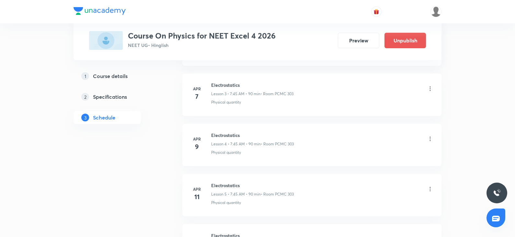
scroll to position [0, 0]
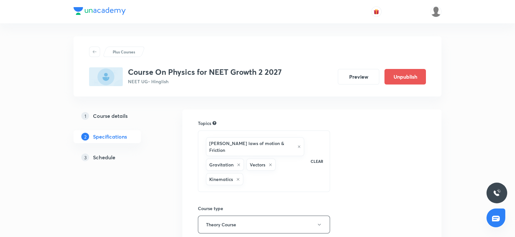
click at [106, 158] on h5 "Schedule" at bounding box center [104, 157] width 22 height 8
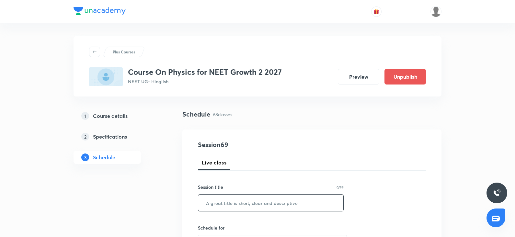
click at [229, 203] on input "text" at bounding box center [270, 203] width 145 height 17
paste input "COM and collision"
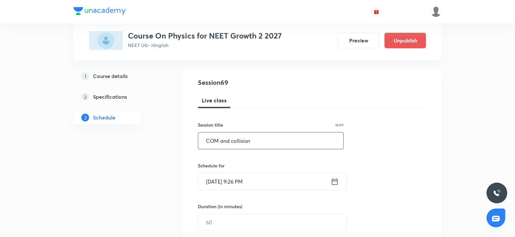
scroll to position [63, 0]
type input "COM and collision"
click at [220, 185] on input "[DATE] 9:26 PM" at bounding box center [264, 181] width 132 height 17
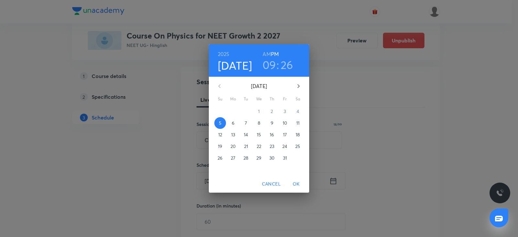
click at [231, 123] on span "6" at bounding box center [233, 123] width 12 height 6
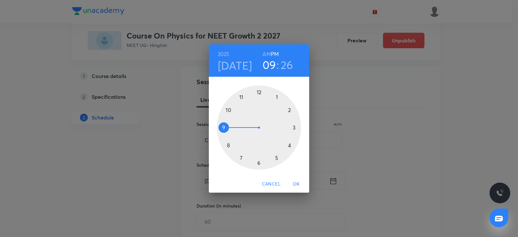
click at [240, 97] on div at bounding box center [259, 127] width 84 height 84
click at [270, 52] on h6 "AM" at bounding box center [266, 54] width 8 height 9
click at [296, 125] on div at bounding box center [259, 127] width 84 height 84
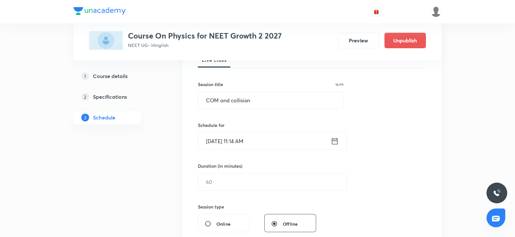
scroll to position [107, 0]
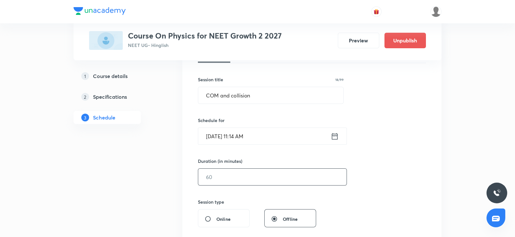
click at [223, 181] on input "text" at bounding box center [272, 177] width 148 height 17
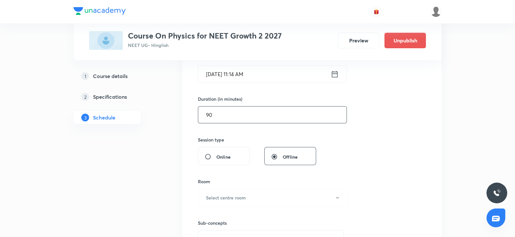
scroll to position [171, 0]
type input "90"
click at [212, 192] on button "Select centre room" at bounding box center [273, 197] width 150 height 18
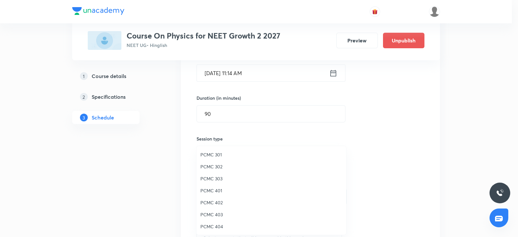
click at [215, 166] on span "PCMC 302" at bounding box center [271, 166] width 142 height 7
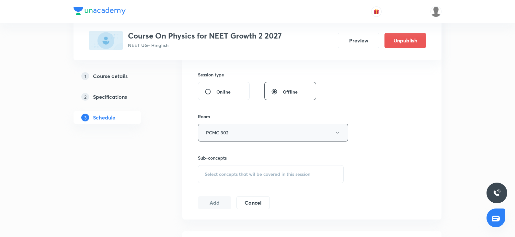
scroll to position [235, 0]
click at [221, 172] on span "Select concepts that wil be covered in this session" at bounding box center [258, 173] width 106 height 5
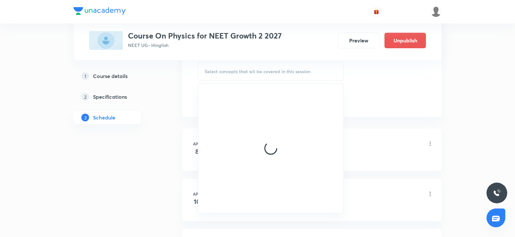
scroll to position [338, 0]
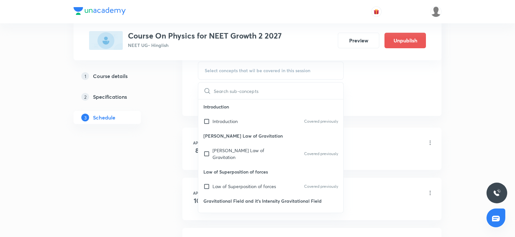
click at [223, 179] on div "Law of Superposition of forces Covered previously" at bounding box center [270, 186] width 145 height 15
checkbox input "true"
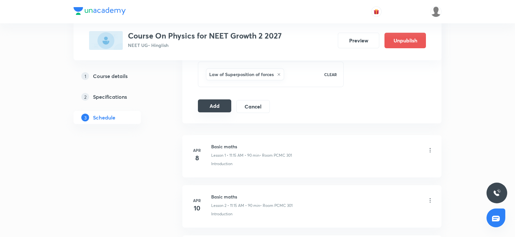
click at [206, 110] on button "Add" at bounding box center [214, 105] width 33 height 13
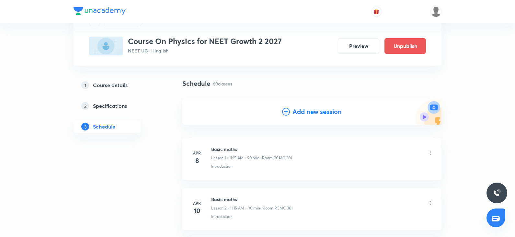
scroll to position [0, 0]
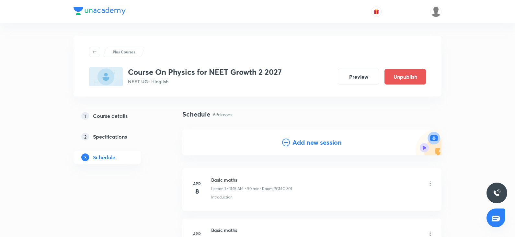
click at [289, 143] on icon at bounding box center [286, 143] width 8 height 8
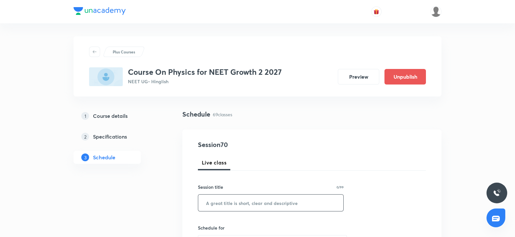
click at [220, 201] on input "text" at bounding box center [270, 203] width 145 height 17
paste input "COM and collision"
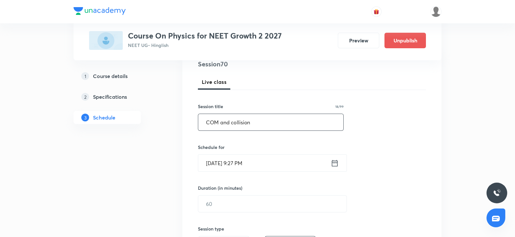
scroll to position [84, 0]
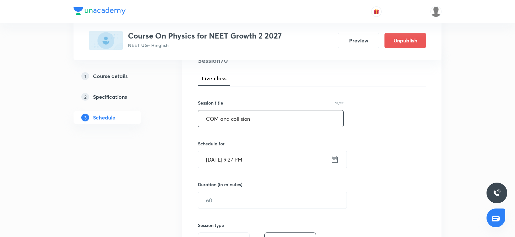
type input "COM and collision"
click at [215, 161] on input "[DATE] 9:27 PM" at bounding box center [264, 159] width 132 height 17
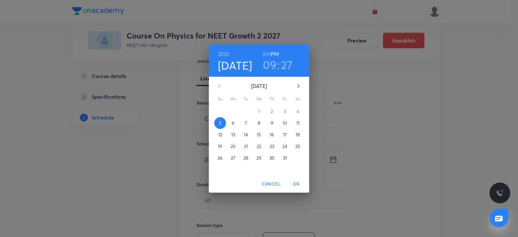
click at [285, 122] on p "10" at bounding box center [285, 123] width 5 height 6
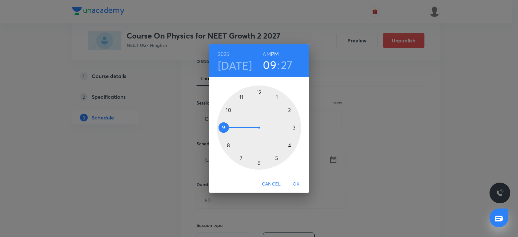
click at [278, 97] on div at bounding box center [259, 127] width 84 height 84
click at [258, 92] on div at bounding box center [259, 127] width 84 height 84
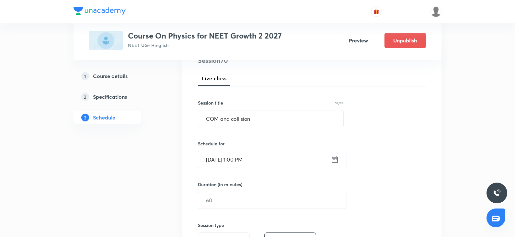
scroll to position [130, 0]
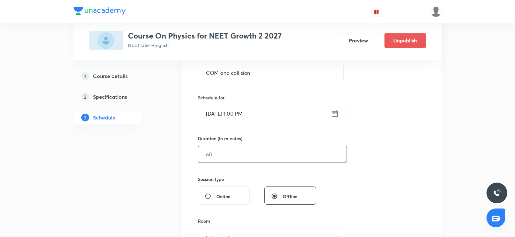
click at [233, 161] on input "text" at bounding box center [272, 154] width 148 height 17
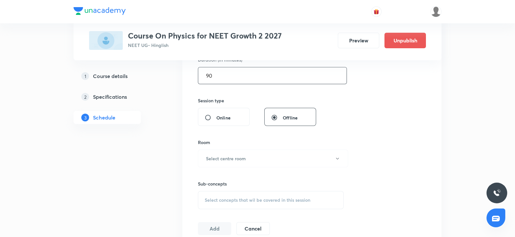
scroll to position [216, 0]
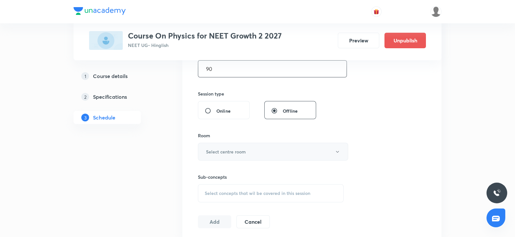
type input "90"
click at [221, 151] on h6 "Select centre room" at bounding box center [226, 151] width 40 height 7
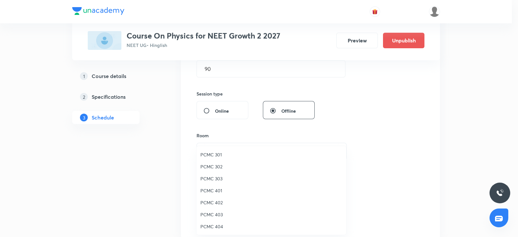
click at [215, 167] on span "PCMC 302" at bounding box center [271, 166] width 142 height 7
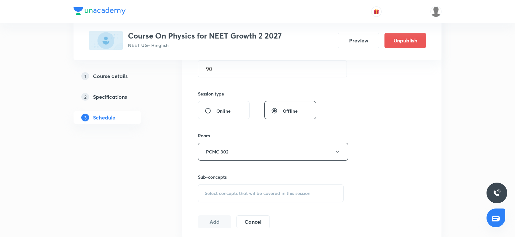
click at [240, 187] on div "Select concepts that wil be covered in this session" at bounding box center [271, 193] width 146 height 18
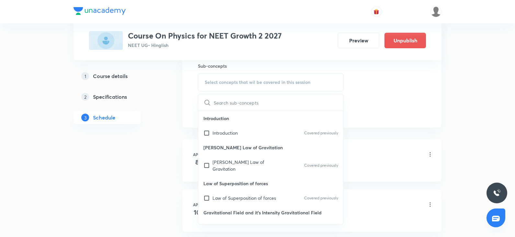
scroll to position [352, 0]
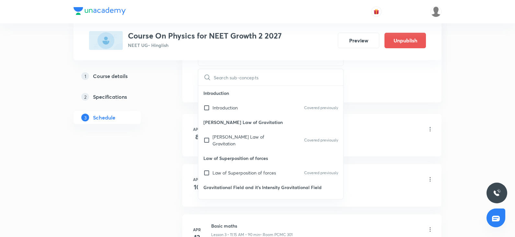
click at [228, 180] on p "Gravitational Field and it's Intensity Gravitational Field" at bounding box center [270, 187] width 145 height 15
click at [227, 169] on p "Law of Superposition of forces" at bounding box center [243, 172] width 63 height 7
checkbox input "true"
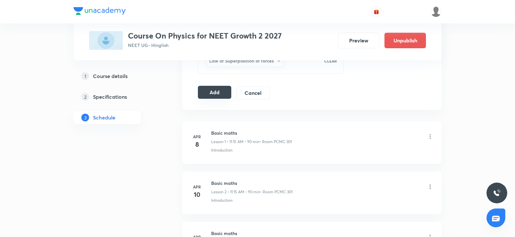
click at [221, 93] on button "Add" at bounding box center [214, 92] width 33 height 13
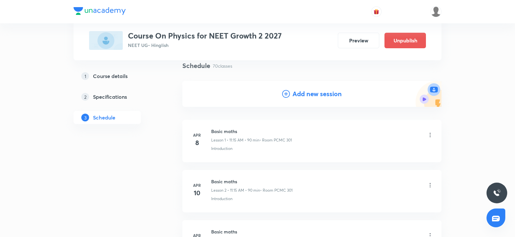
scroll to position [0, 0]
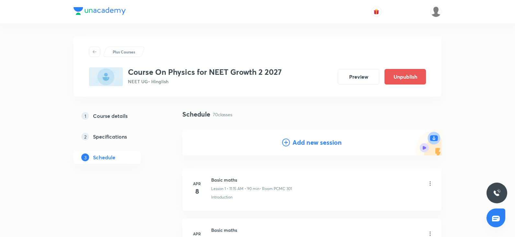
click at [291, 143] on div "Add new session" at bounding box center [312, 143] width 60 height 10
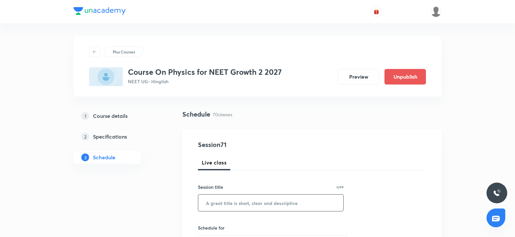
click at [226, 200] on input "text" at bounding box center [270, 203] width 145 height 17
paste input "COM and collision"
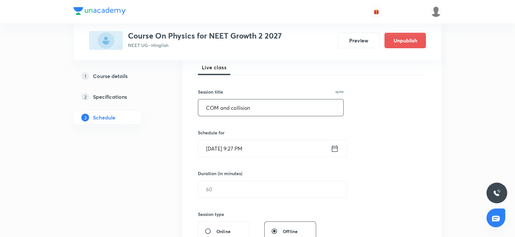
scroll to position [97, 0]
type input "COM and collision"
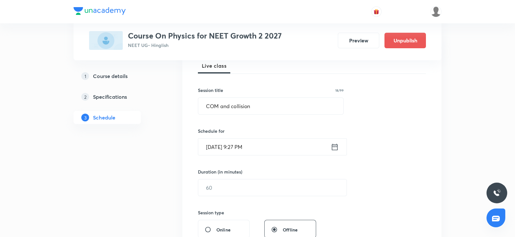
click at [216, 151] on input "Oct 5, 2025, 9:27 PM" at bounding box center [264, 147] width 132 height 17
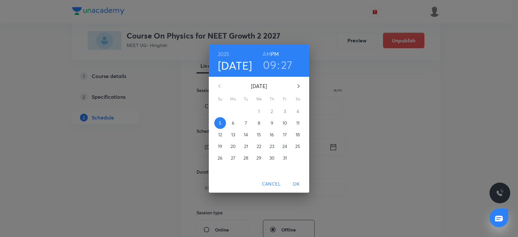
click at [297, 122] on p "11" at bounding box center [297, 123] width 3 height 6
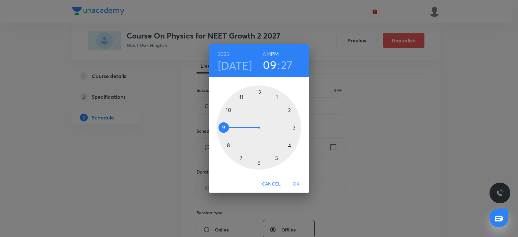
click at [277, 96] on div at bounding box center [259, 127] width 84 height 84
click at [256, 91] on div at bounding box center [259, 127] width 84 height 84
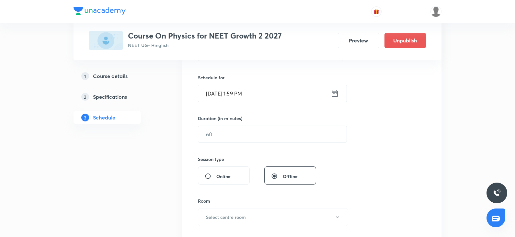
scroll to position [151, 0]
click at [236, 137] on input "text" at bounding box center [272, 133] width 148 height 17
click at [243, 92] on input "Oct 11, 2025, 1:59 PM" at bounding box center [264, 92] width 132 height 17
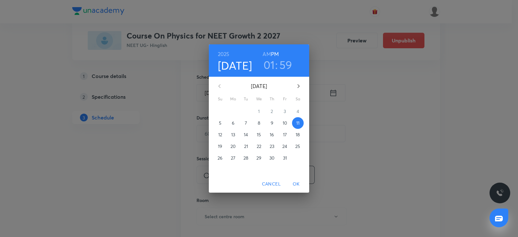
click at [280, 66] on h3 "59" at bounding box center [285, 65] width 13 height 14
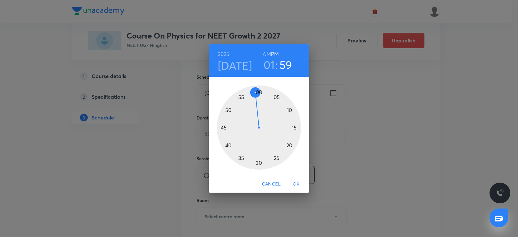
click at [259, 90] on div at bounding box center [259, 127] width 84 height 84
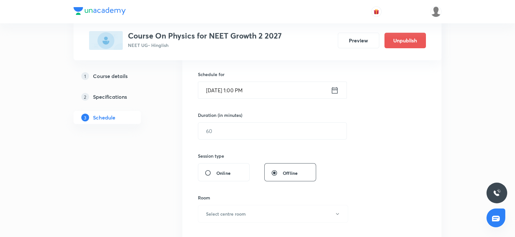
scroll to position [153, 0]
click at [224, 124] on input "text" at bounding box center [272, 131] width 148 height 17
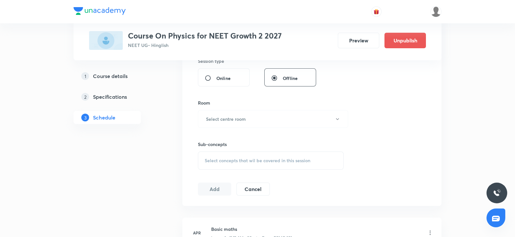
scroll to position [249, 0]
type input "90"
click at [220, 121] on h6 "Select centre room" at bounding box center [226, 118] width 40 height 7
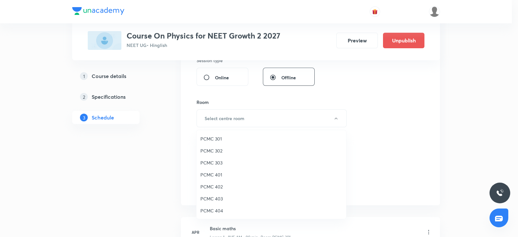
click at [215, 153] on span "PCMC 302" at bounding box center [271, 150] width 142 height 7
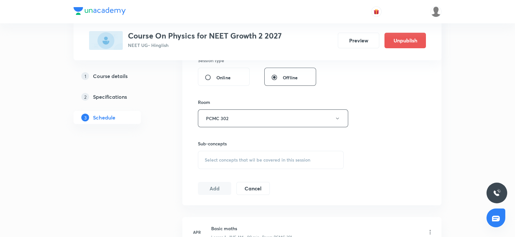
click at [246, 155] on div "Select concepts that wil be covered in this session" at bounding box center [271, 160] width 146 height 18
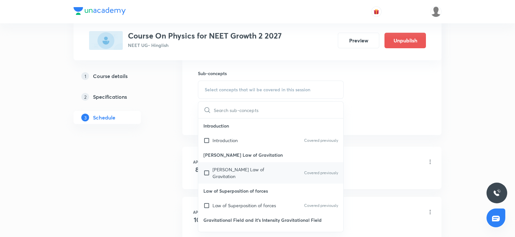
scroll to position [322, 0]
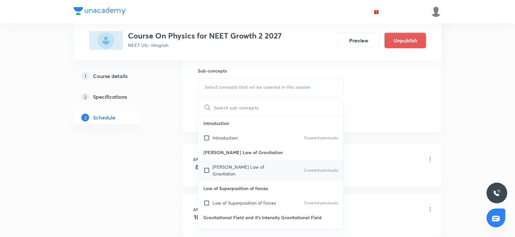
click at [230, 172] on div "Newton's Law of Gravitation Covered previously" at bounding box center [270, 170] width 145 height 21
checkbox input "true"
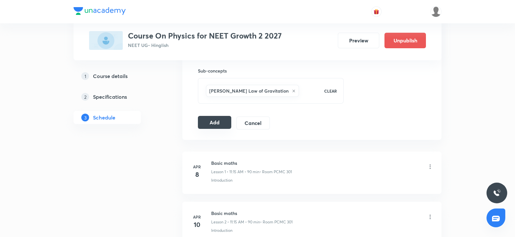
click at [209, 127] on button "Add" at bounding box center [214, 122] width 33 height 13
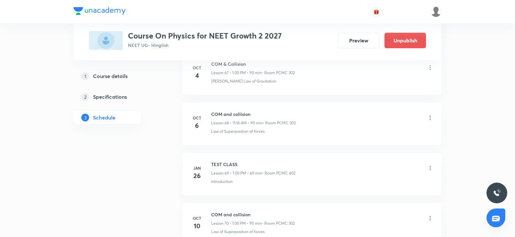
scroll to position [3426, 0]
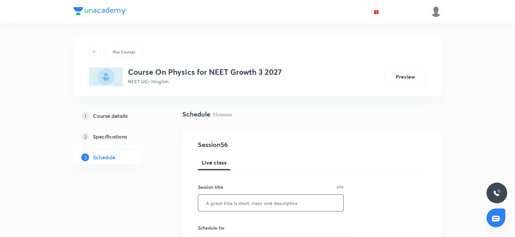
click at [248, 204] on input "text" at bounding box center [270, 203] width 145 height 17
paste input "WPE"
type input "WPE"
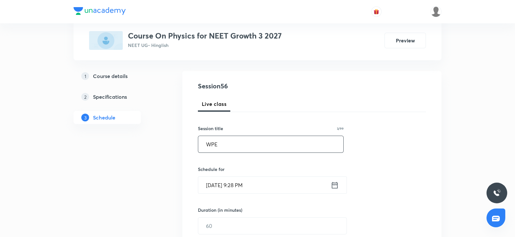
scroll to position [60, 0]
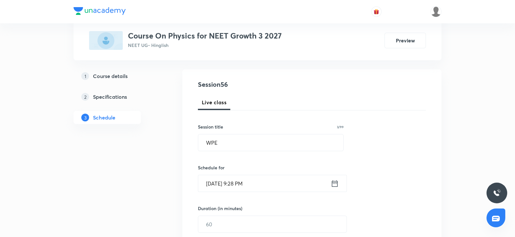
click at [224, 188] on input "[DATE] 9:28 PM" at bounding box center [264, 183] width 132 height 17
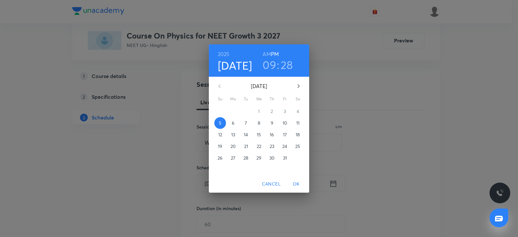
click at [229, 122] on span "6" at bounding box center [233, 123] width 12 height 6
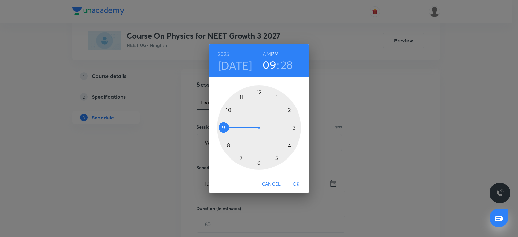
click at [222, 125] on div at bounding box center [259, 127] width 84 height 84
click at [266, 54] on h6 "AM" at bounding box center [266, 54] width 8 height 9
click at [259, 162] on div at bounding box center [259, 127] width 84 height 84
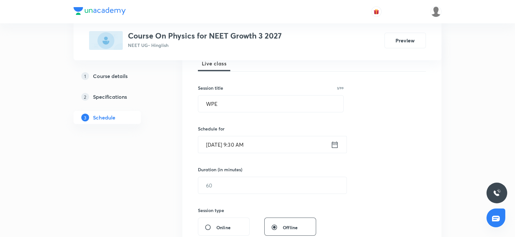
scroll to position [127, 0]
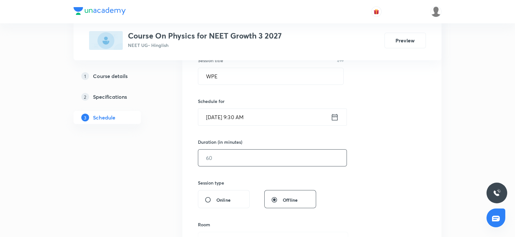
click at [228, 157] on input "text" at bounding box center [272, 158] width 148 height 17
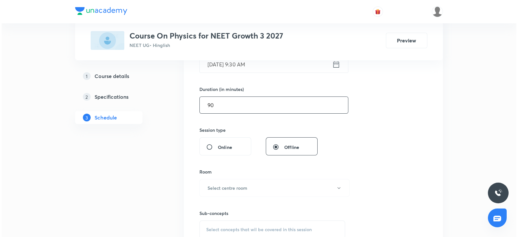
scroll to position [180, 0]
type input "90"
click at [212, 189] on h6 "Select centre room" at bounding box center [226, 187] width 40 height 7
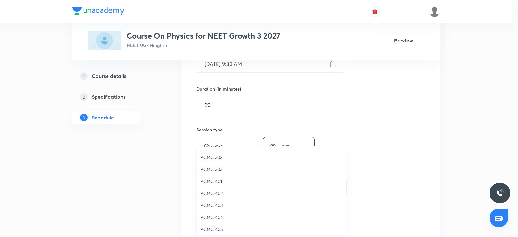
scroll to position [144, 0]
click at [206, 221] on li "307" at bounding box center [271, 226] width 150 height 12
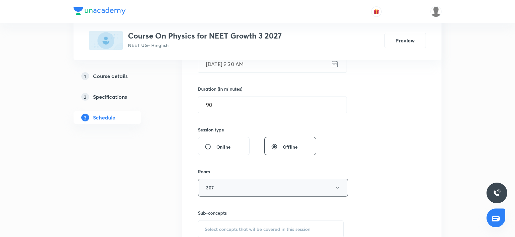
click at [293, 179] on button "307" at bounding box center [273, 188] width 150 height 18
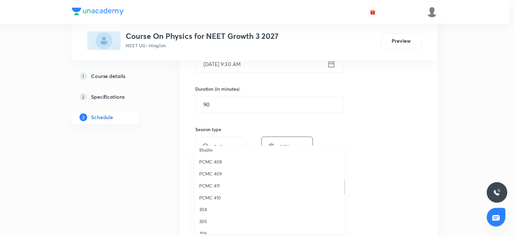
scroll to position [126, 0]
click at [407, 129] on div at bounding box center [259, 118] width 518 height 237
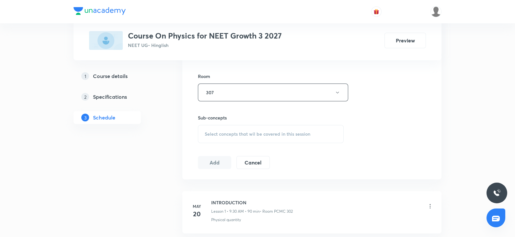
scroll to position [276, 0]
click at [250, 123] on div "Select concepts that wil be covered in this session" at bounding box center [271, 132] width 146 height 18
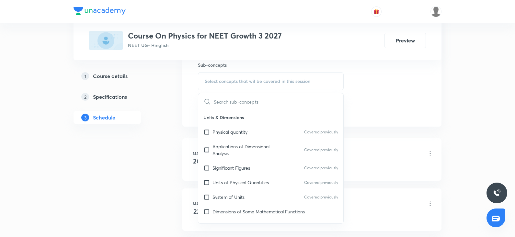
scroll to position [333, 0]
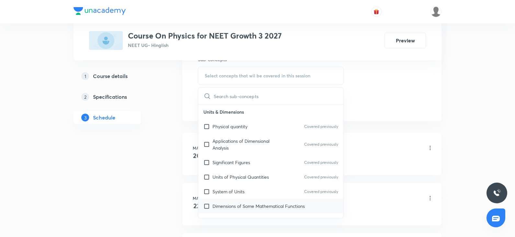
click at [216, 201] on div "Dimensions of Some Mathematical Functions" at bounding box center [270, 206] width 145 height 15
checkbox input "true"
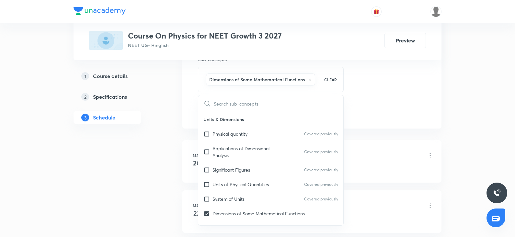
click at [348, 141] on li "[DATE] INTRODUCTION Lesson 1 • 9:30 AM • 90 min • Room PCMC 302 Physical quanti…" at bounding box center [311, 161] width 259 height 42
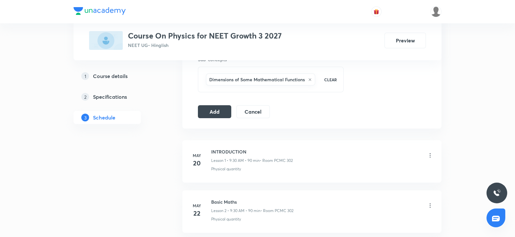
click at [210, 113] on button "Add" at bounding box center [214, 111] width 33 height 13
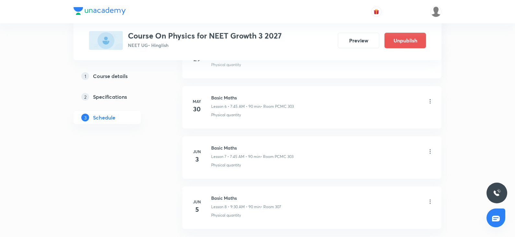
scroll to position [0, 0]
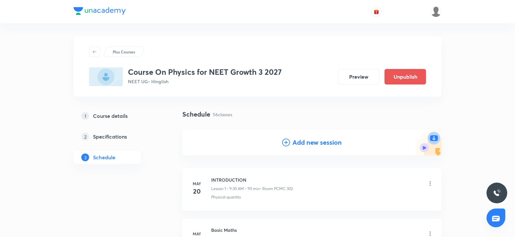
click at [299, 148] on div "Add new session" at bounding box center [311, 142] width 259 height 26
click at [290, 143] on div "Add new session" at bounding box center [312, 143] width 60 height 10
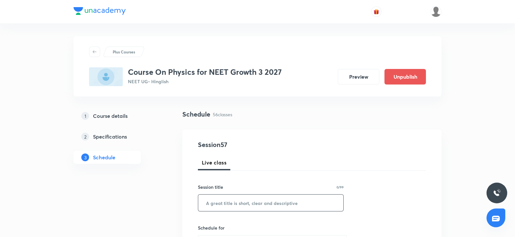
click at [229, 206] on input "text" at bounding box center [270, 203] width 145 height 17
paste input "WPE"
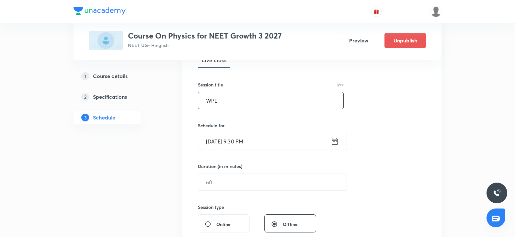
scroll to position [103, 0]
type input "WPE"
click at [222, 143] on input "[DATE] 9:30 PM" at bounding box center [264, 141] width 132 height 17
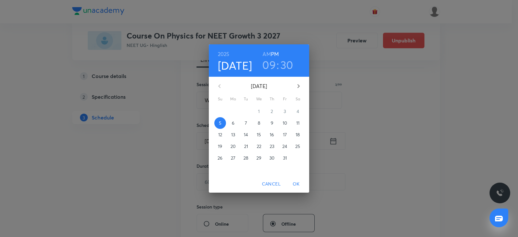
click at [272, 121] on p "9" at bounding box center [272, 123] width 3 height 6
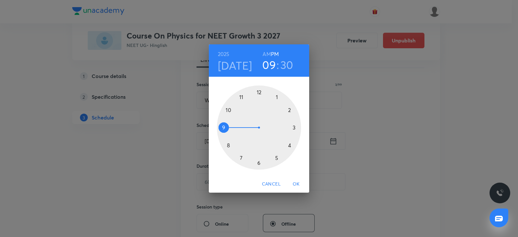
click at [223, 128] on div at bounding box center [259, 127] width 84 height 84
click at [263, 53] on h6 "AM" at bounding box center [266, 54] width 8 height 9
click at [257, 162] on div at bounding box center [259, 127] width 84 height 84
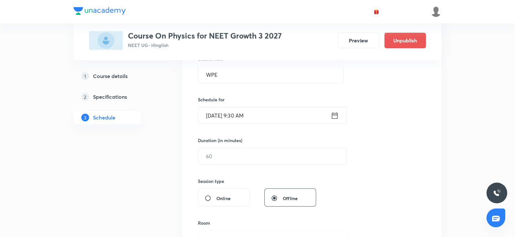
scroll to position [128, 0]
click at [242, 155] on input "text" at bounding box center [272, 156] width 148 height 17
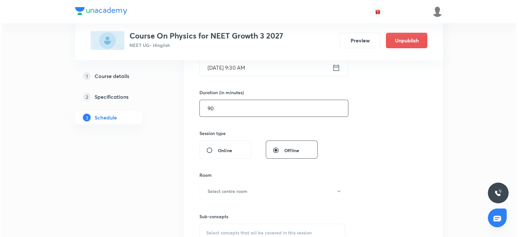
scroll to position [177, 0]
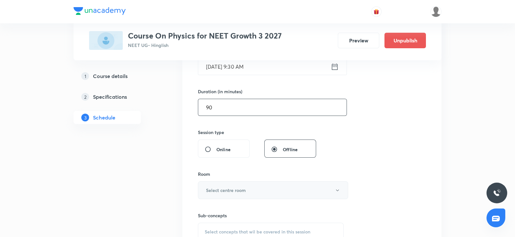
type input "90"
click at [212, 188] on h6 "Select centre room" at bounding box center [226, 190] width 40 height 7
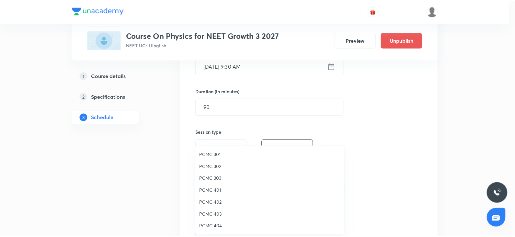
scroll to position [144, 0]
click at [206, 227] on span "307" at bounding box center [271, 226] width 142 height 7
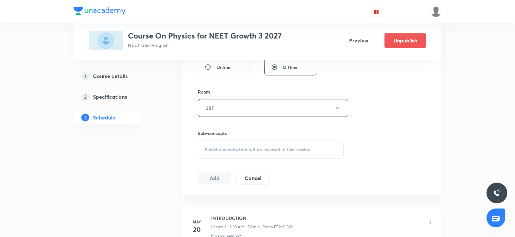
scroll to position [260, 0]
click at [229, 145] on div "Select concepts that wil be covered in this session" at bounding box center [271, 149] width 146 height 18
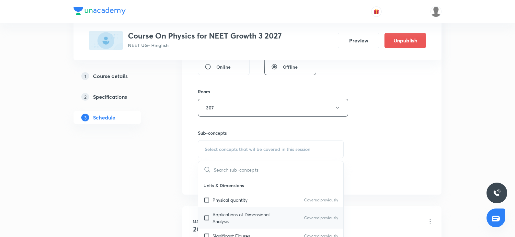
click at [213, 220] on p "Applications of Dimensional Analysis" at bounding box center [244, 218] width 65 height 14
checkbox input "true"
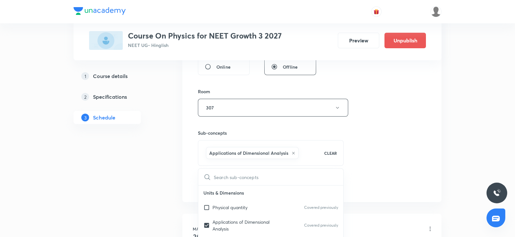
click at [391, 127] on div "Session 57 Live class Session title 3/99 WPE ​ Schedule for [DATE] 9:30 AM ​ Du…" at bounding box center [312, 35] width 228 height 311
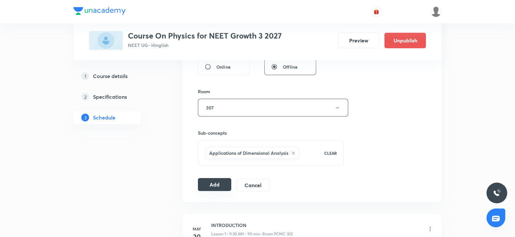
click at [206, 188] on button "Add" at bounding box center [214, 184] width 33 height 13
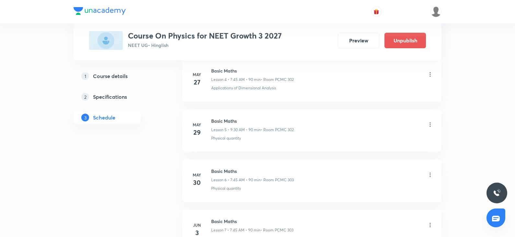
scroll to position [0, 0]
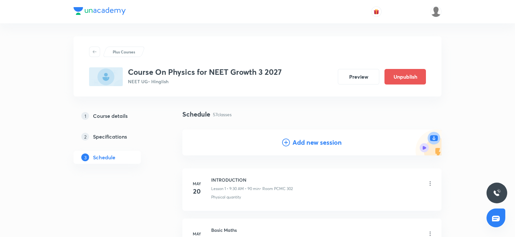
click at [297, 140] on h4 "Add new session" at bounding box center [316, 143] width 49 height 10
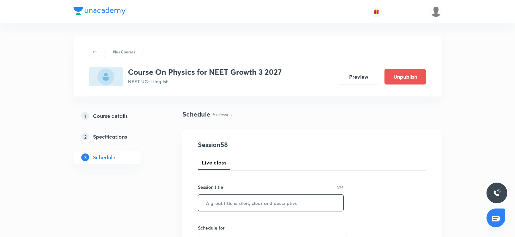
click at [218, 208] on input "text" at bounding box center [270, 203] width 145 height 17
paste input "WPE"
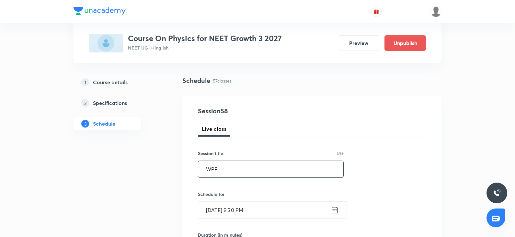
scroll to position [34, 0]
type input "WPE"
click at [217, 206] on input "[DATE] 9:30 PM" at bounding box center [264, 210] width 132 height 17
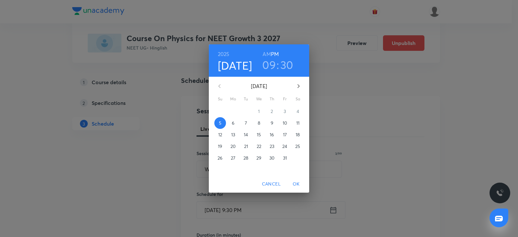
click at [283, 120] on p "10" at bounding box center [285, 123] width 5 height 6
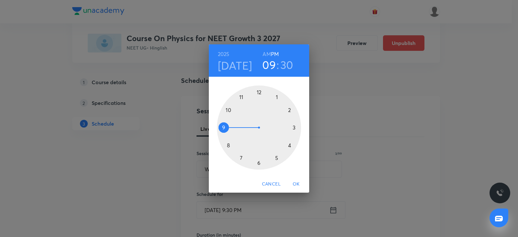
click at [241, 158] on div at bounding box center [259, 127] width 84 height 84
click at [266, 57] on h6 "AM" at bounding box center [266, 54] width 8 height 9
click at [224, 127] on div at bounding box center [259, 127] width 84 height 84
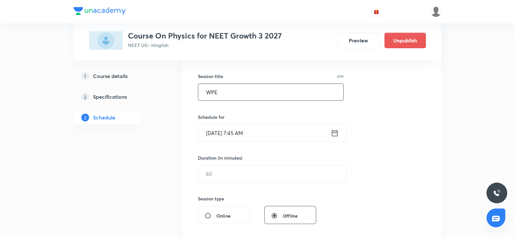
scroll to position [116, 0]
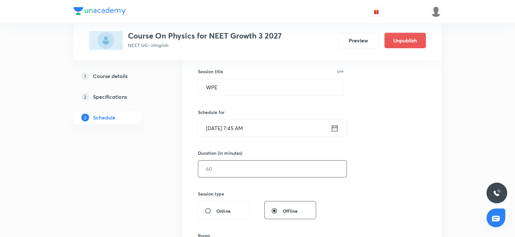
click at [223, 161] on input "text" at bounding box center [272, 169] width 148 height 17
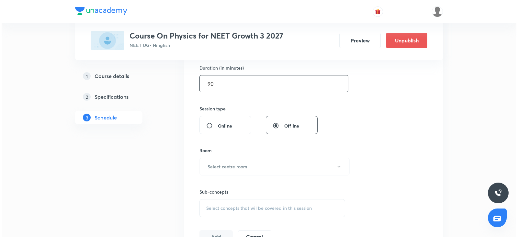
scroll to position [204, 0]
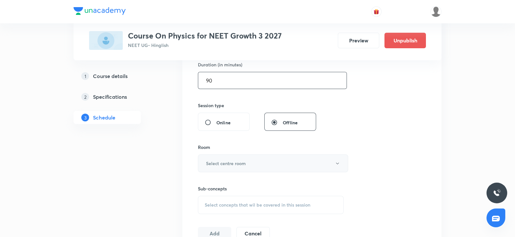
type input "90"
click at [212, 170] on button "Select centre room" at bounding box center [273, 163] width 150 height 18
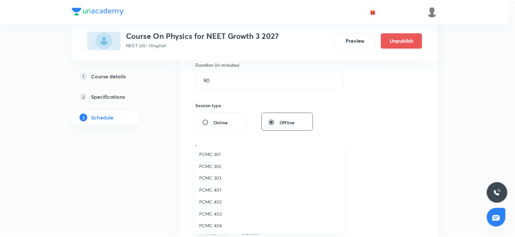
scroll to position [144, 0]
click at [203, 221] on li "307" at bounding box center [271, 226] width 150 height 12
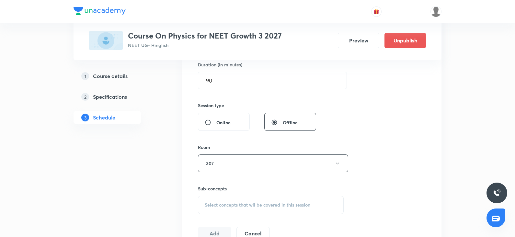
scroll to position [237, 0]
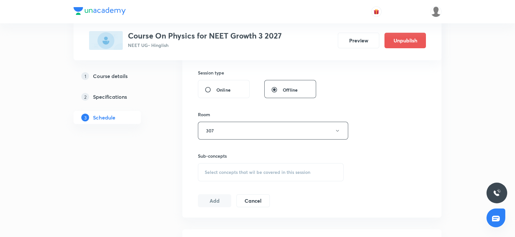
click at [220, 173] on span "Select concepts that wil be covered in this session" at bounding box center [258, 172] width 106 height 5
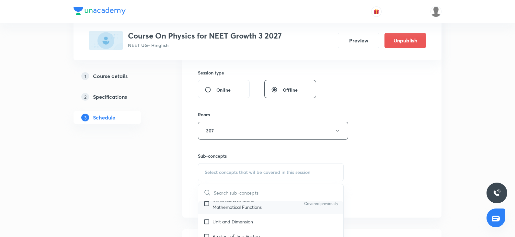
click at [230, 206] on p "Dimensions of Some Mathematical Functions" at bounding box center [244, 204] width 65 height 14
checkbox input "true"
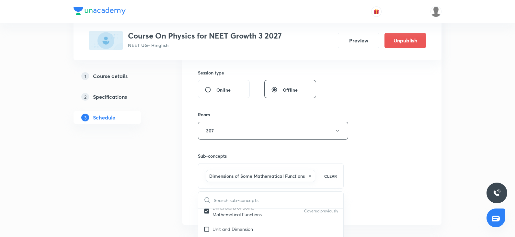
click at [228, 205] on button "Add" at bounding box center [214, 207] width 33 height 13
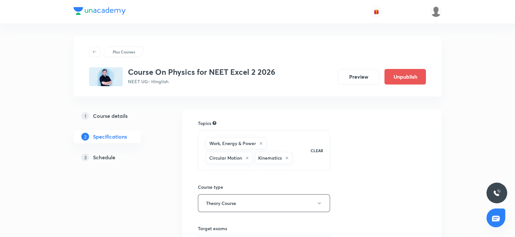
click at [103, 161] on h5 "Schedule" at bounding box center [104, 157] width 22 height 8
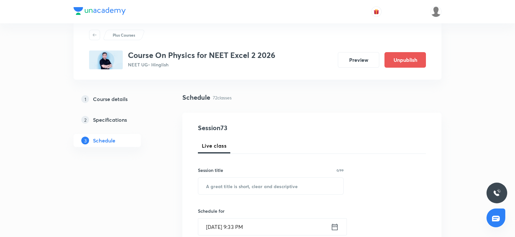
scroll to position [20, 0]
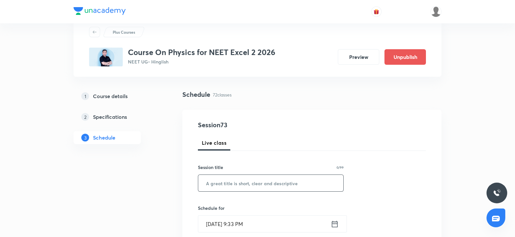
click at [205, 185] on input "text" at bounding box center [270, 183] width 145 height 17
paste input "Ray optics"
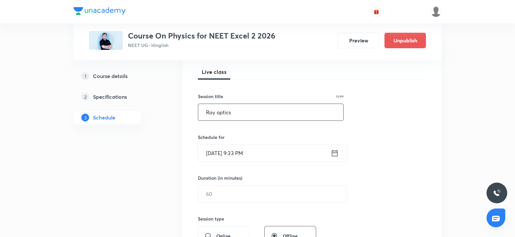
scroll to position [91, 0]
type input "Ray optics"
click at [234, 151] on input "Oct 5, 2025, 9:33 PM" at bounding box center [264, 152] width 132 height 17
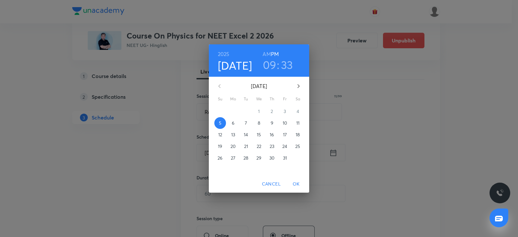
click at [232, 123] on p "6" at bounding box center [233, 123] width 3 height 6
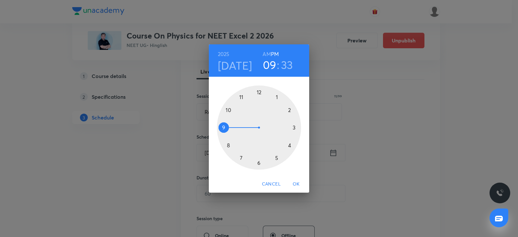
click at [294, 129] on div at bounding box center [259, 127] width 84 height 84
click at [259, 93] on div at bounding box center [259, 127] width 84 height 84
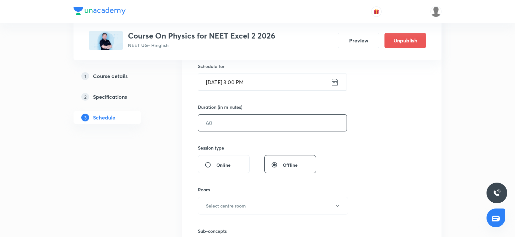
scroll to position [162, 0]
click at [220, 119] on input "text" at bounding box center [272, 122] width 148 height 17
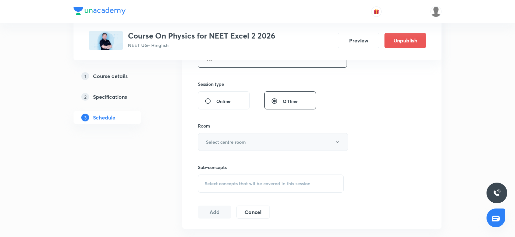
scroll to position [227, 0]
type input "90"
click at [216, 145] on button "Select centre room" at bounding box center [273, 141] width 150 height 18
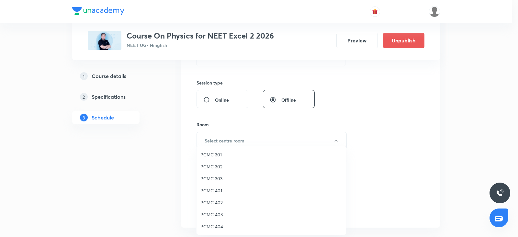
click at [213, 180] on span "PCMC 303" at bounding box center [271, 178] width 142 height 7
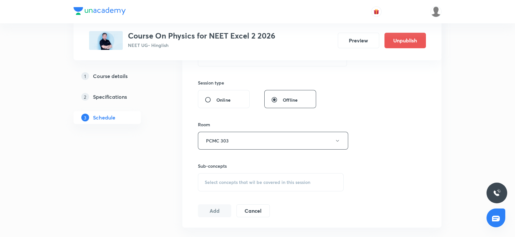
click at [220, 175] on div "Select concepts that wil be covered in this session" at bounding box center [271, 182] width 146 height 18
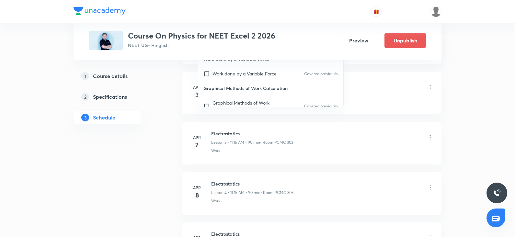
scroll to position [444, 0]
click at [222, 103] on p "Graphical Methods of Work Calculation" at bounding box center [244, 107] width 65 height 14
checkbox input "true"
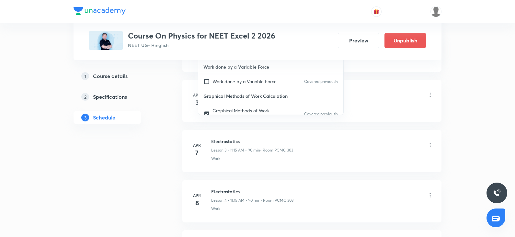
click at [346, 80] on li "Apr 3 Electrostatics Lesson 2 • 1:00 PM • 90 min • Room PCMC 303 Work" at bounding box center [311, 101] width 259 height 42
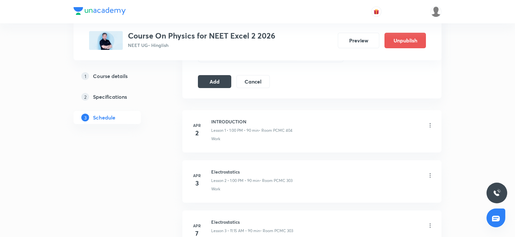
scroll to position [363, 0]
click at [215, 83] on button "Add" at bounding box center [214, 81] width 33 height 13
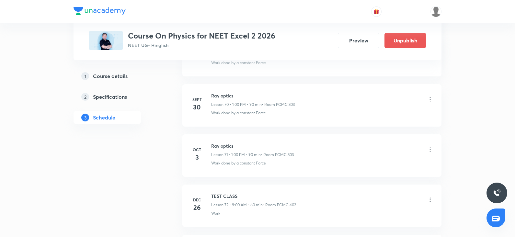
scroll to position [3545, 0]
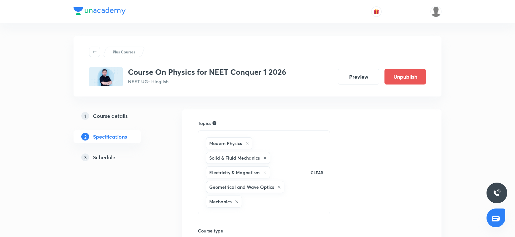
click at [96, 158] on h5 "Schedule" at bounding box center [104, 157] width 22 height 8
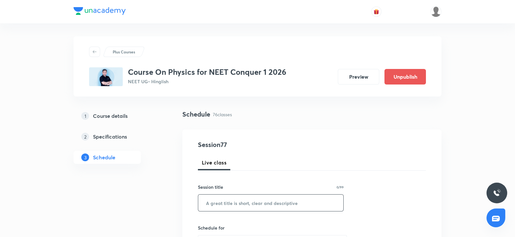
click at [222, 202] on input "text" at bounding box center [270, 203] width 145 height 17
paste input "thermal properties of matter"
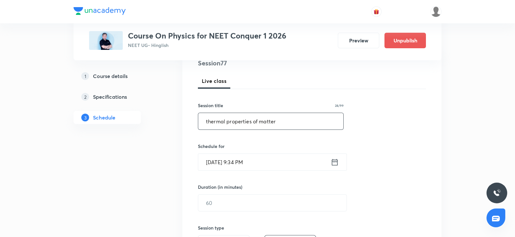
scroll to position [82, 0]
type input "thermal properties of matter"
click at [218, 158] on input "[DATE] 9:34 PM" at bounding box center [264, 161] width 132 height 17
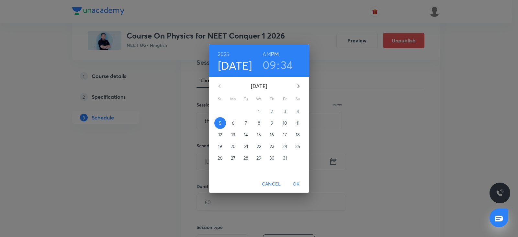
click at [234, 121] on p "6" at bounding box center [233, 123] width 3 height 6
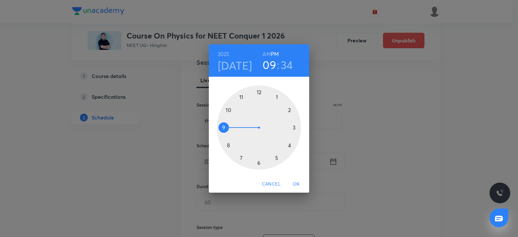
click at [222, 129] on div at bounding box center [259, 127] width 84 height 84
click at [268, 52] on h6 "AM" at bounding box center [266, 54] width 8 height 9
click at [258, 162] on div at bounding box center [259, 127] width 84 height 84
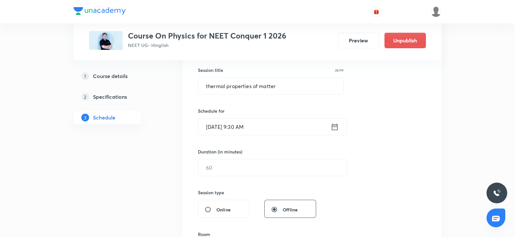
scroll to position [130, 0]
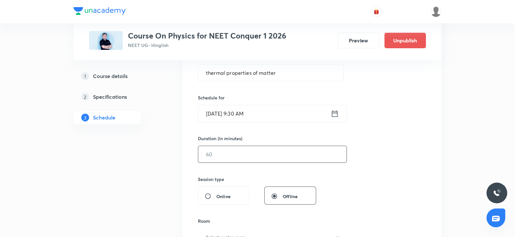
click at [238, 155] on input "text" at bounding box center [272, 154] width 148 height 17
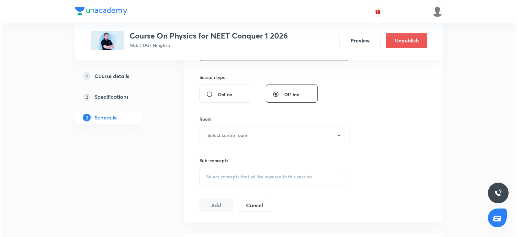
scroll to position [243, 0]
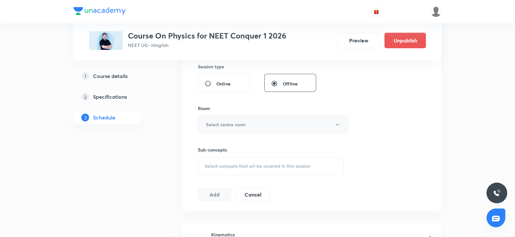
type input "90"
click at [218, 127] on h6 "Select centre room" at bounding box center [226, 124] width 40 height 7
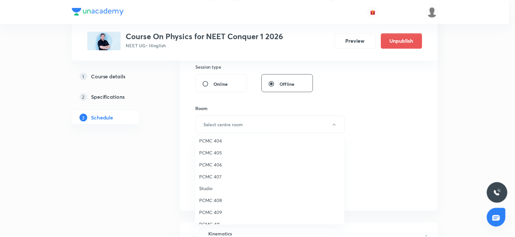
scroll to position [76, 0]
click at [215, 200] on span "PCMC 408" at bounding box center [271, 200] width 142 height 7
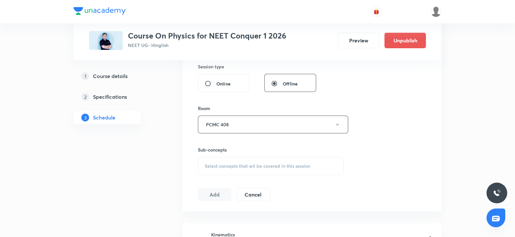
click at [225, 162] on div "Select concepts that wil be covered in this session" at bounding box center [271, 166] width 146 height 18
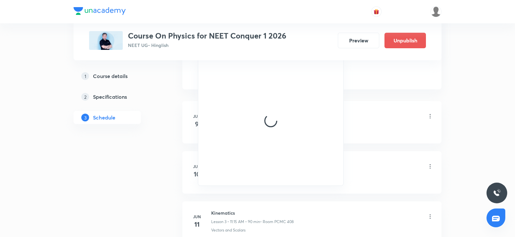
scroll to position [384, 0]
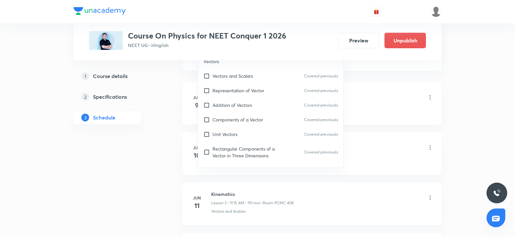
click at [230, 131] on p "Unit Vectors" at bounding box center [224, 134] width 25 height 7
checkbox input "true"
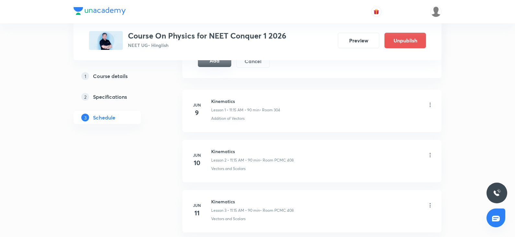
click at [224, 65] on button "Add" at bounding box center [214, 60] width 33 height 13
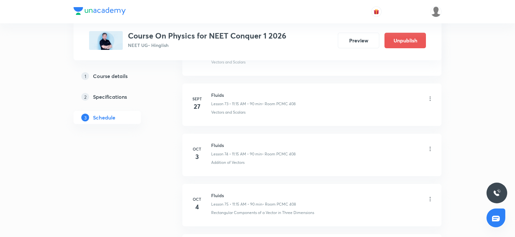
scroll to position [3838, 0]
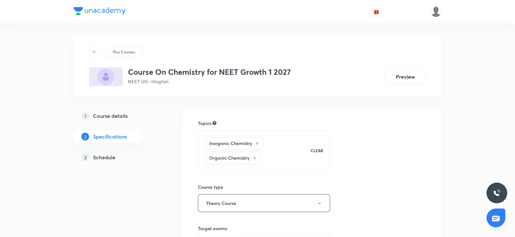
click at [115, 157] on h5 "Schedule" at bounding box center [104, 157] width 22 height 8
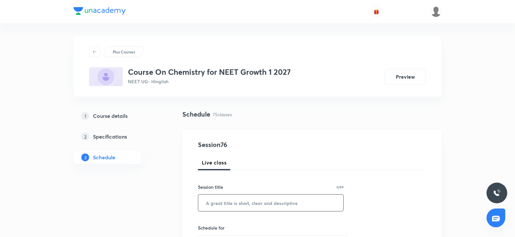
click at [209, 205] on input "text" at bounding box center [270, 203] width 145 height 17
paste input "onic equilibrium"
type input "onic equilibrium"
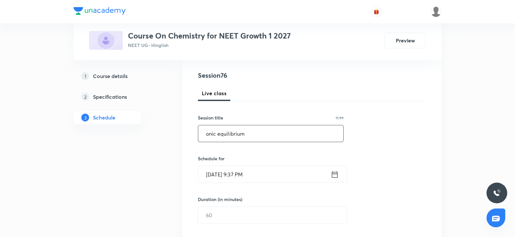
scroll to position [73, 0]
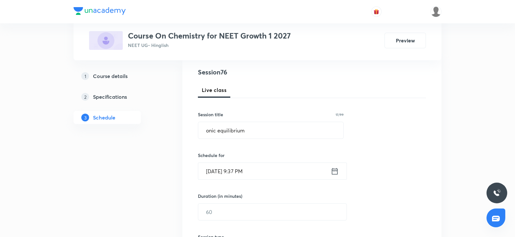
click at [219, 172] on input "Oct 5, 2025, 9:37 PM" at bounding box center [264, 171] width 132 height 17
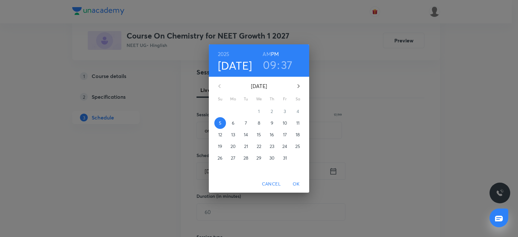
click at [232, 122] on p "6" at bounding box center [233, 123] width 3 height 6
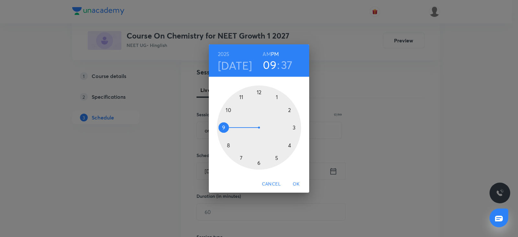
click at [239, 154] on div at bounding box center [259, 127] width 84 height 84
click at [269, 53] on h6 "AM" at bounding box center [266, 54] width 8 height 9
click at [225, 128] on div at bounding box center [259, 127] width 84 height 84
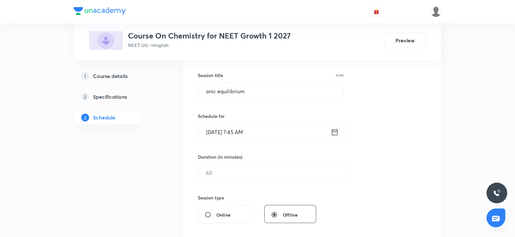
scroll to position [144, 0]
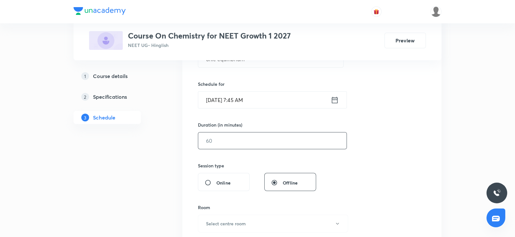
click at [212, 141] on input "text" at bounding box center [272, 140] width 148 height 17
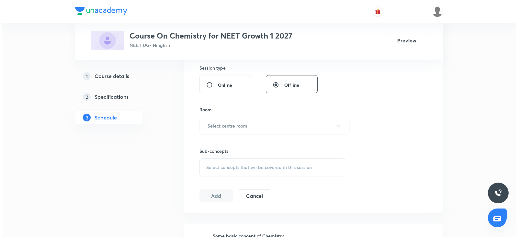
scroll to position [245, 0]
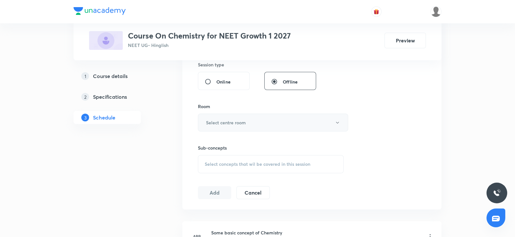
type input "90"
click at [220, 121] on h6 "Select centre room" at bounding box center [226, 122] width 40 height 7
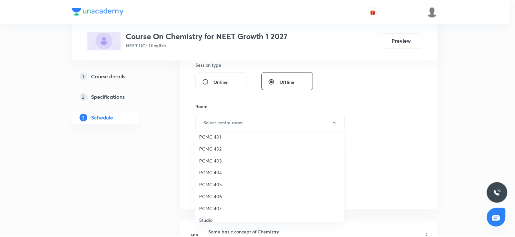
scroll to position [43, 0]
click at [215, 182] on span "PCMC 405" at bounding box center [271, 183] width 142 height 7
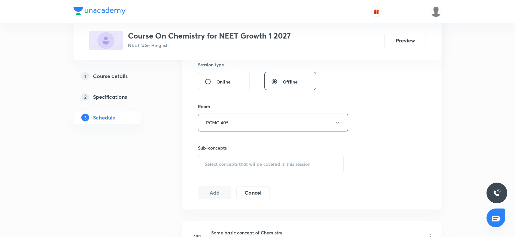
click at [244, 162] on span "Select concepts that wil be covered in this session" at bounding box center [258, 164] width 106 height 5
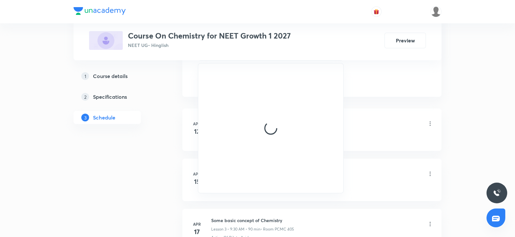
scroll to position [359, 0]
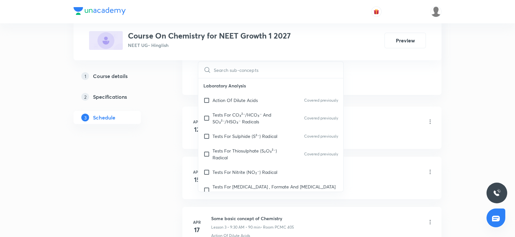
click at [235, 151] on p "Tests For Thiosulphate (S₂O₃²⁻) Radical" at bounding box center [244, 154] width 65 height 14
checkbox input "true"
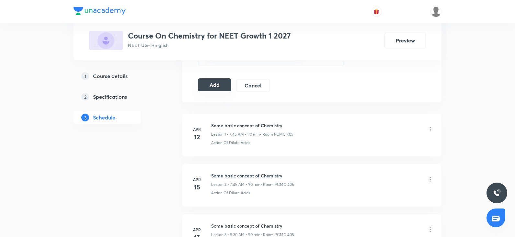
click at [215, 86] on button "Add" at bounding box center [214, 84] width 33 height 13
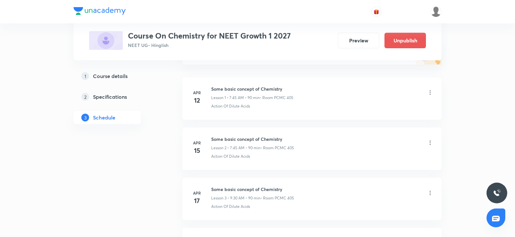
scroll to position [0, 0]
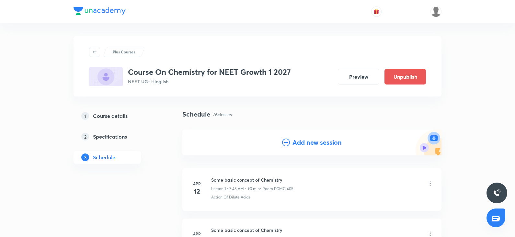
click at [292, 145] on h4 "Add new session" at bounding box center [316, 143] width 49 height 10
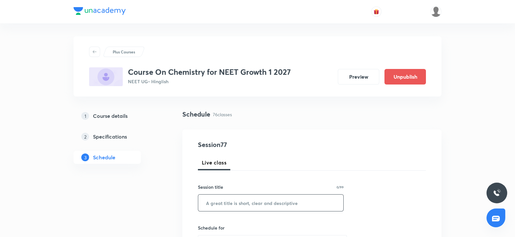
click at [210, 206] on input "text" at bounding box center [270, 203] width 145 height 17
paste input "onic equilibrium"
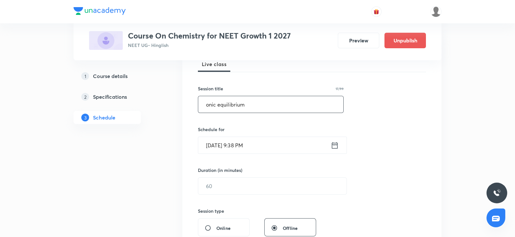
scroll to position [99, 0]
type input "onic equilibrium"
click at [216, 148] on input "Oct 5, 2025, 9:38 PM" at bounding box center [264, 145] width 132 height 17
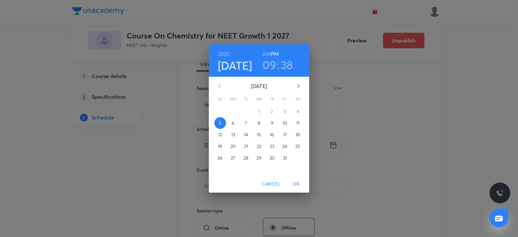
click at [273, 122] on p "9" at bounding box center [272, 123] width 3 height 6
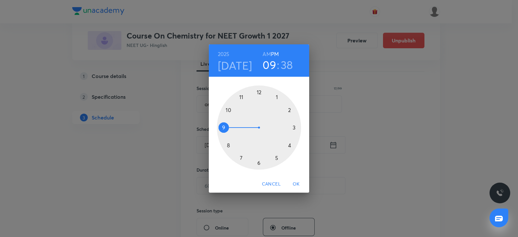
click at [266, 56] on h6 "AM" at bounding box center [266, 54] width 8 height 9
click at [223, 128] on div at bounding box center [259, 127] width 84 height 84
click at [257, 162] on div at bounding box center [259, 127] width 84 height 84
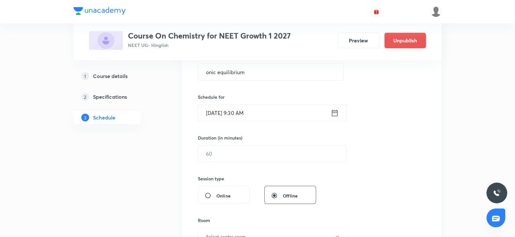
scroll to position [132, 0]
click at [240, 157] on input "text" at bounding box center [272, 152] width 148 height 17
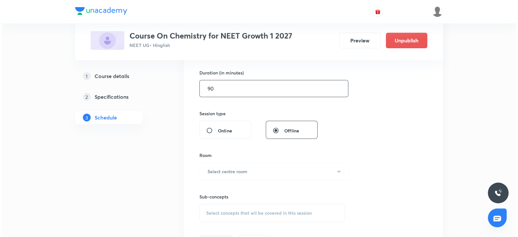
scroll to position [198, 0]
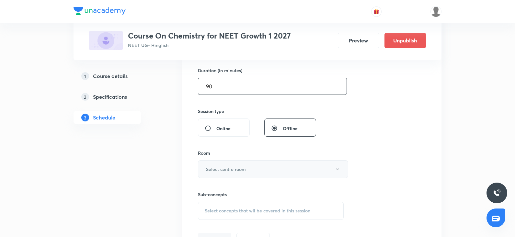
type input "90"
click at [219, 167] on h6 "Select centre room" at bounding box center [226, 169] width 40 height 7
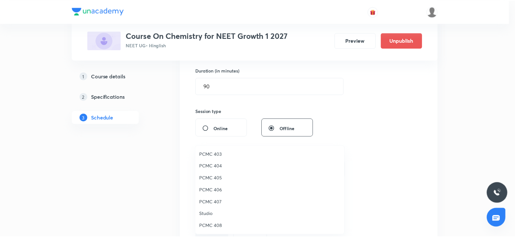
scroll to position [63, 0]
click at [216, 175] on span "PCMC 405" at bounding box center [271, 175] width 142 height 7
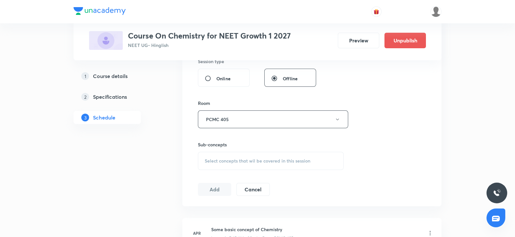
scroll to position [248, 0]
click at [227, 159] on span "Select concepts that wil be covered in this session" at bounding box center [258, 160] width 106 height 5
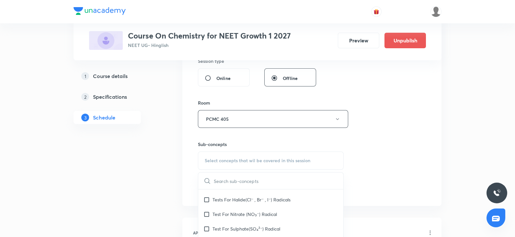
scroll to position [121, 0]
click at [235, 205] on div "Test For Nitrate (NO₃⁻) Radical" at bounding box center [270, 212] width 145 height 15
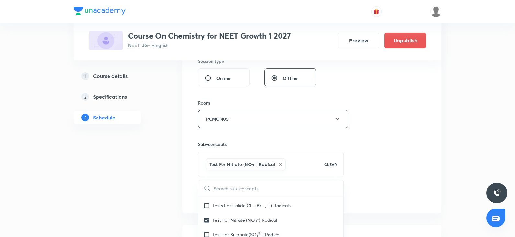
checkbox input "true"
click at [363, 162] on div "Session 77 Live class Session title 17/99 onic equilibrium ​ Schedule for Oct 9…" at bounding box center [312, 47] width 228 height 311
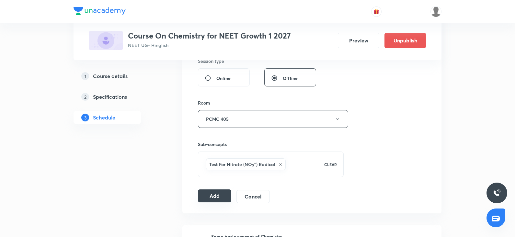
click at [211, 196] on button "Add" at bounding box center [214, 195] width 33 height 13
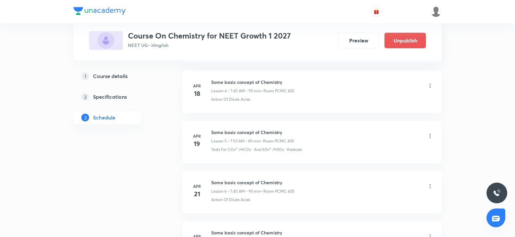
scroll to position [0, 0]
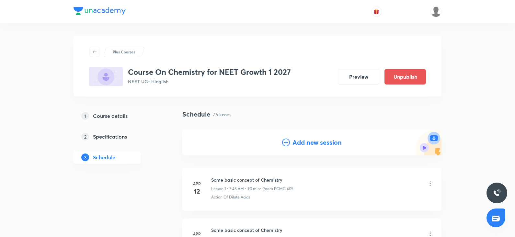
click at [293, 140] on h4 "Add new session" at bounding box center [316, 143] width 49 height 10
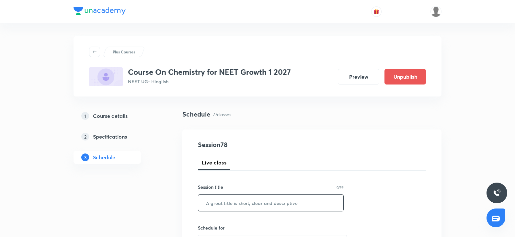
click at [218, 202] on input "text" at bounding box center [270, 203] width 145 height 17
paste input "onic equilibrium"
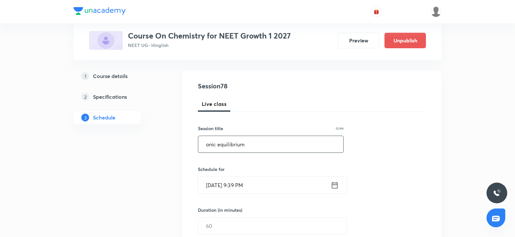
scroll to position [63, 0]
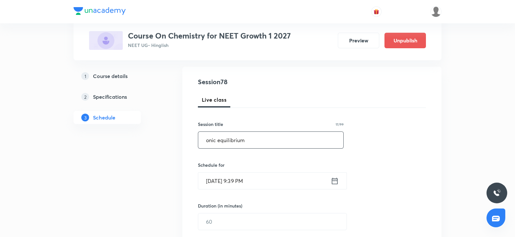
type input "onic equilibrium"
click at [218, 182] on input "Oct 5, 2025, 9:39 PM" at bounding box center [264, 181] width 132 height 17
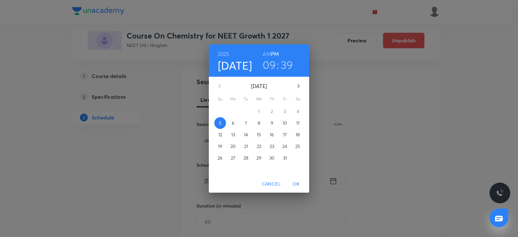
click at [298, 122] on p "11" at bounding box center [297, 123] width 3 height 6
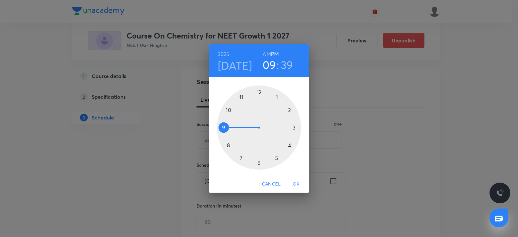
click at [239, 156] on div at bounding box center [259, 127] width 84 height 84
click at [265, 57] on h6 "AM" at bounding box center [266, 54] width 8 height 9
click at [222, 128] on div at bounding box center [259, 127] width 84 height 84
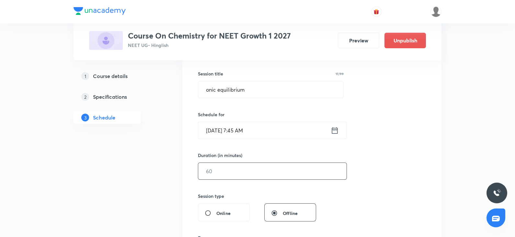
scroll to position [114, 0]
click at [211, 176] on input "text" at bounding box center [272, 170] width 148 height 17
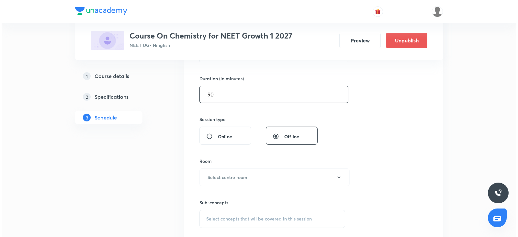
scroll to position [195, 0]
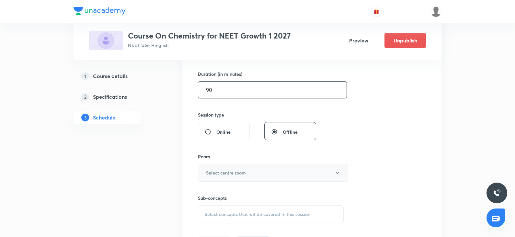
type input "90"
click at [214, 174] on h6 "Select centre room" at bounding box center [226, 172] width 40 height 7
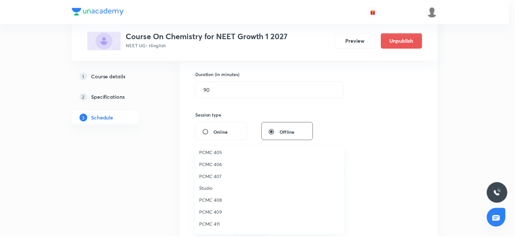
scroll to position [87, 0]
click at [214, 153] on span "PCMC 405" at bounding box center [271, 151] width 142 height 7
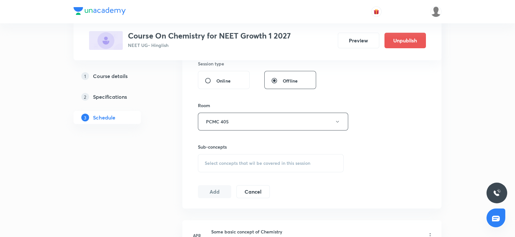
scroll to position [247, 0]
click at [238, 166] on div "Select concepts that wil be covered in this session" at bounding box center [271, 161] width 146 height 18
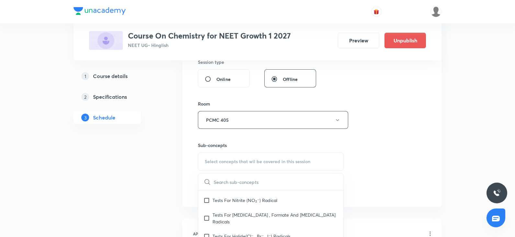
scroll to position [84, 0]
click at [226, 208] on div "Tests For Acetate , Formate And Oxalate Radicals" at bounding box center [270, 217] width 145 height 21
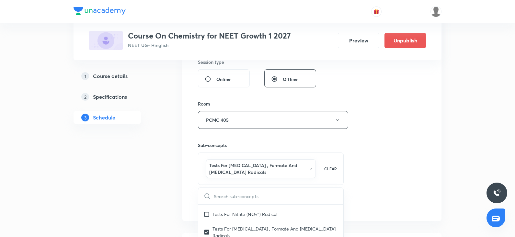
checkbox input "true"
click at [372, 176] on div "Session 78 Live class Session title 17/99 onic equilibrium ​ Schedule for Oct 1…" at bounding box center [312, 52] width 228 height 318
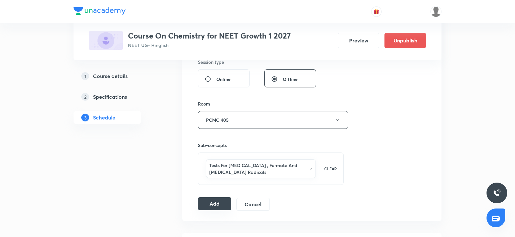
click at [219, 206] on button "Add" at bounding box center [214, 203] width 33 height 13
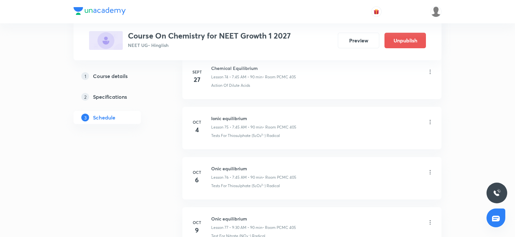
scroll to position [3889, 0]
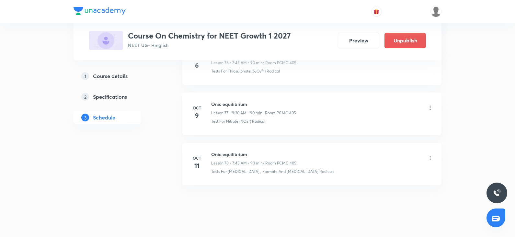
drag, startPoint x: 441, startPoint y: 150, endPoint x: 431, endPoint y: 148, distance: 9.3
click at [431, 148] on li "Oct 11 Onic equilibrium Lesson 78 • 7:45 AM • 90 min • Room PCMC 405 Tests For …" at bounding box center [311, 164] width 259 height 42
click at [431, 155] on icon at bounding box center [430, 158] width 6 height 6
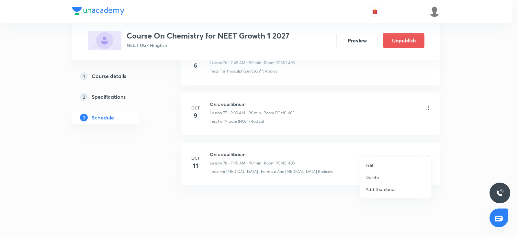
click at [380, 165] on li "Edit" at bounding box center [395, 165] width 71 height 12
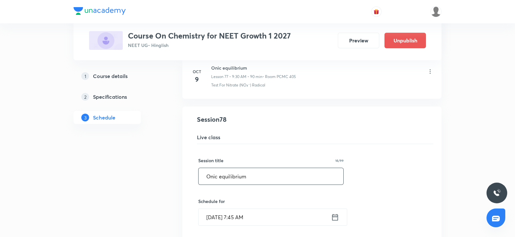
click at [206, 168] on input "Onic equilibrium" at bounding box center [270, 176] width 145 height 17
click at [211, 168] on input "IOnic equilibrium" at bounding box center [270, 176] width 145 height 17
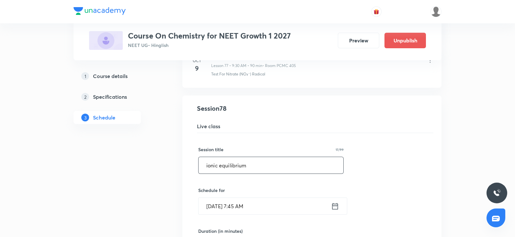
scroll to position [4143, 0]
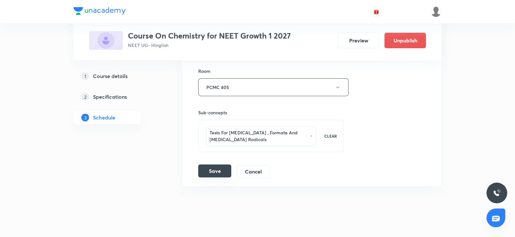
type input "ionic equilibrium"
click at [219, 164] on button "Save" at bounding box center [214, 170] width 33 height 13
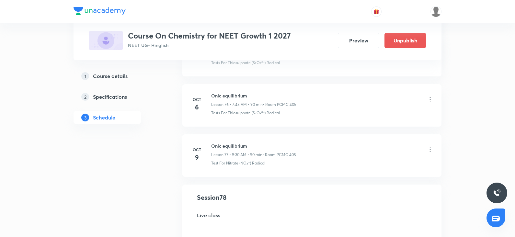
scroll to position [3810, 0]
click at [432, 147] on icon at bounding box center [430, 150] width 6 height 6
click at [430, 148] on icon at bounding box center [430, 150] width 1 height 4
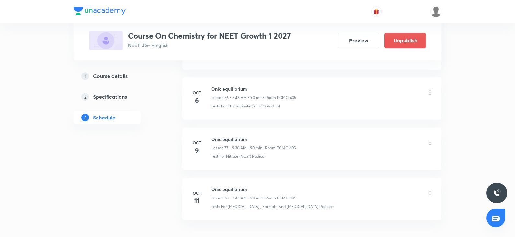
scroll to position [3853, 0]
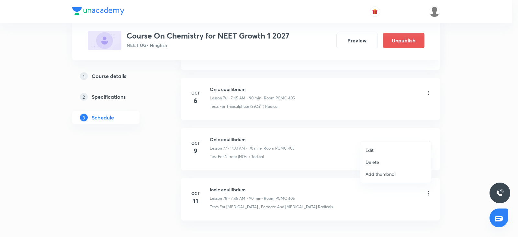
click at [372, 150] on p "Edit" at bounding box center [369, 150] width 8 height 7
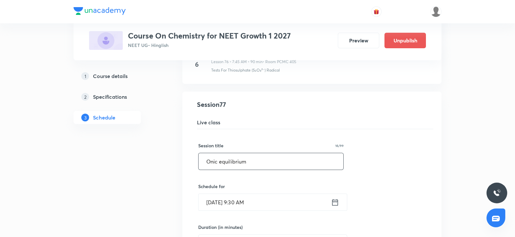
click at [206, 153] on input "Onic equilibrium" at bounding box center [270, 161] width 145 height 17
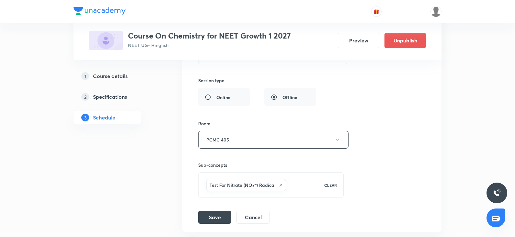
scroll to position [4136, 0]
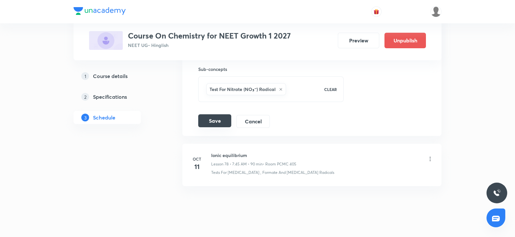
type input "iOnic equilibrium"
click at [212, 114] on button "Save" at bounding box center [214, 120] width 33 height 13
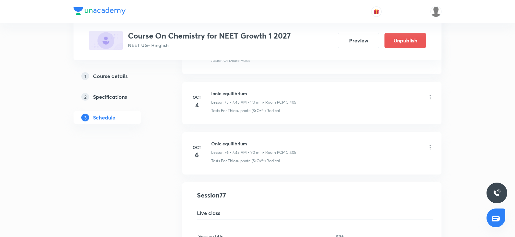
scroll to position [3763, 0]
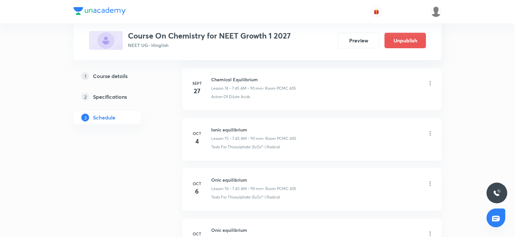
click at [430, 130] on icon at bounding box center [430, 133] width 6 height 6
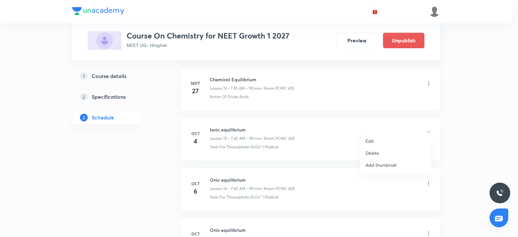
click at [427, 177] on div at bounding box center [259, 118] width 518 height 237
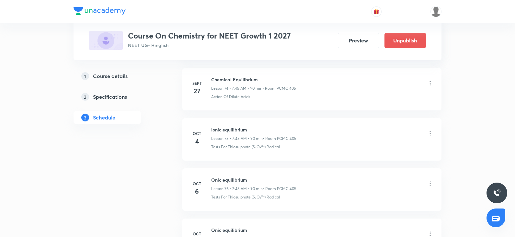
click at [427, 180] on icon at bounding box center [430, 183] width 6 height 6
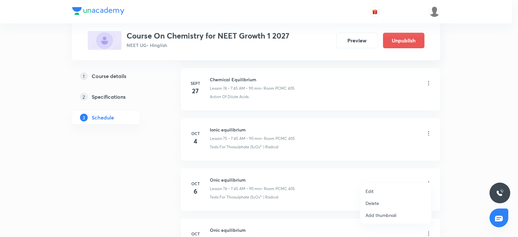
click at [369, 192] on p "Edit" at bounding box center [369, 191] width 8 height 7
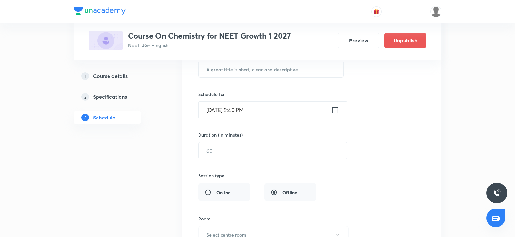
scroll to position [3894, 0]
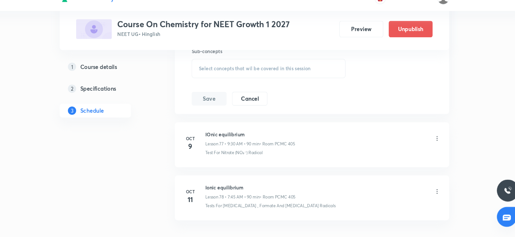
scroll to position [4096, 0]
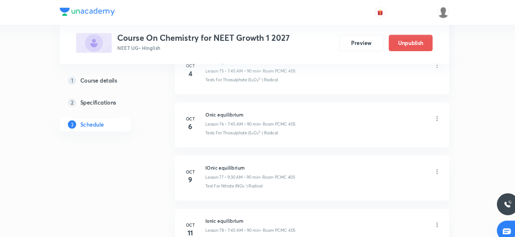
click at [429, 109] on icon at bounding box center [430, 112] width 6 height 6
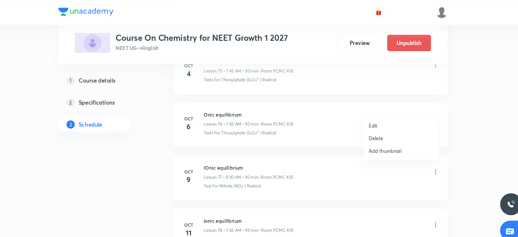
click at [370, 119] on p "Edit" at bounding box center [369, 118] width 8 height 7
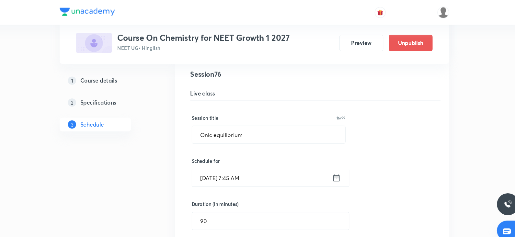
scroll to position [3837, 0]
click at [206, 119] on input "Onic equilibrium" at bounding box center [270, 127] width 145 height 17
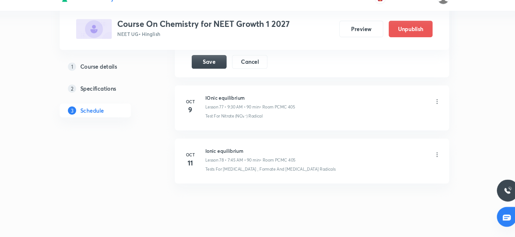
scroll to position [4136, 0]
type input "iOnic equilibrium"
click at [215, 64] on button "Save" at bounding box center [214, 70] width 33 height 13
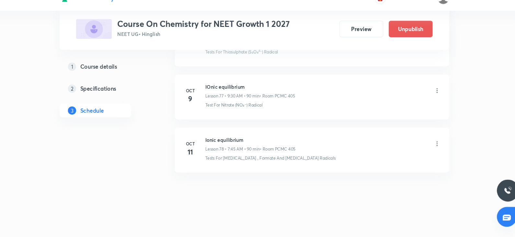
scroll to position [3889, 0]
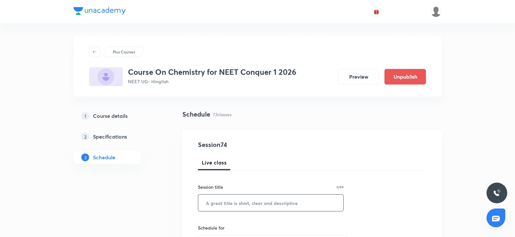
click at [209, 205] on input "text" at bounding box center [270, 203] width 145 height 17
paste input "ionic equilibrium"
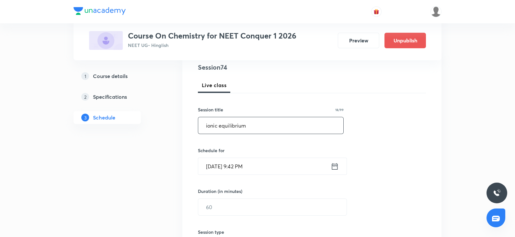
scroll to position [77, 0]
type input "ionic equilibrium"
click at [219, 159] on input "[DATE] 9:42 PM" at bounding box center [264, 166] width 132 height 17
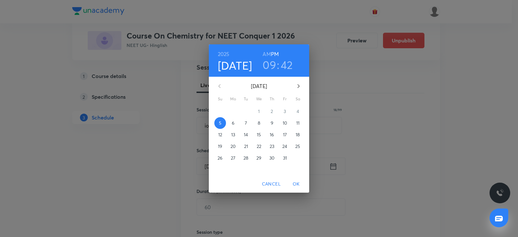
click at [236, 121] on span "6" at bounding box center [233, 123] width 12 height 6
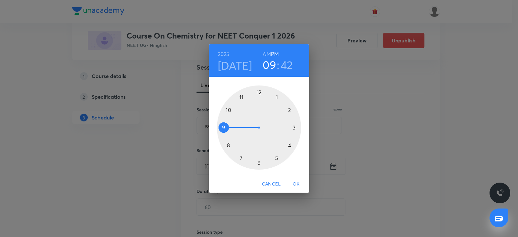
click at [278, 97] on div at bounding box center [259, 127] width 84 height 84
click at [259, 91] on div at bounding box center [259, 127] width 84 height 84
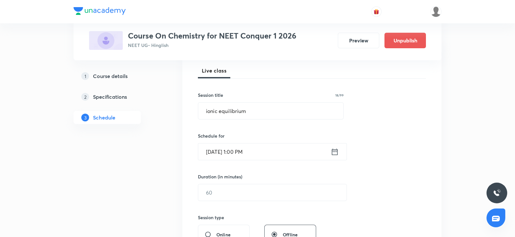
scroll to position [116, 0]
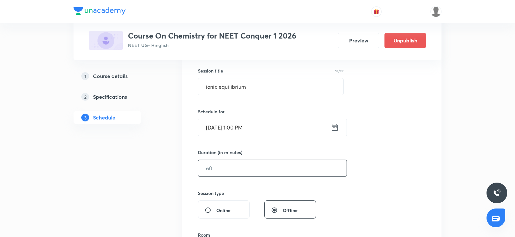
click at [209, 165] on input "text" at bounding box center [272, 168] width 148 height 17
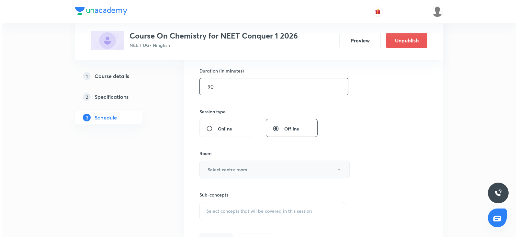
scroll to position [199, 0]
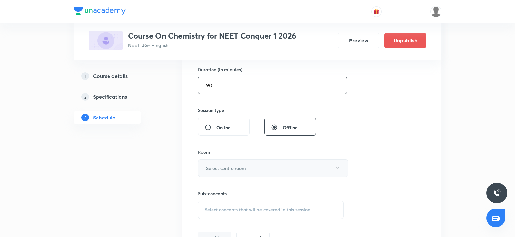
type input "90"
click at [217, 166] on h6 "Select centre room" at bounding box center [226, 168] width 40 height 7
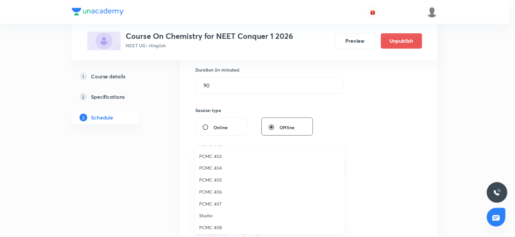
scroll to position [82, 0]
click at [213, 206] on span "PCMC 408" at bounding box center [271, 204] width 142 height 7
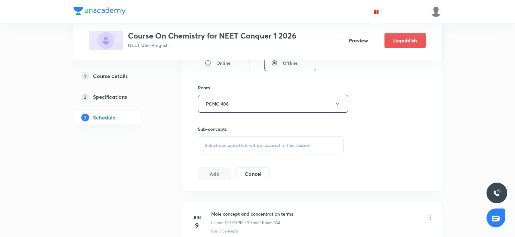
scroll to position [265, 0]
click at [254, 146] on span "Select concepts that wil be covered in this session" at bounding box center [258, 143] width 106 height 5
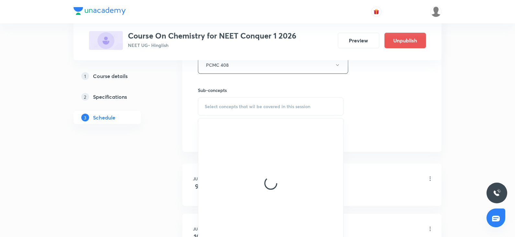
scroll to position [307, 0]
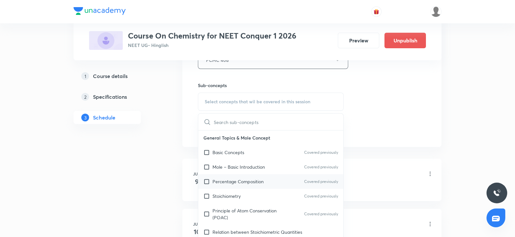
click at [234, 178] on p "Percentage Composition" at bounding box center [237, 181] width 51 height 7
checkbox input "true"
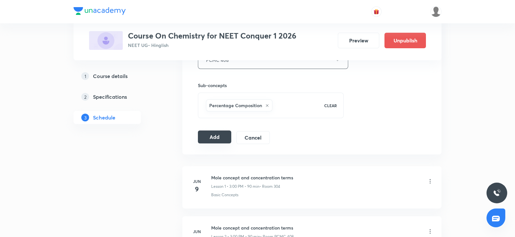
click at [218, 132] on button "Add" at bounding box center [214, 136] width 33 height 13
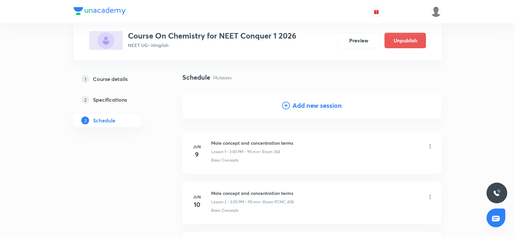
scroll to position [0, 0]
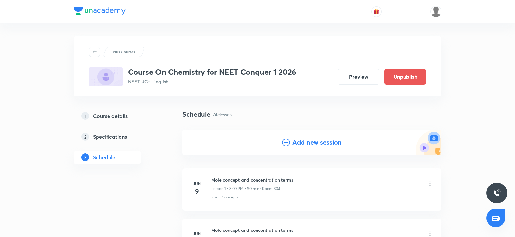
click at [305, 146] on h4 "Add new session" at bounding box center [316, 143] width 49 height 10
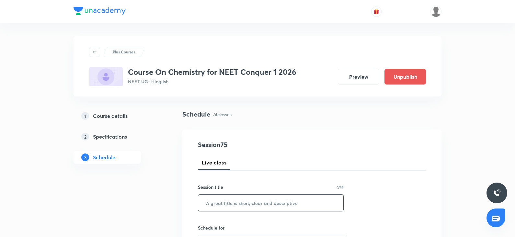
click at [225, 200] on input "text" at bounding box center [270, 203] width 145 height 17
paste input "ionic equilibrium"
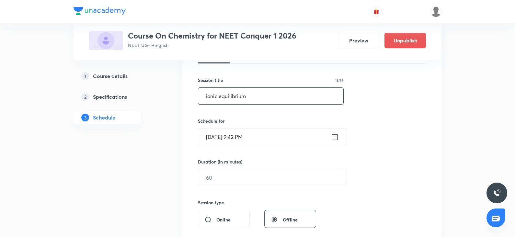
scroll to position [112, 0]
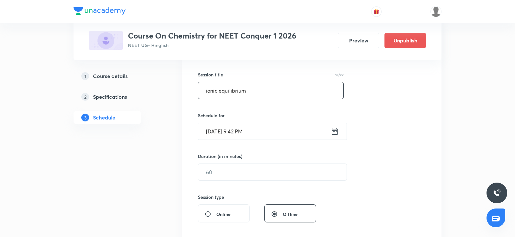
type input "ionic equilibrium"
click at [216, 135] on input "Oct 5, 2025, 9:42 PM" at bounding box center [264, 131] width 132 height 17
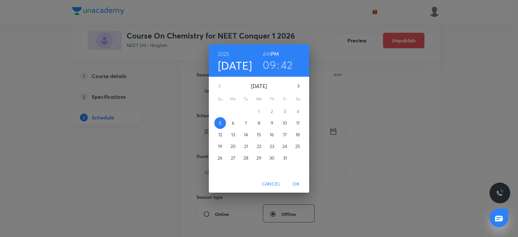
click at [243, 121] on span "7" at bounding box center [246, 123] width 12 height 6
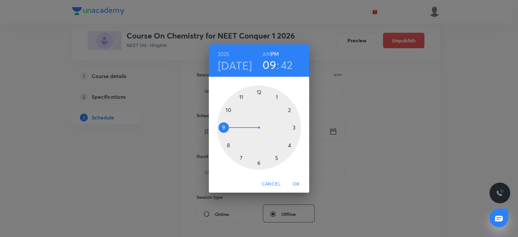
click at [223, 125] on div at bounding box center [259, 127] width 84 height 84
click at [266, 53] on h6 "AM" at bounding box center [266, 54] width 8 height 9
click at [260, 161] on div at bounding box center [259, 127] width 84 height 84
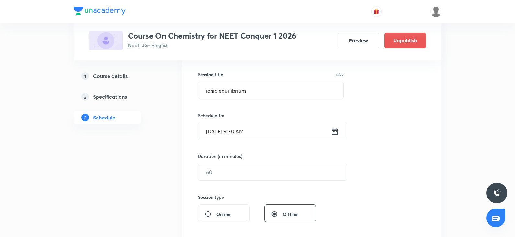
scroll to position [141, 0]
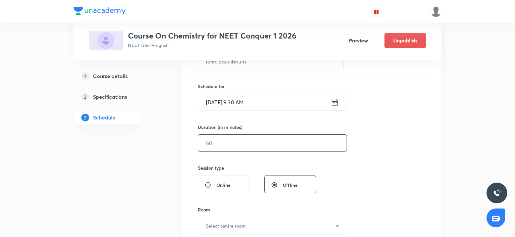
click at [231, 141] on input "text" at bounding box center [272, 143] width 148 height 17
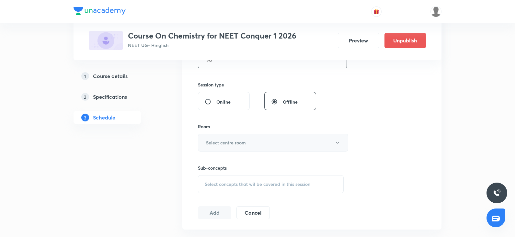
type input "90"
click at [223, 134] on button "Select centre room" at bounding box center [273, 143] width 150 height 18
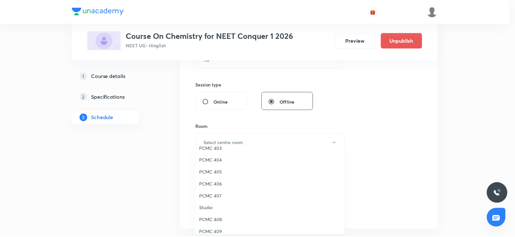
scroll to position [67, 0]
click at [218, 220] on span "PCMC 408" at bounding box center [271, 219] width 142 height 7
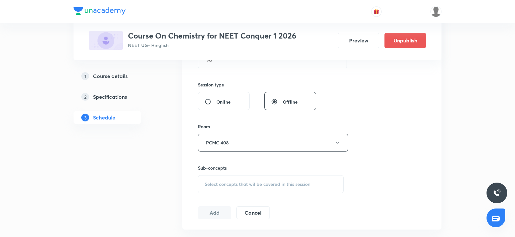
click at [251, 187] on div "Select concepts that wil be covered in this session" at bounding box center [271, 184] width 146 height 18
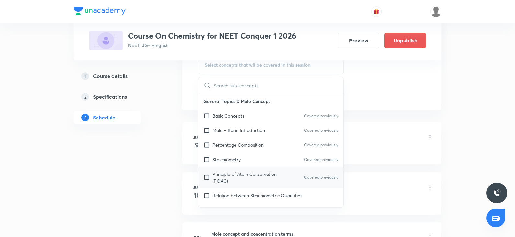
click at [242, 174] on p "Principle of Atom Conservation (POAC)" at bounding box center [244, 178] width 65 height 14
checkbox input "true"
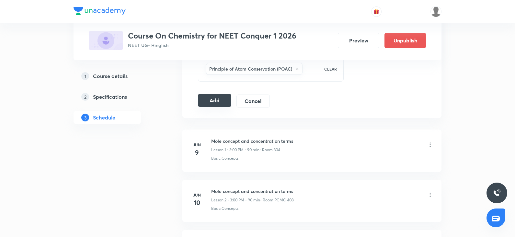
click at [224, 101] on button "Add" at bounding box center [214, 100] width 33 height 13
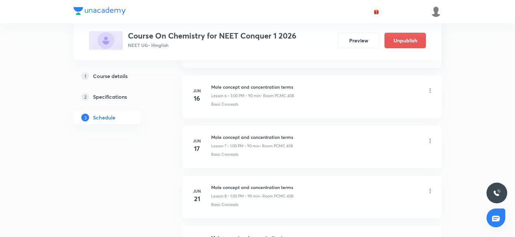
scroll to position [264, 0]
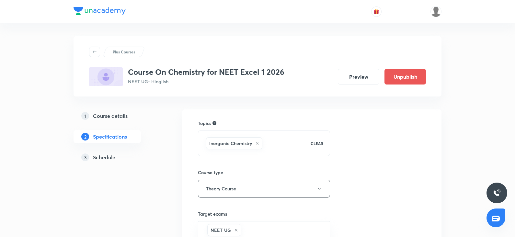
click at [108, 157] on h5 "Schedule" at bounding box center [104, 157] width 22 height 8
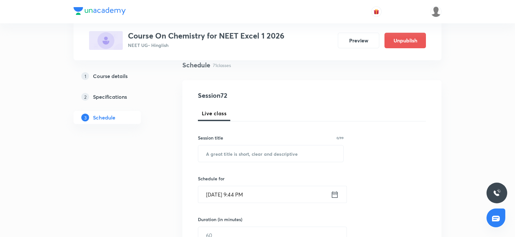
scroll to position [50, 0]
click at [220, 153] on input "text" at bounding box center [270, 152] width 145 height 17
paste input "amines"
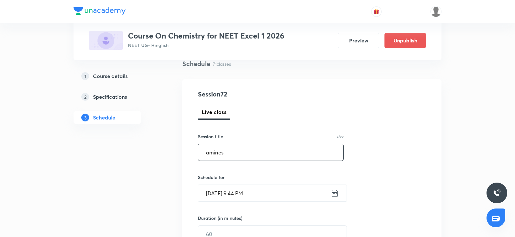
scroll to position [81, 0]
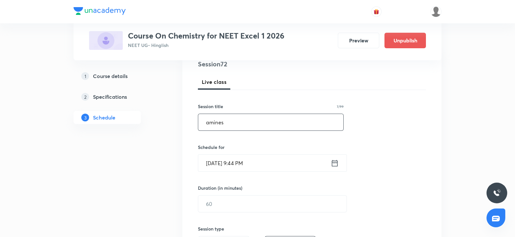
type input "amines"
click at [216, 159] on input "[DATE] 9:44 PM" at bounding box center [264, 163] width 132 height 17
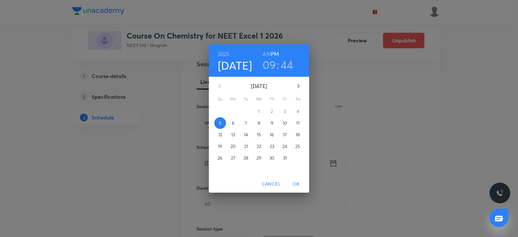
click at [233, 123] on p "6" at bounding box center [233, 123] width 3 height 6
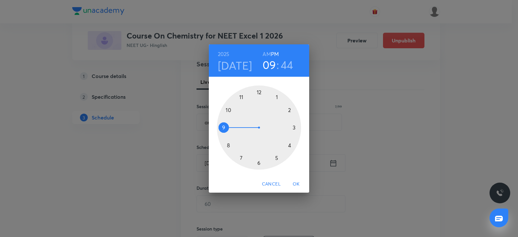
click at [220, 126] on div at bounding box center [259, 127] width 84 height 84
click at [267, 52] on h6 "AM" at bounding box center [266, 54] width 8 height 9
click at [258, 162] on div at bounding box center [259, 127] width 84 height 84
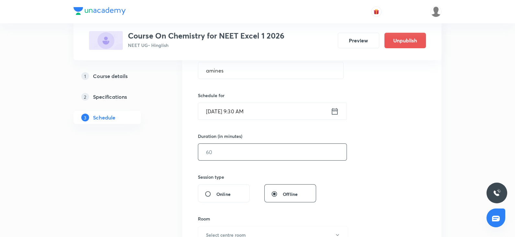
scroll to position [132, 0]
click at [238, 154] on input "text" at bounding box center [272, 152] width 148 height 17
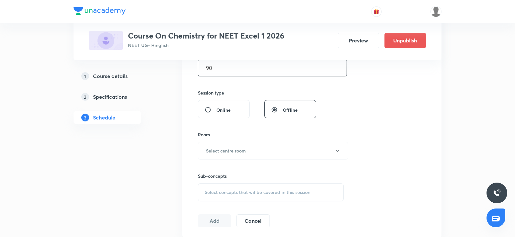
scroll to position [217, 0]
type input "90"
click at [224, 151] on h6 "Select centre room" at bounding box center [226, 150] width 40 height 7
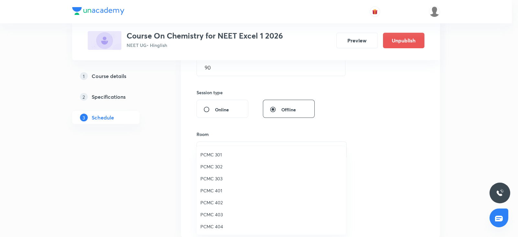
click at [217, 177] on span "PCMC 303" at bounding box center [271, 178] width 142 height 7
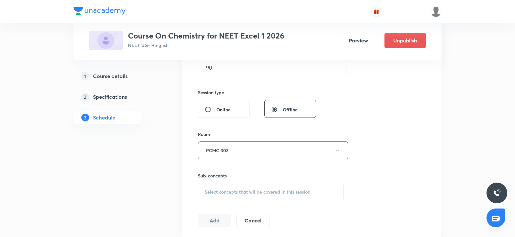
click at [222, 189] on span "Select concepts that wil be covered in this session" at bounding box center [258, 191] width 106 height 5
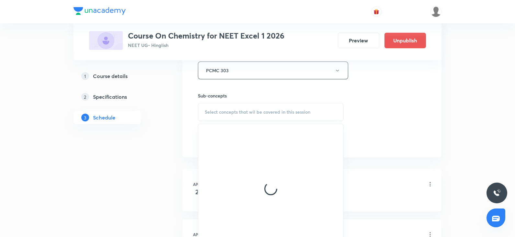
scroll to position [300, 0]
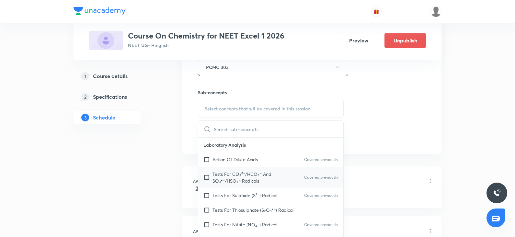
click at [230, 183] on p "Tests For CO₃²⁻/HCO₃⁻ And SO₃²⁻/HSO₃⁻ Radicals" at bounding box center [244, 178] width 65 height 14
checkbox input "true"
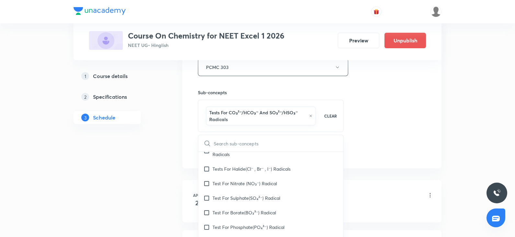
scroll to position [107, 0]
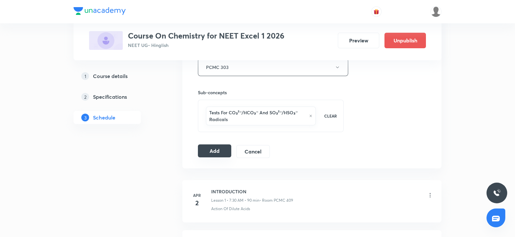
click at [218, 150] on button "Add" at bounding box center [214, 150] width 33 height 13
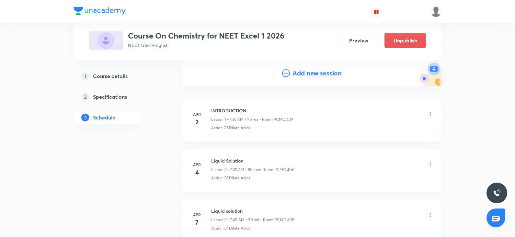
scroll to position [0, 0]
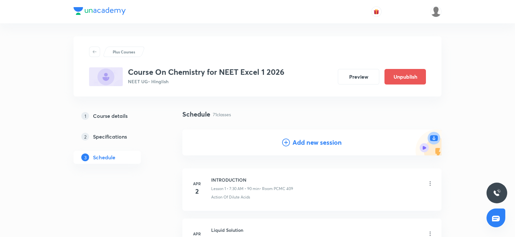
click at [291, 146] on div "Add new session" at bounding box center [312, 143] width 60 height 10
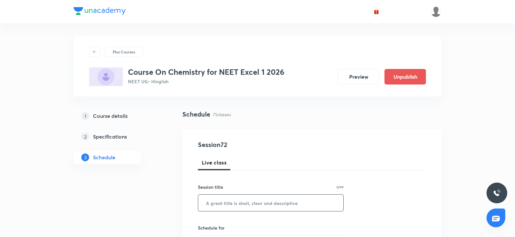
click at [219, 201] on input "text" at bounding box center [270, 203] width 145 height 17
paste input "amines"
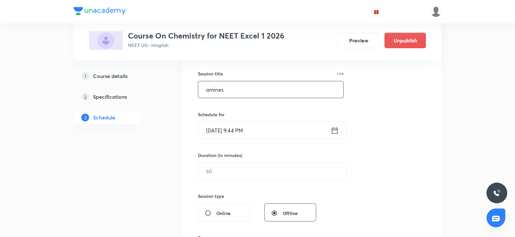
scroll to position [115, 0]
type input "amines"
click at [221, 135] on input "Oct 5, 2025, 9:44 PM" at bounding box center [264, 128] width 132 height 17
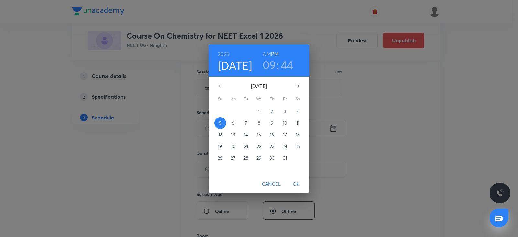
click at [262, 120] on span "8" at bounding box center [259, 123] width 12 height 6
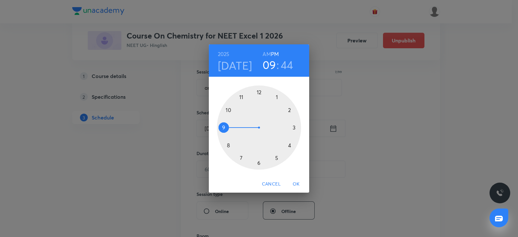
click at [225, 127] on div at bounding box center [259, 127] width 84 height 84
click at [267, 54] on h6 "AM" at bounding box center [266, 54] width 8 height 9
click at [257, 159] on div at bounding box center [259, 127] width 84 height 84
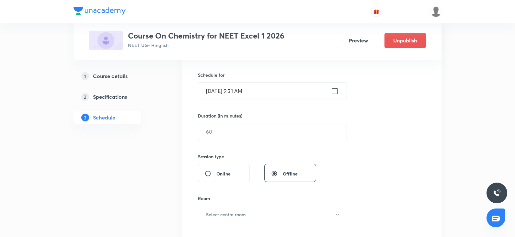
scroll to position [156, 0]
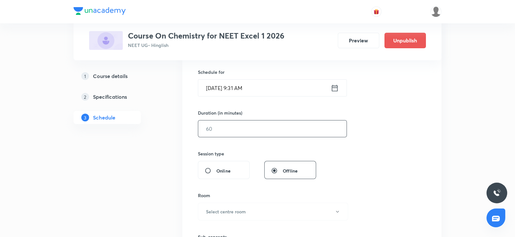
click at [229, 134] on input "text" at bounding box center [272, 128] width 148 height 17
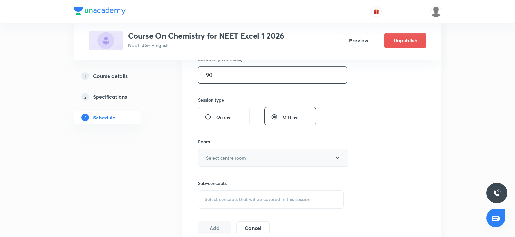
type input "90"
click at [214, 149] on button "Select centre room" at bounding box center [273, 158] width 150 height 18
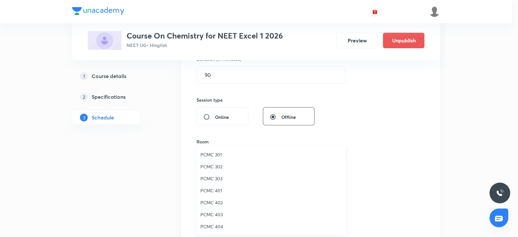
click at [215, 175] on span "PCMC 303" at bounding box center [271, 178] width 142 height 7
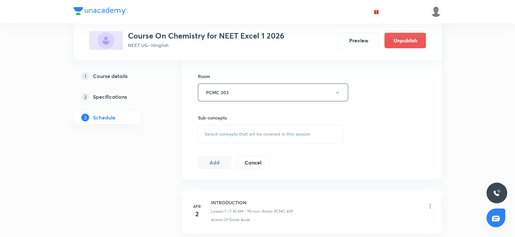
scroll to position [275, 0]
click at [218, 131] on span "Select concepts that wil be covered in this session" at bounding box center [258, 133] width 106 height 5
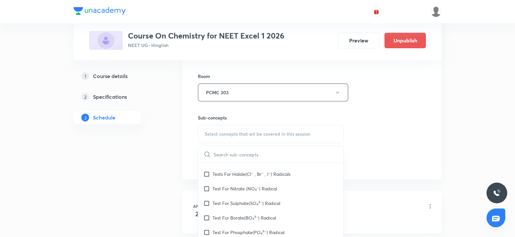
scroll to position [115, 0]
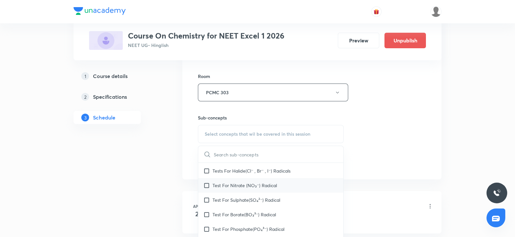
click at [226, 182] on p "Test For Nitrate (NO₃⁻) Radical" at bounding box center [244, 185] width 64 height 7
checkbox input "true"
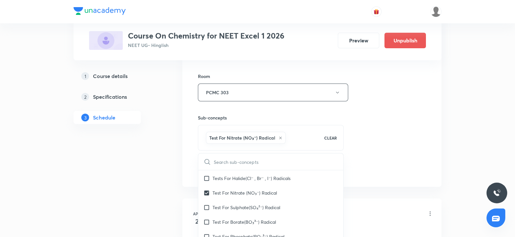
click at [353, 137] on div "Session 73 Live class Session title 7/99 amines ​ Schedule for Oct 8, 2025, 9:3…" at bounding box center [312, 20] width 228 height 311
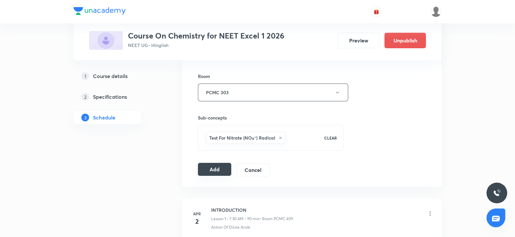
click at [213, 169] on button "Add" at bounding box center [214, 169] width 33 height 13
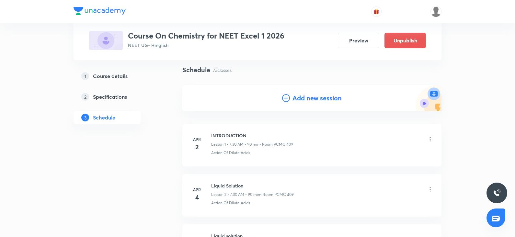
scroll to position [38, 0]
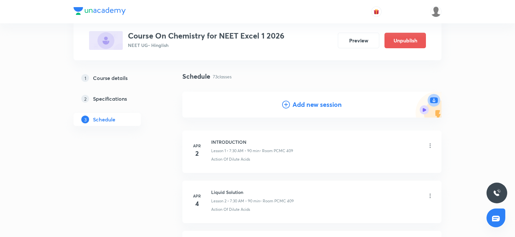
click at [303, 104] on h4 "Add new session" at bounding box center [316, 105] width 49 height 10
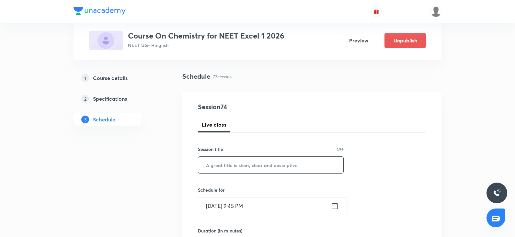
click at [221, 162] on input "text" at bounding box center [270, 165] width 145 height 17
paste input "amines"
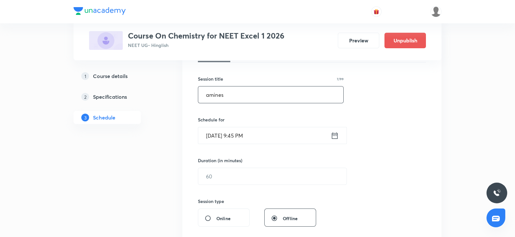
scroll to position [108, 0]
type input "amines"
click at [220, 140] on input "Oct 5, 2025, 9:45 PM" at bounding box center [264, 135] width 132 height 17
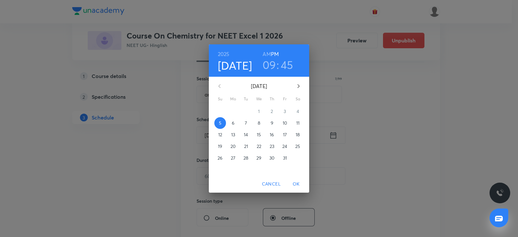
click at [271, 122] on p "9" at bounding box center [272, 123] width 3 height 6
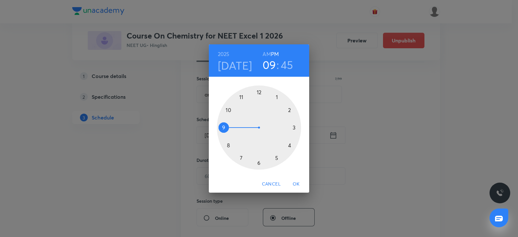
click at [223, 128] on div at bounding box center [259, 127] width 84 height 84
click at [265, 54] on h6 "AM" at bounding box center [266, 54] width 8 height 9
click at [259, 161] on div at bounding box center [259, 127] width 84 height 84
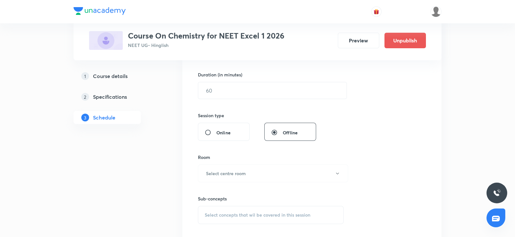
scroll to position [195, 0]
click at [223, 89] on input "text" at bounding box center [272, 90] width 148 height 17
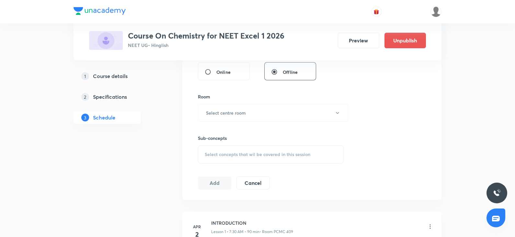
scroll to position [255, 0]
type input "90"
click at [215, 108] on button "Select centre room" at bounding box center [273, 113] width 150 height 18
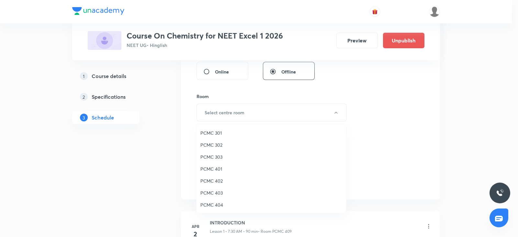
click at [222, 158] on span "PCMC 303" at bounding box center [271, 156] width 142 height 7
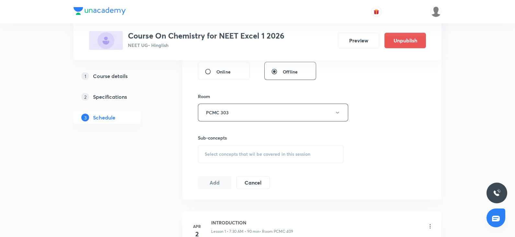
click at [227, 159] on div "Select concepts that wil be covered in this session" at bounding box center [271, 154] width 146 height 18
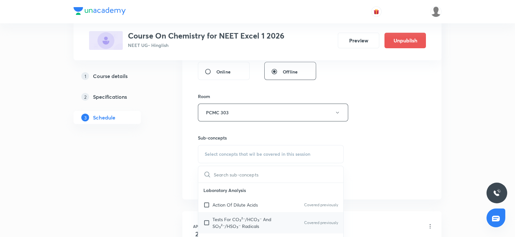
click at [230, 216] on p "Tests For CO₃²⁻/HCO₃⁻ And SO₃²⁻/HSO₃⁻ Radicals" at bounding box center [244, 223] width 65 height 14
checkbox input "true"
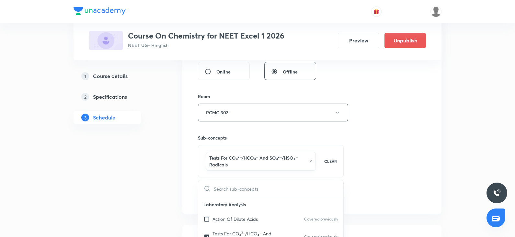
click at [346, 155] on div "Session 74 Live class Session title 7/99 amines ​ Schedule for Oct 9, 2025, 9:3…" at bounding box center [312, 44] width 228 height 318
click at [216, 195] on button "Add" at bounding box center [214, 196] width 33 height 13
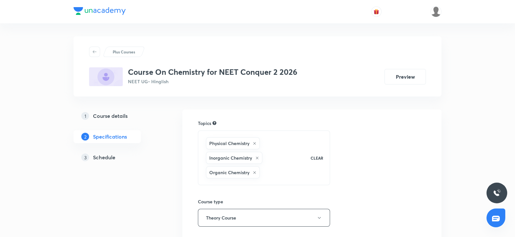
click at [110, 156] on h5 "Schedule" at bounding box center [104, 157] width 22 height 8
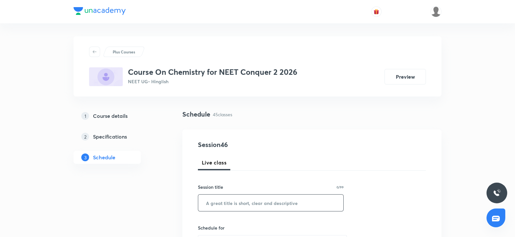
click at [211, 203] on input "text" at bounding box center [270, 203] width 145 height 17
paste input "thermodynamics"
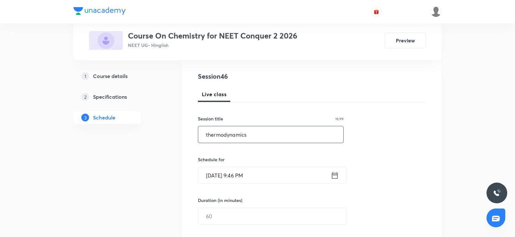
scroll to position [69, 0]
type input "thermodynamics"
click at [215, 178] on input "[DATE] 9:46 PM" at bounding box center [264, 175] width 132 height 17
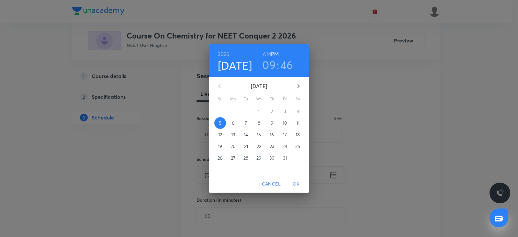
click at [233, 120] on p "6" at bounding box center [233, 123] width 3 height 6
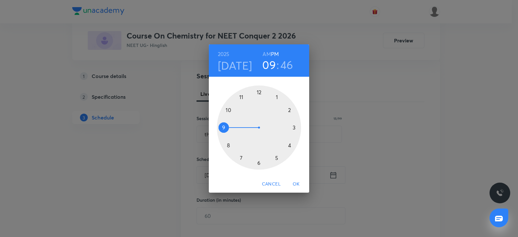
click at [275, 95] on div at bounding box center [259, 127] width 84 height 84
click at [260, 90] on div at bounding box center [259, 127] width 84 height 84
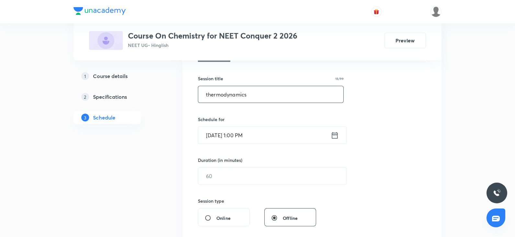
scroll to position [110, 0]
click at [213, 175] on input "text" at bounding box center [272, 174] width 148 height 17
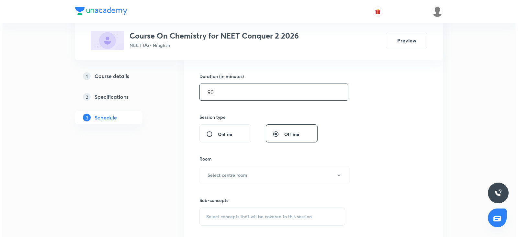
scroll to position [193, 0]
type input "90"
click at [213, 175] on h6 "Select centre room" at bounding box center [226, 174] width 40 height 7
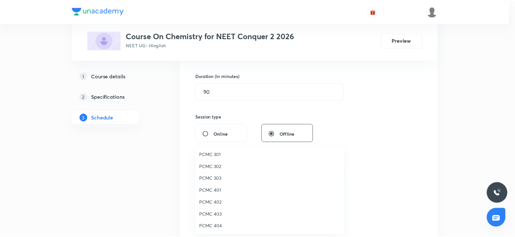
scroll to position [144, 0]
click at [206, 215] on span "306" at bounding box center [271, 214] width 142 height 7
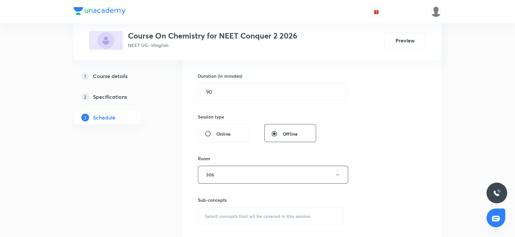
click at [367, 168] on div "Session 46 Live class Session title 15/99 thermodynamics ​ Schedule for [DATE] …" at bounding box center [312, 99] width 228 height 304
click at [270, 207] on div "Select concepts that wil be covered in this session" at bounding box center [271, 216] width 146 height 18
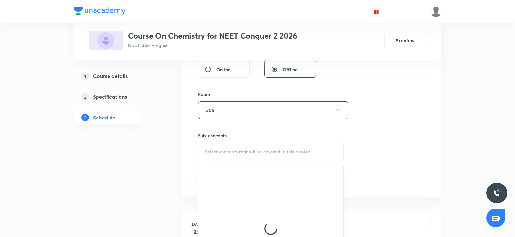
scroll to position [306, 0]
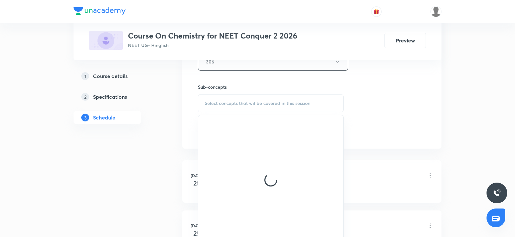
click at [230, 201] on div at bounding box center [270, 179] width 145 height 129
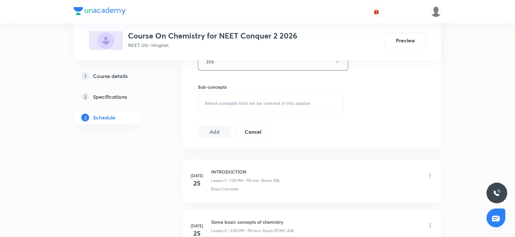
click at [252, 101] on span "Select concepts that wil be covered in this session" at bounding box center [258, 103] width 106 height 5
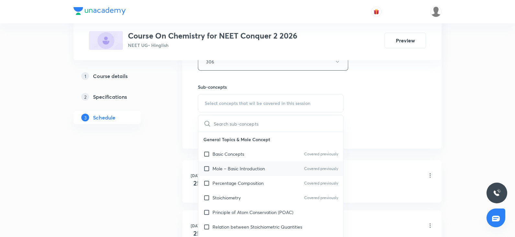
click at [215, 168] on p "Mole – Basic Introduction" at bounding box center [238, 168] width 52 height 7
checkbox input "true"
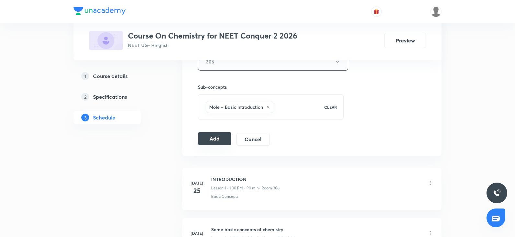
click at [213, 141] on button "Add" at bounding box center [214, 138] width 33 height 13
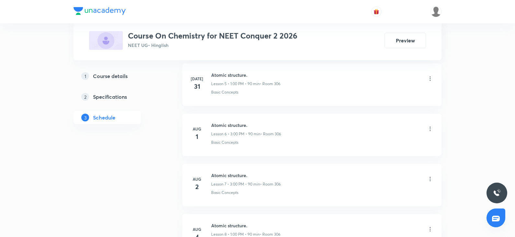
scroll to position [0, 0]
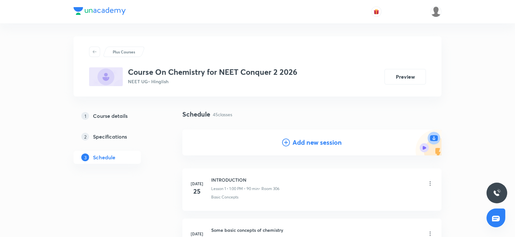
click at [306, 145] on h4 "Add new session" at bounding box center [316, 143] width 49 height 10
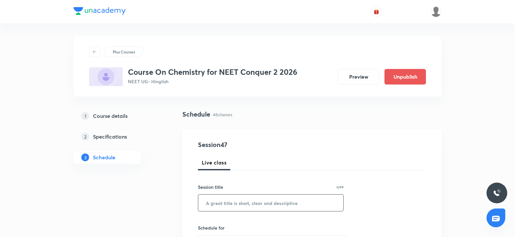
click at [207, 204] on input "text" at bounding box center [270, 203] width 145 height 17
paste input "thermodynamics"
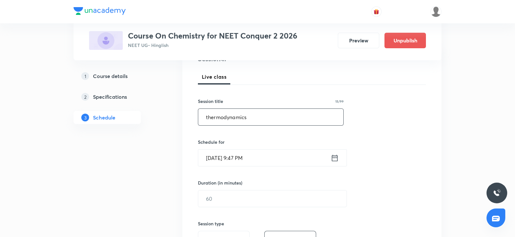
scroll to position [87, 0]
type input "thermodynamics"
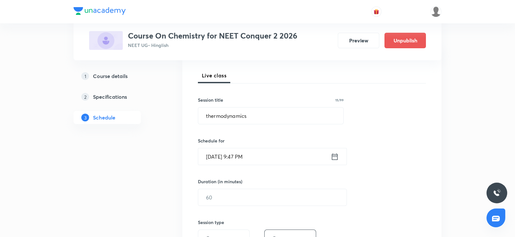
click at [225, 154] on input "Oct 5, 2025, 9:47 PM" at bounding box center [264, 156] width 132 height 17
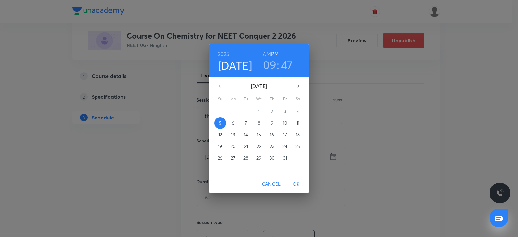
click at [248, 122] on span "7" at bounding box center [246, 123] width 12 height 6
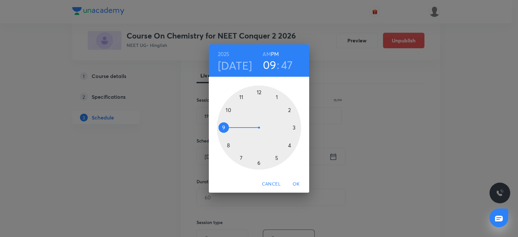
click at [294, 127] on div at bounding box center [259, 127] width 84 height 84
click at [260, 91] on div at bounding box center [259, 127] width 84 height 84
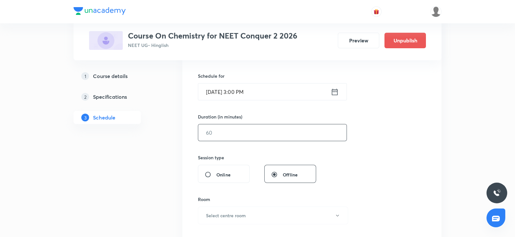
scroll to position [152, 0]
click at [214, 131] on input "text" at bounding box center [272, 132] width 148 height 17
type input "0"
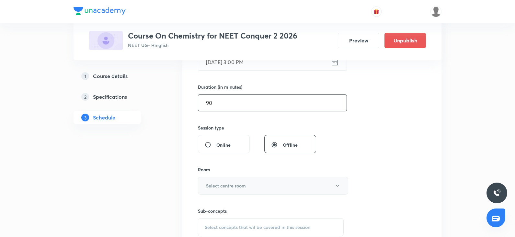
type input "90"
click at [226, 186] on h6 "Select centre room" at bounding box center [226, 185] width 40 height 7
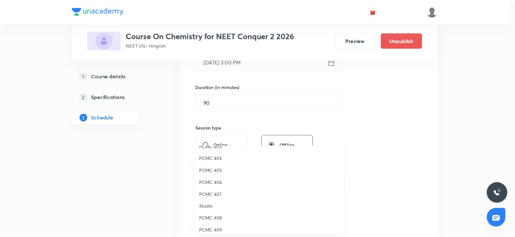
scroll to position [144, 0]
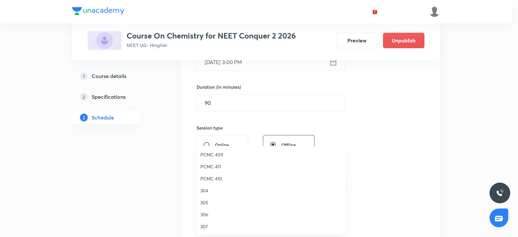
click at [201, 214] on span "306" at bounding box center [271, 214] width 142 height 7
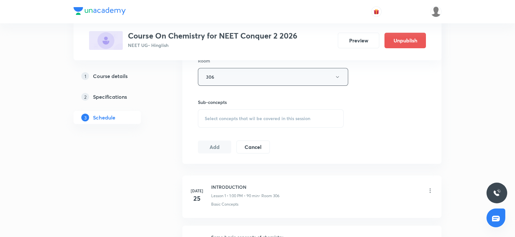
scroll to position [296, 0]
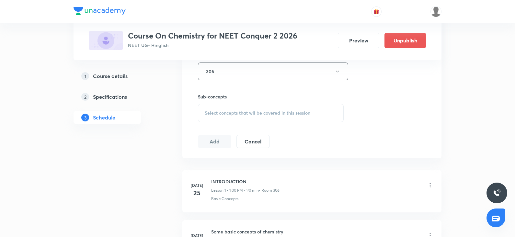
click at [230, 118] on div "Select concepts that wil be covered in this session" at bounding box center [271, 113] width 146 height 18
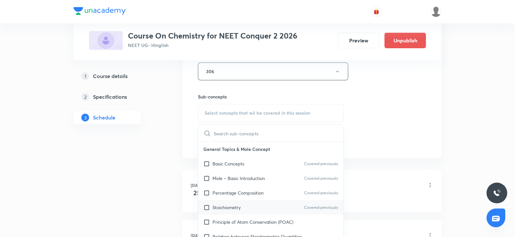
click at [220, 200] on div "Stoichiometry Covered previously" at bounding box center [270, 207] width 145 height 15
checkbox input "true"
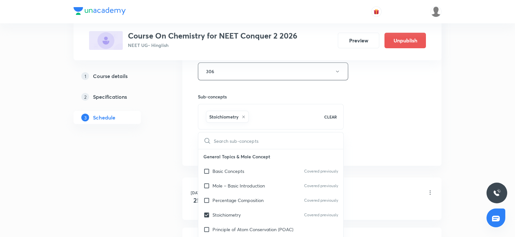
click at [369, 155] on div "Session 47 Live class Session title 15/99 thermodynamics ​ Schedule for Oct 7, …" at bounding box center [311, 0] width 259 height 332
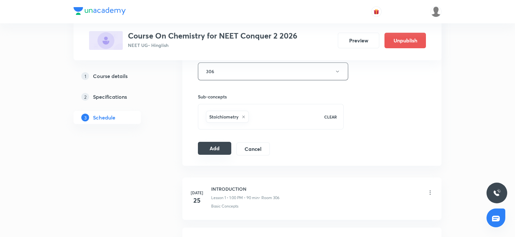
click at [218, 153] on button "Add" at bounding box center [214, 148] width 33 height 13
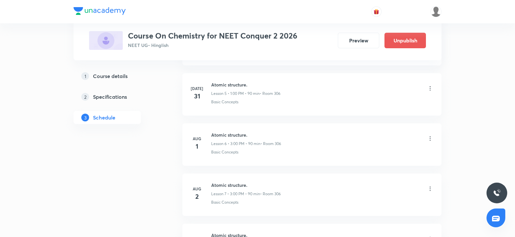
scroll to position [0, 0]
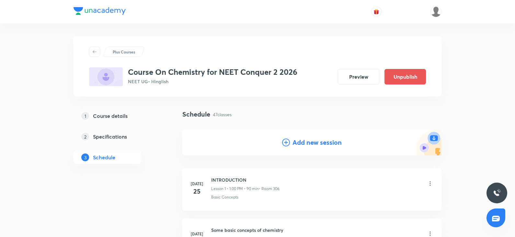
drag, startPoint x: 295, startPoint y: 152, endPoint x: 295, endPoint y: 143, distance: 8.7
click at [295, 143] on div "Add new session" at bounding box center [311, 142] width 259 height 26
click at [295, 143] on h4 "Add new session" at bounding box center [316, 143] width 49 height 10
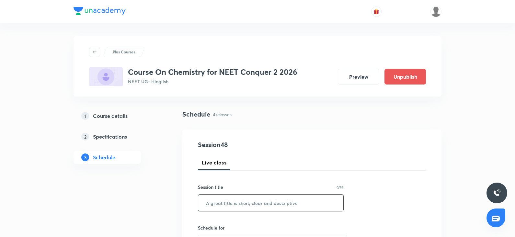
click at [227, 203] on input "text" at bounding box center [270, 203] width 145 height 17
paste input "thermodynamics"
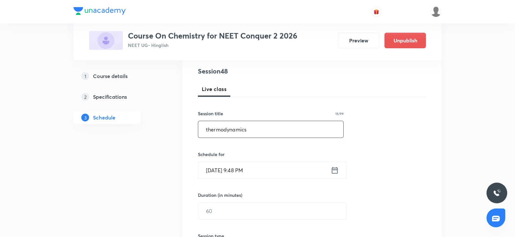
type input "thermodynamics"
click at [220, 172] on input "Oct 5, 2025, 9:48 PM" at bounding box center [264, 170] width 132 height 17
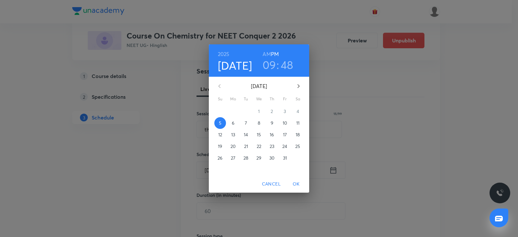
click at [258, 122] on p "8" at bounding box center [259, 123] width 3 height 6
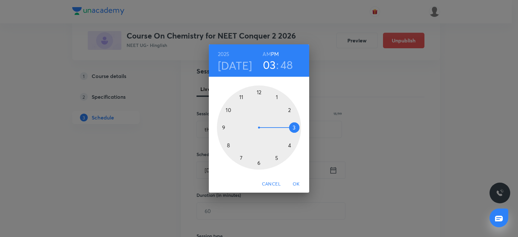
drag, startPoint x: 296, startPoint y: 126, endPoint x: 294, endPoint y: 130, distance: 4.5
click at [294, 130] on div at bounding box center [259, 127] width 84 height 84
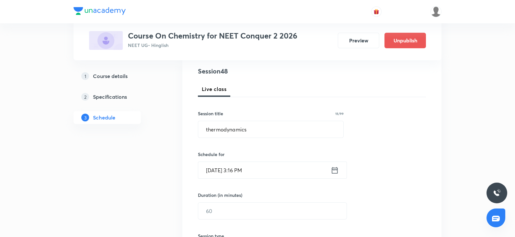
click at [246, 170] on input "Oct 8, 2025, 3:16 PM" at bounding box center [264, 170] width 132 height 17
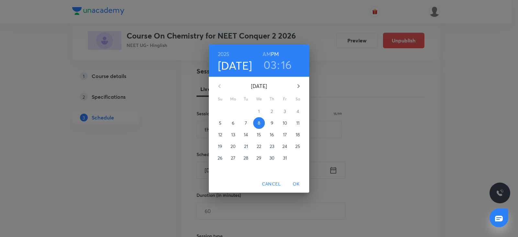
click at [285, 67] on h3 "16" at bounding box center [286, 65] width 11 height 14
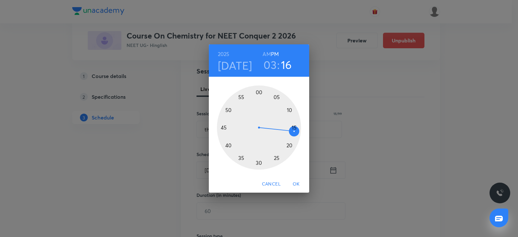
click at [258, 90] on div at bounding box center [259, 127] width 84 height 84
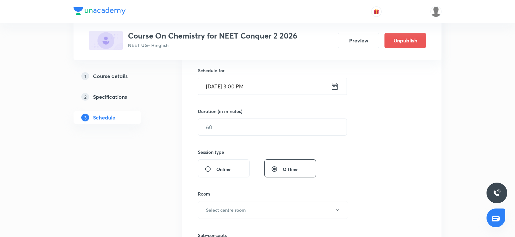
scroll to position [158, 0]
drag, startPoint x: 213, startPoint y: 113, endPoint x: 211, endPoint y: 124, distance: 10.9
click at [211, 124] on div "Duration (in minutes) ​" at bounding box center [257, 121] width 118 height 28
click at [211, 124] on input "text" at bounding box center [272, 126] width 148 height 17
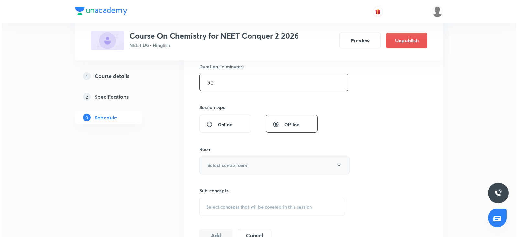
scroll to position [202, 0]
type input "90"
click at [221, 162] on h6 "Select centre room" at bounding box center [226, 165] width 40 height 7
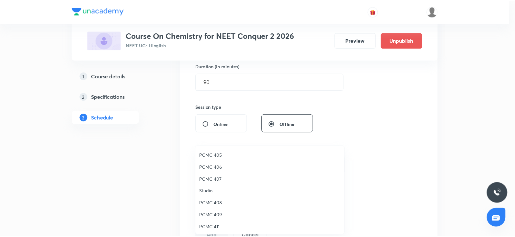
scroll to position [144, 0]
click at [204, 214] on span "306" at bounding box center [271, 214] width 142 height 7
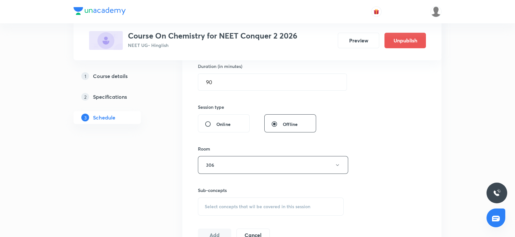
click at [220, 199] on div "Select concepts that wil be covered in this session" at bounding box center [271, 206] width 146 height 18
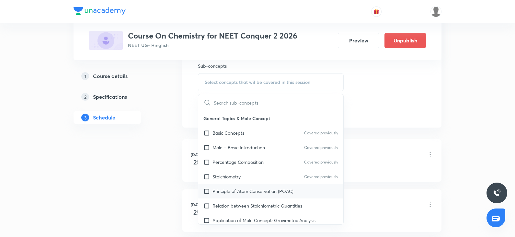
scroll to position [327, 0]
click at [222, 185] on div "Principle of Atom Conservation (POAC)" at bounding box center [270, 190] width 145 height 15
checkbox input "true"
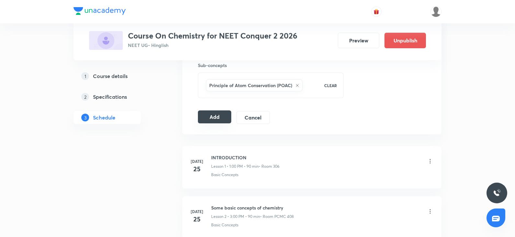
click at [211, 118] on button "Add" at bounding box center [214, 116] width 33 height 13
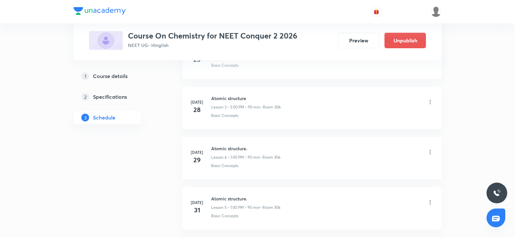
scroll to position [170, 0]
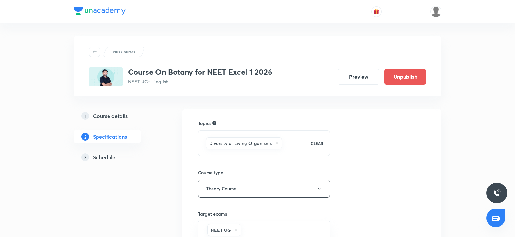
click at [99, 161] on link "3 Schedule" at bounding box center [117, 157] width 88 height 13
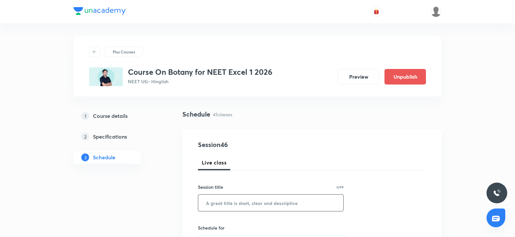
click at [219, 201] on input "text" at bounding box center [270, 203] width 145 height 17
paste input "Organism and population"
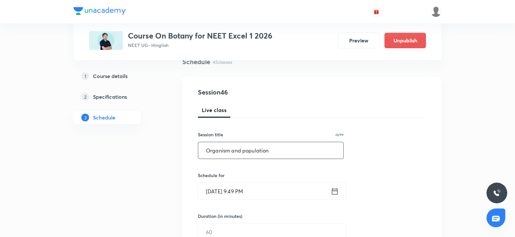
scroll to position [53, 0]
type input "Organism and population"
click at [217, 192] on input "[DATE] 9:49 PM" at bounding box center [264, 190] width 132 height 17
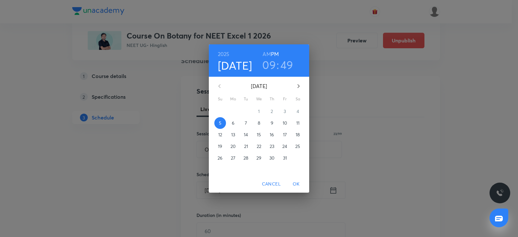
click at [232, 123] on p "6" at bounding box center [233, 123] width 3 height 6
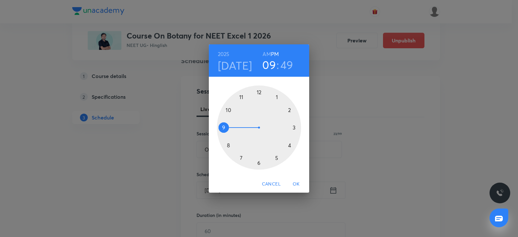
click at [240, 156] on div at bounding box center [259, 127] width 84 height 84
click at [267, 54] on h6 "AM" at bounding box center [266, 54] width 8 height 9
click at [222, 127] on div at bounding box center [259, 127] width 84 height 84
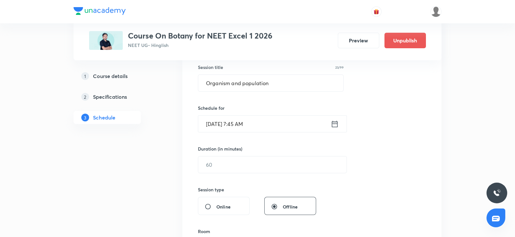
scroll to position [123, 0]
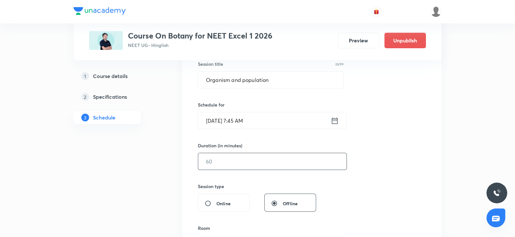
click at [204, 160] on input "text" at bounding box center [272, 161] width 148 height 17
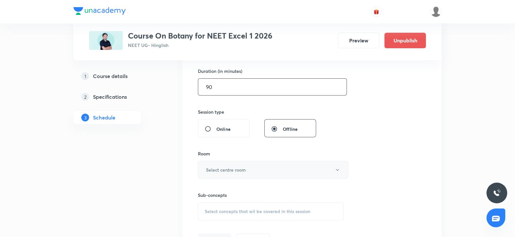
scroll to position [199, 0]
type input "90"
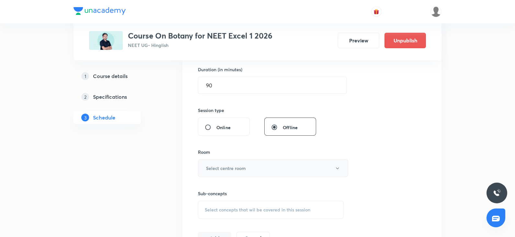
click at [225, 173] on button "Select centre room" at bounding box center [273, 168] width 150 height 18
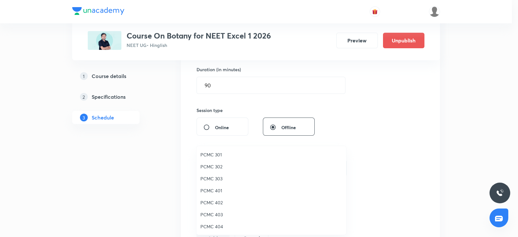
click at [214, 179] on span "PCMC 303" at bounding box center [271, 178] width 142 height 7
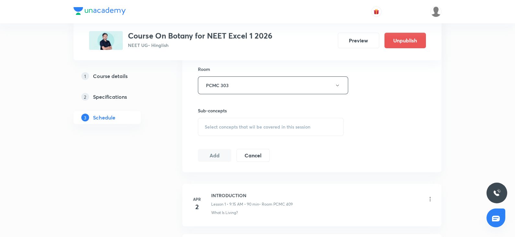
scroll to position [284, 0]
click at [244, 127] on span "Select concepts that wil be covered in this session" at bounding box center [258, 125] width 106 height 5
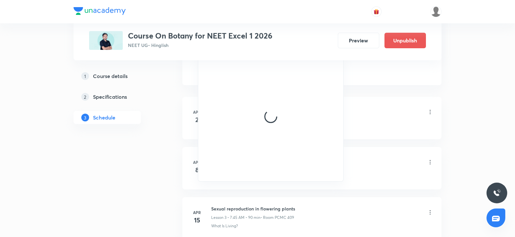
scroll to position [371, 0]
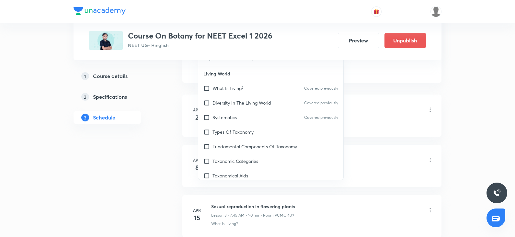
click at [231, 149] on p "Fundamental Components Of Taxonomy" at bounding box center [254, 146] width 84 height 7
checkbox input "true"
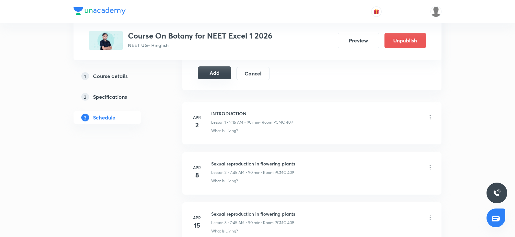
click at [217, 72] on button "Add" at bounding box center [214, 72] width 33 height 13
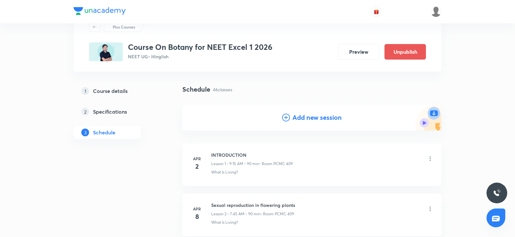
scroll to position [0, 0]
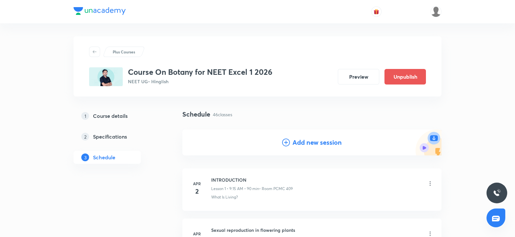
click at [288, 145] on icon at bounding box center [286, 143] width 8 height 8
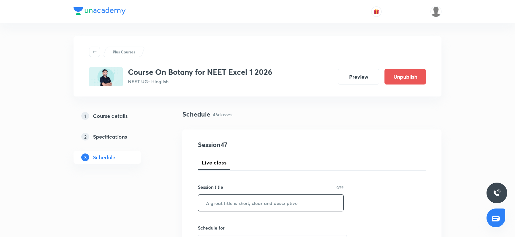
click at [216, 200] on input "text" at bounding box center [270, 203] width 145 height 17
paste input "Organism and population"
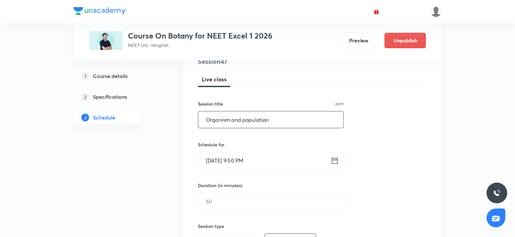
scroll to position [85, 0]
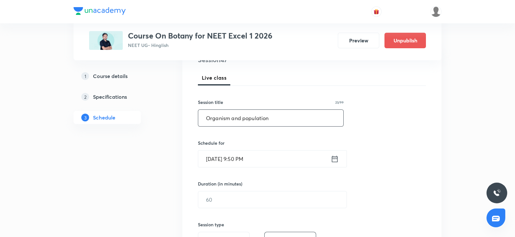
type input "Organism and population"
click at [218, 161] on input "[DATE] 9:50 PM" at bounding box center [264, 159] width 132 height 17
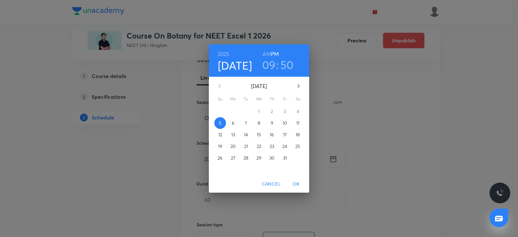
click at [286, 120] on p "10" at bounding box center [285, 123] width 5 height 6
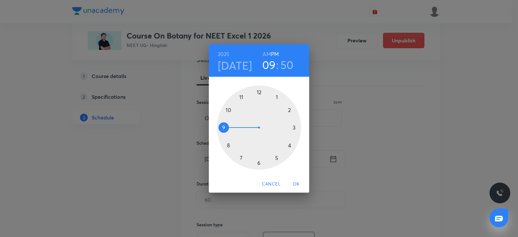
click at [242, 158] on div at bounding box center [259, 127] width 84 height 84
click at [265, 53] on h6 "AM" at bounding box center [266, 54] width 8 height 9
click at [223, 126] on div at bounding box center [259, 127] width 84 height 84
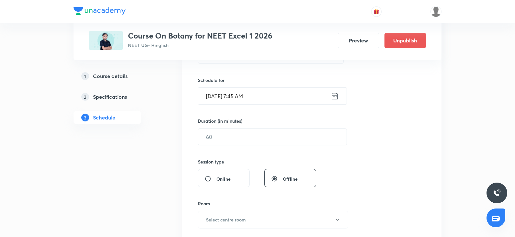
scroll to position [153, 0]
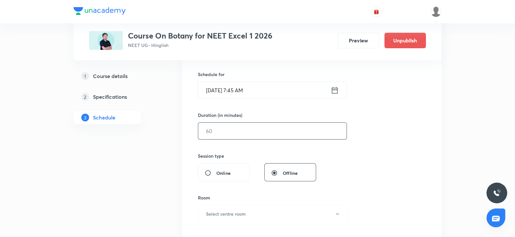
click at [227, 131] on input "text" at bounding box center [272, 131] width 148 height 17
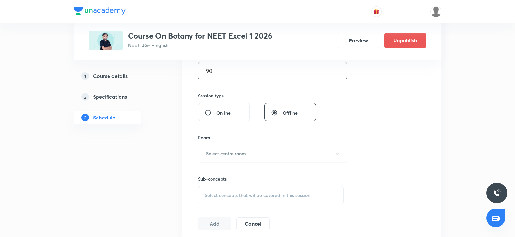
type input "90"
drag, startPoint x: 229, startPoint y: 143, endPoint x: 227, endPoint y: 148, distance: 4.8
click at [227, 148] on div "Room Select centre room" at bounding box center [271, 148] width 146 height 28
click at [227, 148] on button "Select centre room" at bounding box center [273, 154] width 150 height 18
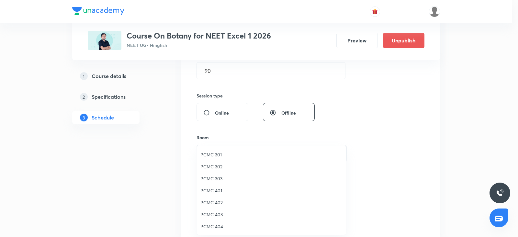
click at [220, 178] on span "PCMC 303" at bounding box center [271, 178] width 142 height 7
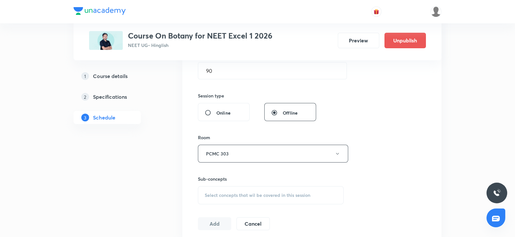
click at [247, 197] on span "Select concepts that wil be covered in this session" at bounding box center [258, 195] width 106 height 5
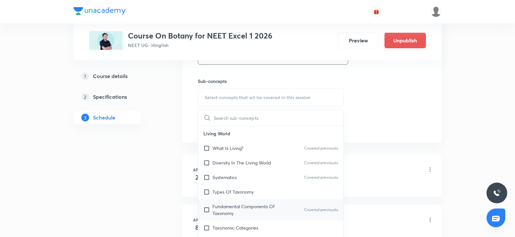
scroll to position [313, 0]
click at [229, 201] on p "Fundamental Components Of Taxonomy" at bounding box center [244, 208] width 65 height 14
checkbox input "true"
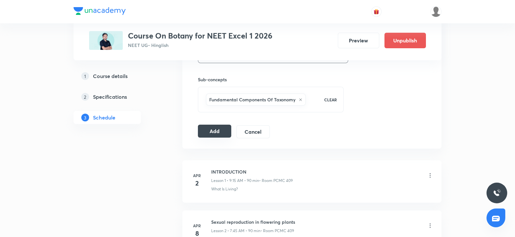
click at [214, 127] on button "Add" at bounding box center [214, 131] width 33 height 13
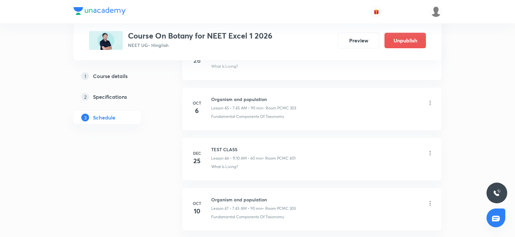
scroll to position [2288, 0]
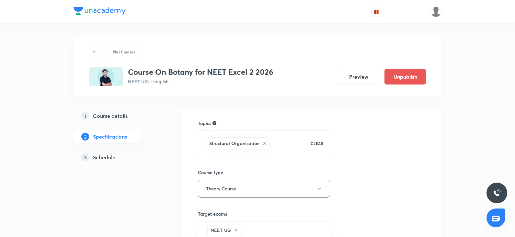
click at [113, 162] on link "3 Schedule" at bounding box center [117, 157] width 88 height 13
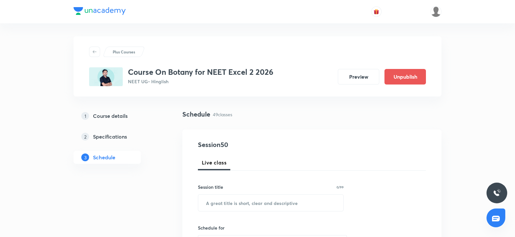
click at [115, 156] on h5 "Schedule" at bounding box center [104, 157] width 22 height 8
click at [221, 201] on input "text" at bounding box center [270, 203] width 145 height 17
paste input "Organism and population"
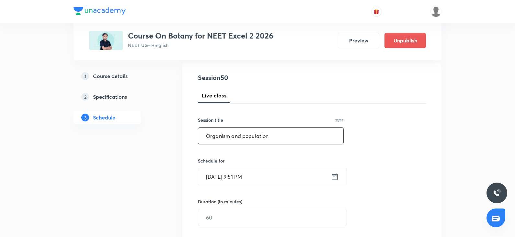
scroll to position [73, 0]
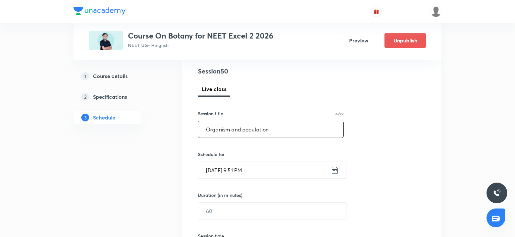
type input "Organism and population"
click at [217, 169] on input "Oct 5, 2025, 9:51 PM" at bounding box center [264, 170] width 132 height 17
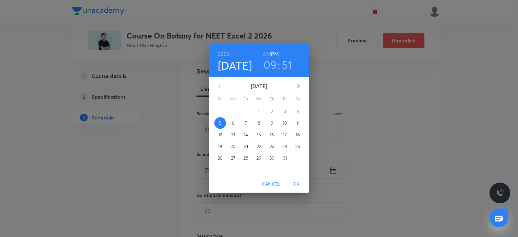
click at [233, 123] on p "6" at bounding box center [233, 123] width 3 height 6
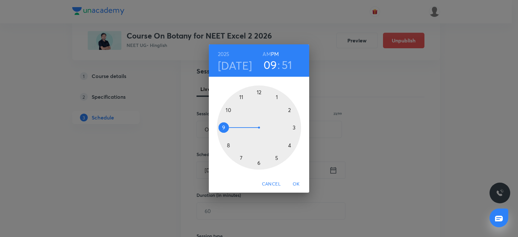
click at [276, 98] on div at bounding box center [259, 127] width 84 height 84
click at [259, 93] on div at bounding box center [259, 127] width 84 height 84
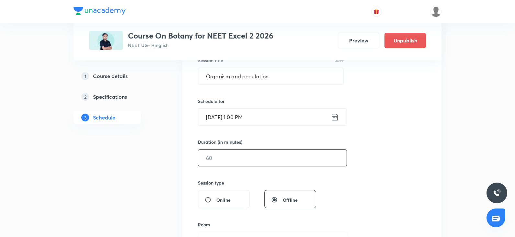
scroll to position [127, 0]
click at [223, 158] on input "text" at bounding box center [272, 157] width 148 height 17
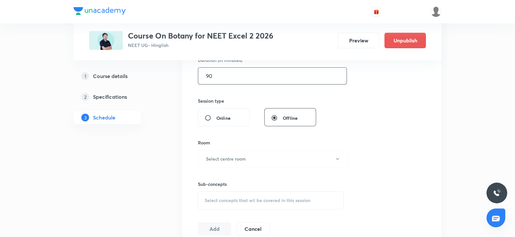
scroll to position [214, 0]
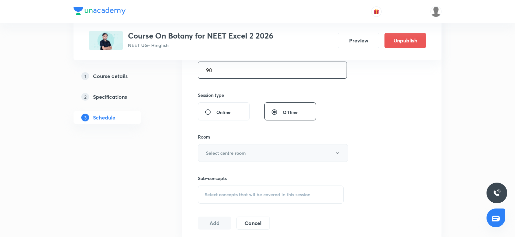
type input "90"
click at [213, 151] on h6 "Select centre room" at bounding box center [226, 153] width 40 height 7
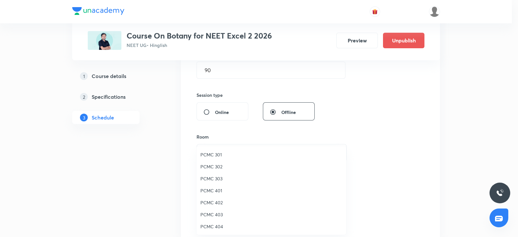
click at [216, 179] on span "PCMC 303" at bounding box center [271, 178] width 142 height 7
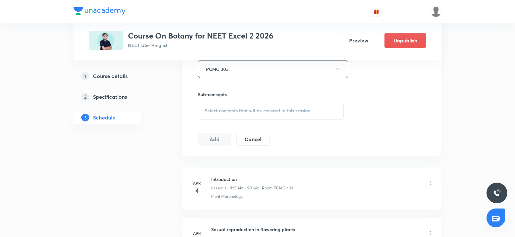
scroll to position [298, 0]
click at [218, 115] on div "Select concepts that wil be covered in this session" at bounding box center [271, 110] width 146 height 18
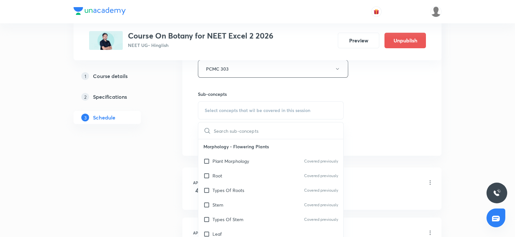
click at [225, 187] on p "Types Of Roots" at bounding box center [228, 190] width 32 height 7
checkbox input "true"
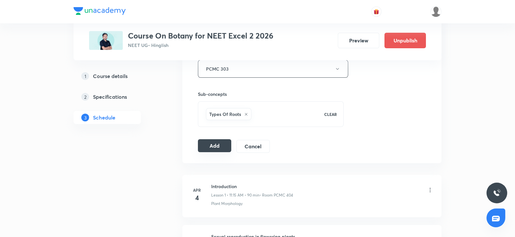
click at [217, 142] on button "Add" at bounding box center [214, 145] width 33 height 13
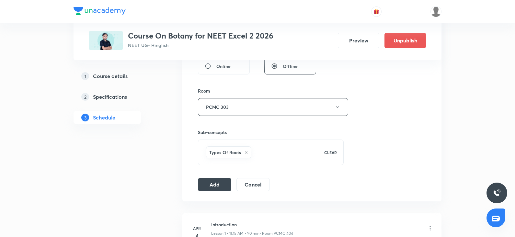
scroll to position [260, 0]
click at [214, 183] on button "Add" at bounding box center [214, 183] width 33 height 13
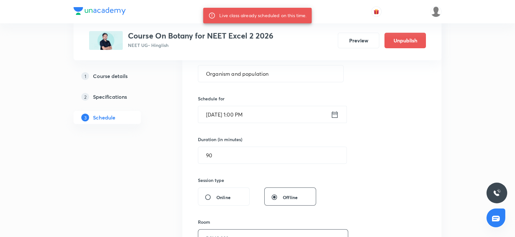
scroll to position [127, 0]
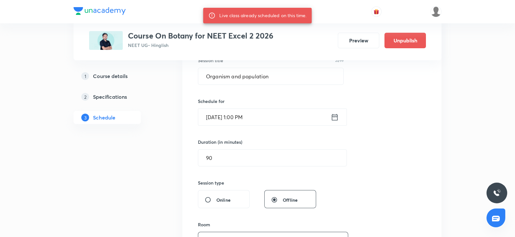
click at [236, 113] on input "Oct 6, 2025, 1:00 PM" at bounding box center [264, 117] width 132 height 17
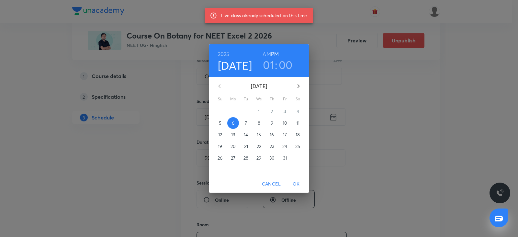
click at [249, 120] on span "7" at bounding box center [246, 123] width 12 height 6
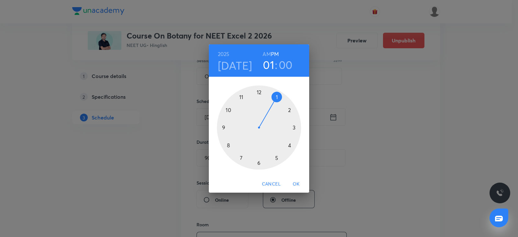
click at [240, 95] on div at bounding box center [259, 127] width 84 height 84
click at [294, 128] on div at bounding box center [259, 127] width 84 height 84
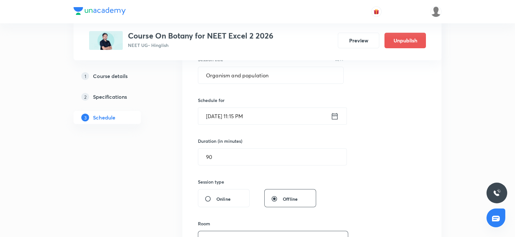
scroll to position [120, 0]
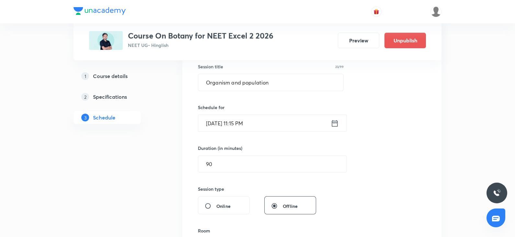
click at [254, 127] on input "Oct 7, 2025, 11:15 PM" at bounding box center [264, 123] width 132 height 17
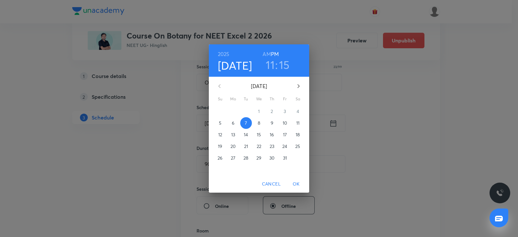
click at [268, 56] on h6 "AM" at bounding box center [266, 54] width 8 height 9
click at [337, 136] on div "2025 Oct 7 11 : 15 AM PM October 2025 Su Mo Tu We Th Fr Sa 28 29 30 1 2 3 4 5 6…" at bounding box center [259, 118] width 518 height 237
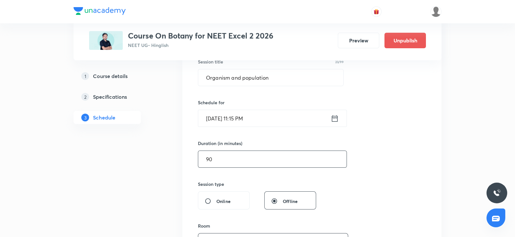
scroll to position [126, 0]
click at [250, 115] on input "Oct 7, 2025, 11:15 PM" at bounding box center [264, 117] width 132 height 17
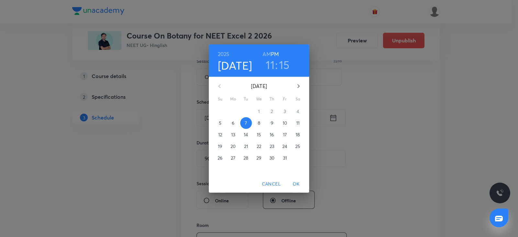
click at [268, 56] on h6 "AM" at bounding box center [266, 54] width 8 height 9
click at [294, 182] on span "OK" at bounding box center [296, 184] width 16 height 8
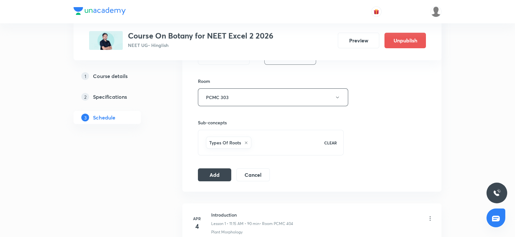
scroll to position [280, 0]
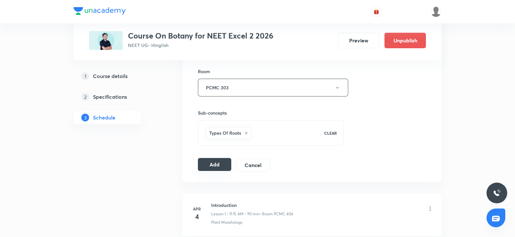
click at [213, 170] on button "Add" at bounding box center [214, 164] width 33 height 13
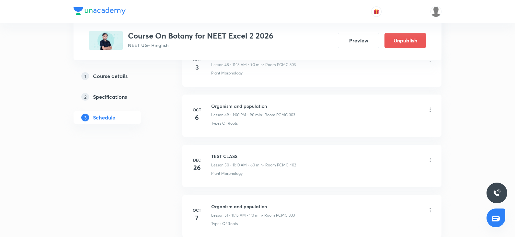
scroll to position [2481, 0]
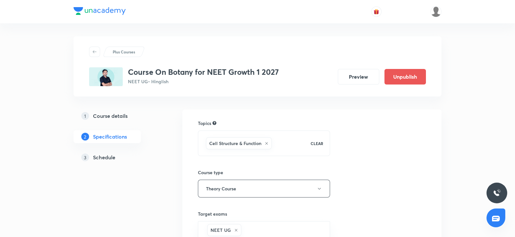
click at [101, 164] on div "1 Course details 2 Specifications 3 Schedule" at bounding box center [117, 140] width 88 height 62
click at [100, 158] on h5 "Schedule" at bounding box center [104, 157] width 22 height 8
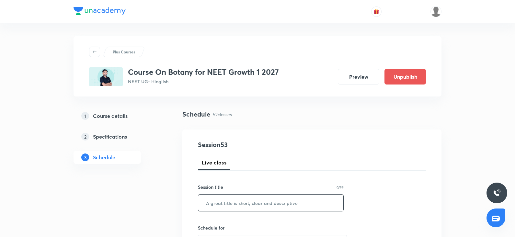
click at [211, 198] on input "text" at bounding box center [270, 203] width 145 height 17
paste input "morphology of flowering plants"
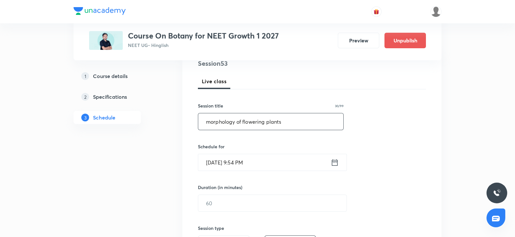
scroll to position [82, 0]
type input "morphology of flowering plants"
click at [219, 164] on input "[DATE] 9:54 PM" at bounding box center [264, 161] width 132 height 17
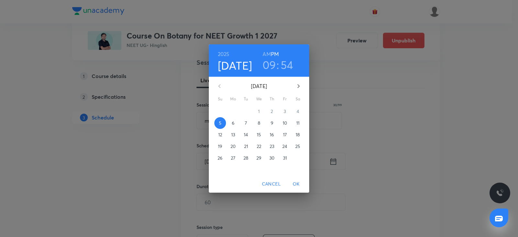
click at [234, 120] on p "6" at bounding box center [233, 123] width 3 height 6
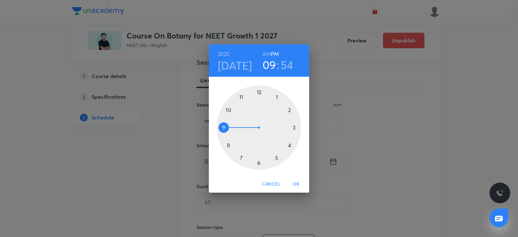
click at [221, 128] on div at bounding box center [259, 127] width 84 height 84
click at [267, 52] on h6 "AM" at bounding box center [266, 54] width 8 height 9
click at [259, 162] on div at bounding box center [259, 127] width 84 height 84
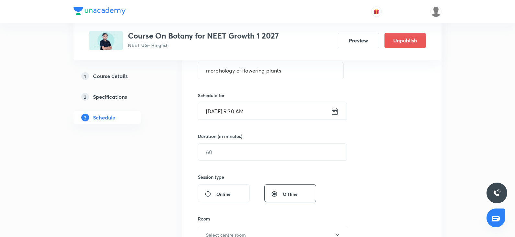
scroll to position [133, 0]
click at [226, 152] on input "text" at bounding box center [272, 151] width 148 height 17
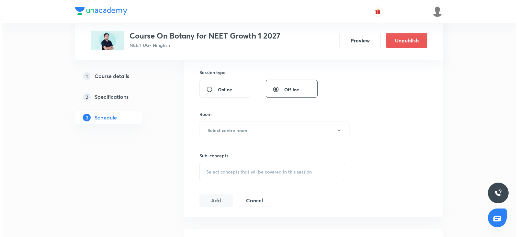
scroll to position [241, 0]
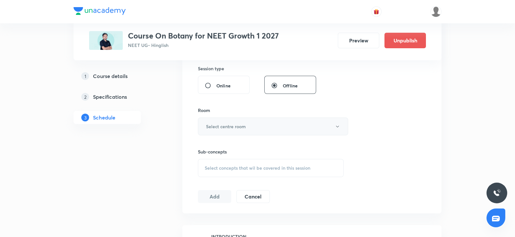
type input "90"
click at [221, 122] on button "Select centre room" at bounding box center [273, 126] width 150 height 18
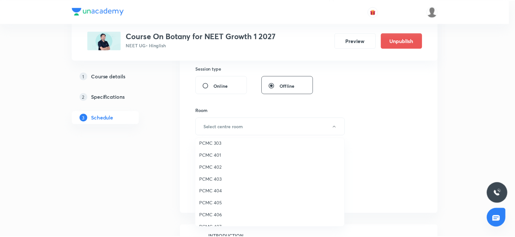
scroll to position [29, 0]
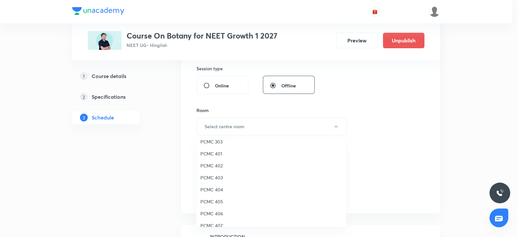
click at [215, 205] on li "PCMC 405" at bounding box center [271, 201] width 150 height 12
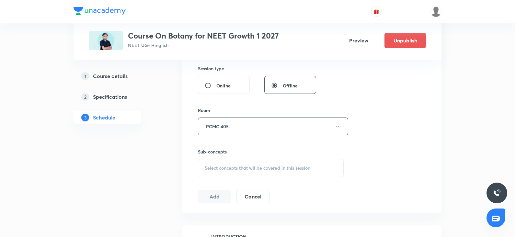
click at [251, 168] on span "Select concepts that wil be covered in this session" at bounding box center [258, 167] width 106 height 5
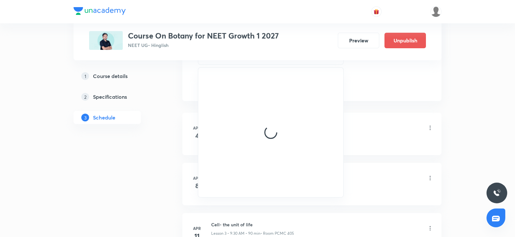
scroll to position [353, 0]
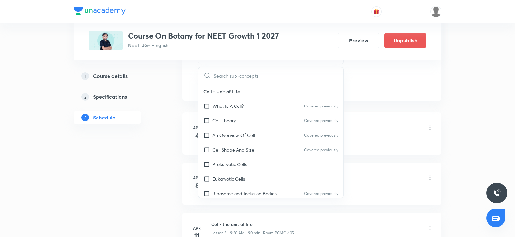
click at [232, 159] on div "Prokaryotic Cells" at bounding box center [270, 164] width 145 height 15
checkbox input "true"
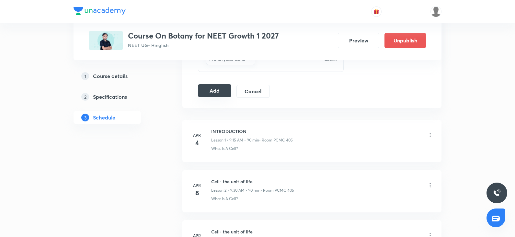
click at [214, 91] on button "Add" at bounding box center [214, 90] width 33 height 13
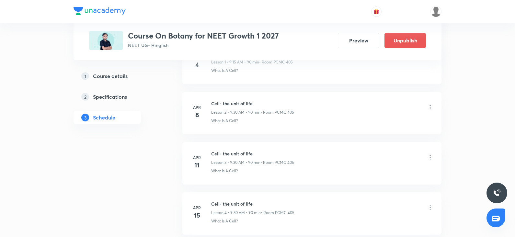
scroll to position [0, 0]
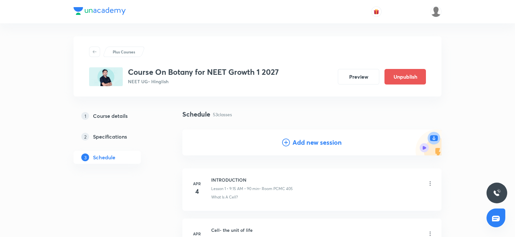
click at [292, 142] on h4 "Add new session" at bounding box center [316, 143] width 49 height 10
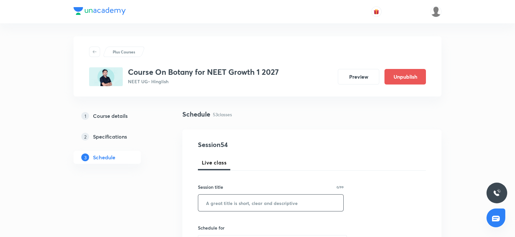
click at [223, 208] on input "text" at bounding box center [270, 203] width 145 height 17
paste input "morphology of flowering plants"
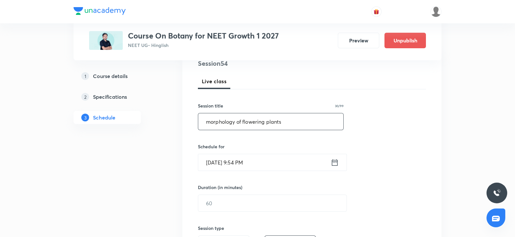
scroll to position [82, 0]
type input "morphology of flowering plants"
click at [222, 167] on input "Oct 5, 2025, 9:54 PM" at bounding box center [264, 162] width 132 height 17
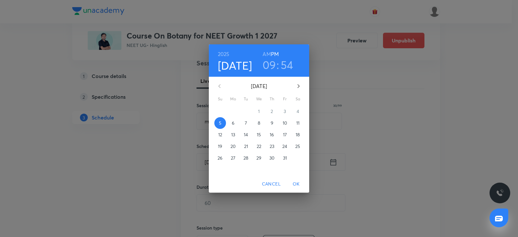
click at [286, 120] on p "10" at bounding box center [285, 123] width 5 height 6
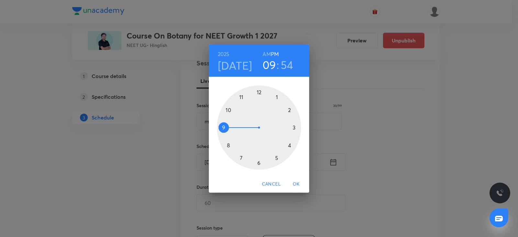
click at [221, 126] on div at bounding box center [259, 127] width 84 height 84
click at [269, 52] on h6 "AM" at bounding box center [266, 54] width 8 height 9
click at [258, 159] on div at bounding box center [259, 127] width 84 height 84
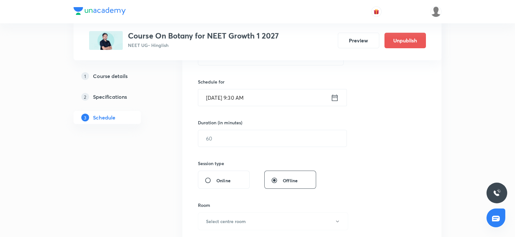
scroll to position [147, 0]
click at [237, 137] on input "text" at bounding box center [272, 137] width 148 height 17
type input "0"
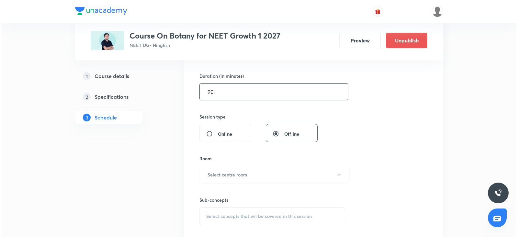
scroll to position [203, 0]
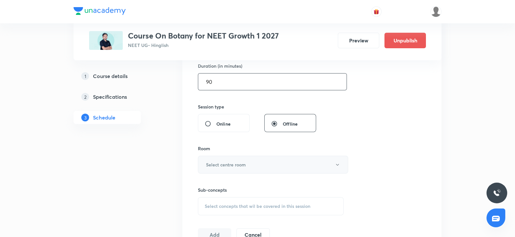
type input "90"
click at [224, 161] on h6 "Select centre room" at bounding box center [226, 164] width 40 height 7
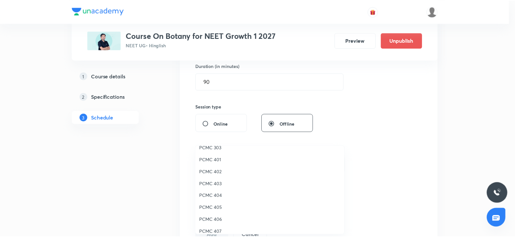
scroll to position [36, 0]
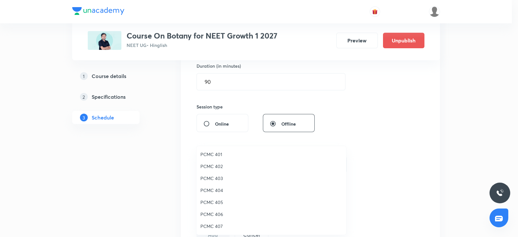
click at [214, 200] on span "PCMC 405" at bounding box center [271, 202] width 142 height 7
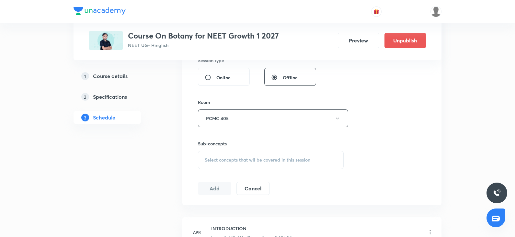
scroll to position [250, 0]
click at [239, 154] on div "Select concepts that wil be covered in this session" at bounding box center [271, 159] width 146 height 18
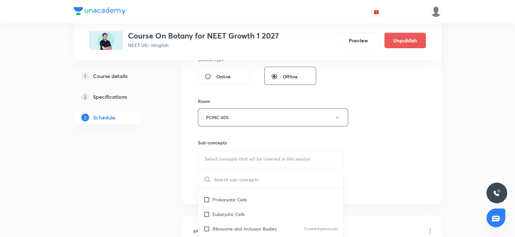
scroll to position [73, 0]
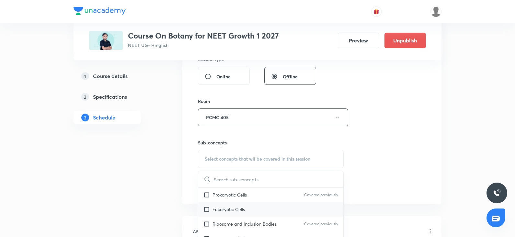
click at [227, 207] on p "Eukaryotic Cells" at bounding box center [228, 209] width 32 height 7
checkbox input "true"
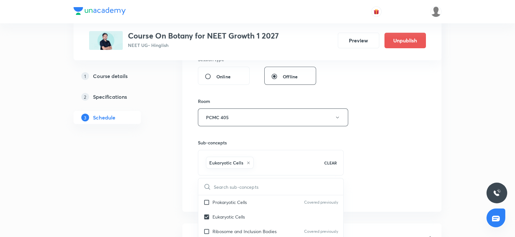
click at [380, 136] on div "Session 54 Live class Session title 30/99 morphology of flowering plants ​ Sche…" at bounding box center [312, 45] width 228 height 311
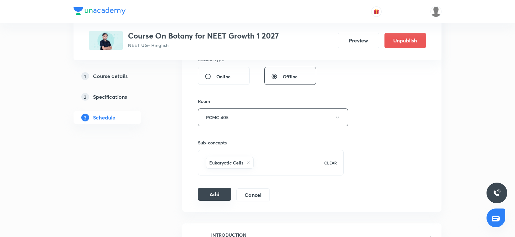
click at [206, 193] on button "Add" at bounding box center [214, 194] width 33 height 13
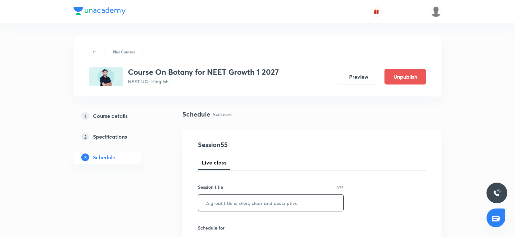
click at [213, 208] on input "text" at bounding box center [270, 203] width 145 height 17
paste input "Respiration in plants"
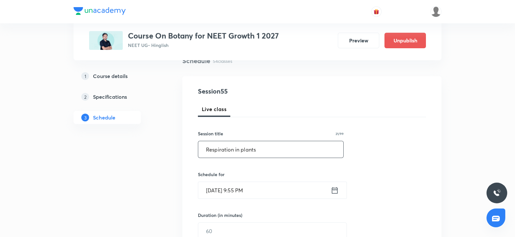
scroll to position [54, 0]
type input "Respiration in plants"
click at [215, 192] on input "[DATE] 9:55 PM" at bounding box center [264, 190] width 132 height 17
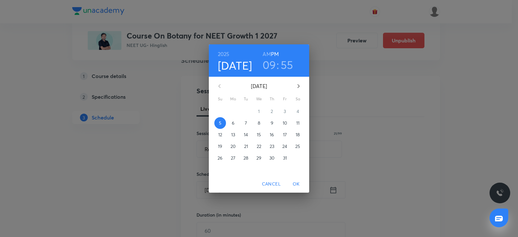
click at [230, 120] on span "6" at bounding box center [233, 123] width 12 height 6
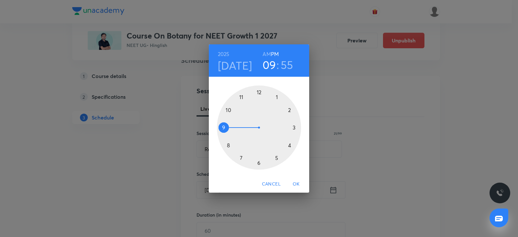
click at [242, 96] on div at bounding box center [259, 127] width 84 height 84
click at [267, 54] on h6 "AM" at bounding box center [266, 54] width 8 height 9
click at [294, 127] on div at bounding box center [259, 127] width 84 height 84
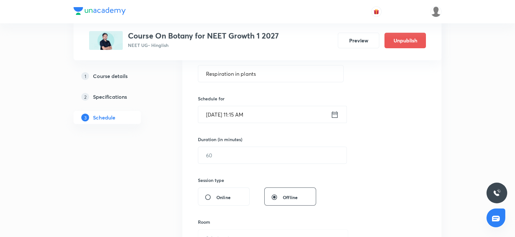
scroll to position [130, 0]
click at [230, 154] on input "text" at bounding box center [272, 154] width 148 height 17
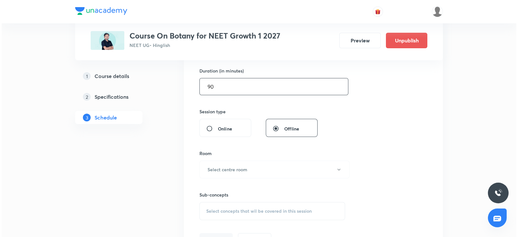
scroll to position [209, 0]
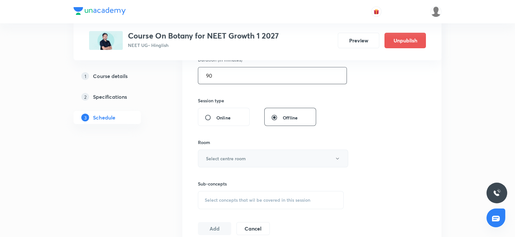
type input "90"
click at [222, 160] on h6 "Select centre room" at bounding box center [226, 158] width 40 height 7
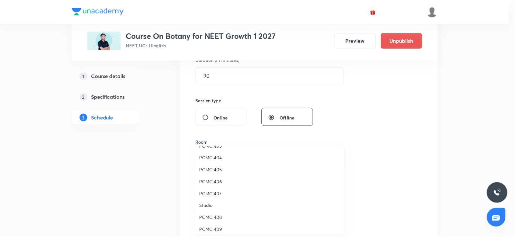
scroll to position [70, 0]
click at [214, 217] on span "PCMC 408" at bounding box center [271, 216] width 142 height 7
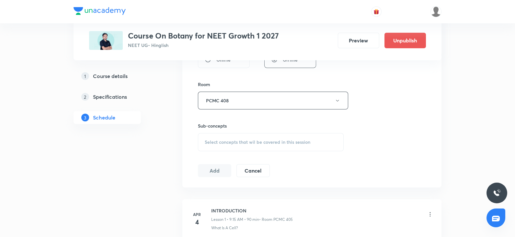
scroll to position [269, 0]
click at [238, 135] on div "Select concepts that wil be covered in this session" at bounding box center [271, 139] width 146 height 18
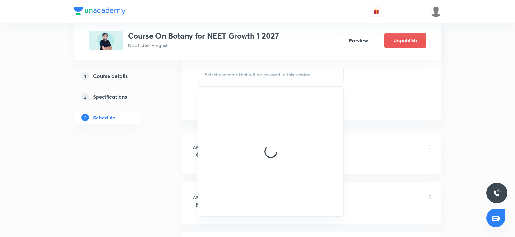
scroll to position [335, 0]
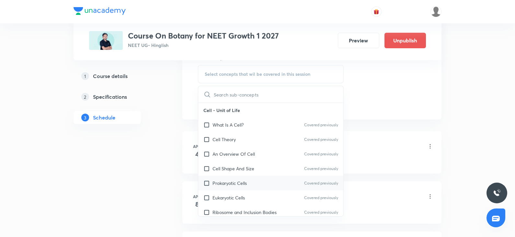
click at [233, 181] on p "Prokaryotic Cells" at bounding box center [229, 183] width 34 height 7
checkbox input "true"
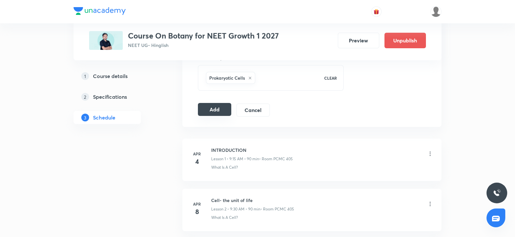
click at [218, 104] on button "Add" at bounding box center [214, 109] width 33 height 13
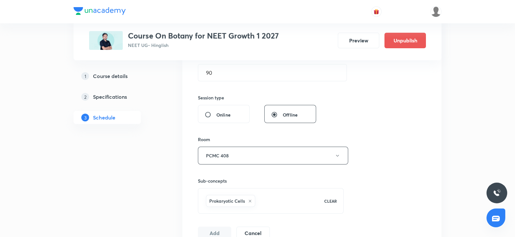
scroll to position [211, 0]
